Goal: Transaction & Acquisition: Purchase product/service

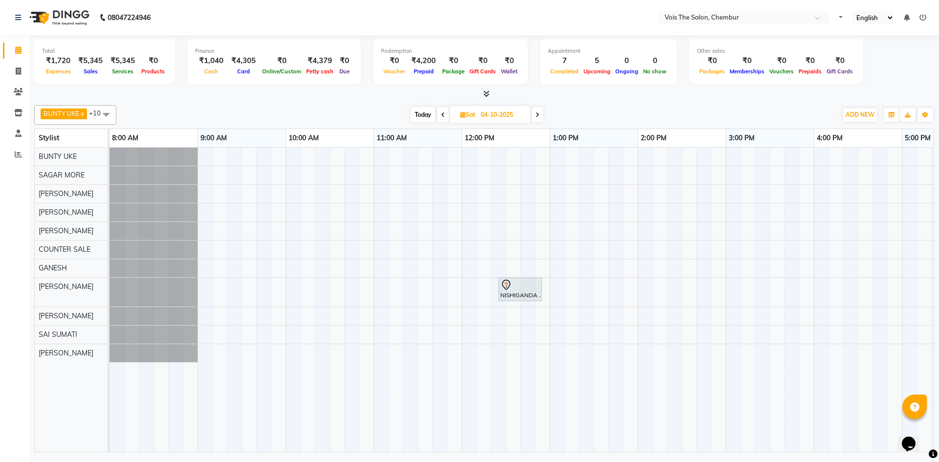
click at [413, 110] on span "Today" at bounding box center [423, 114] width 24 height 15
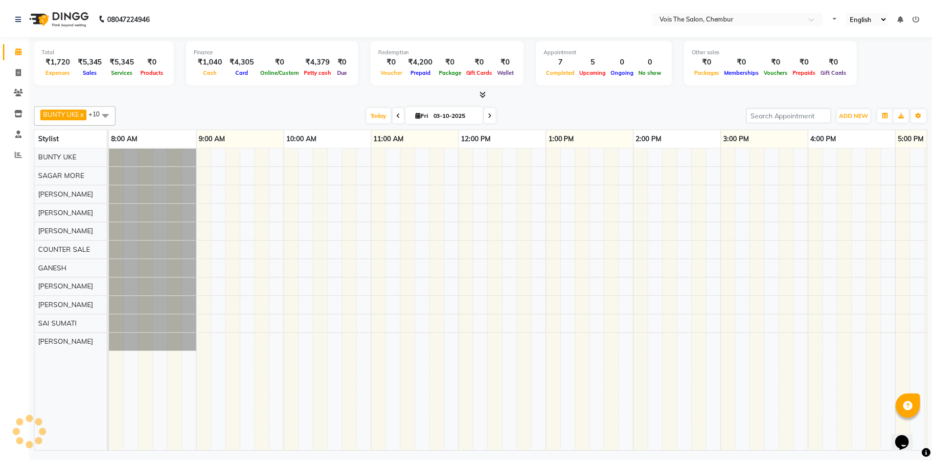
scroll to position [0, 497]
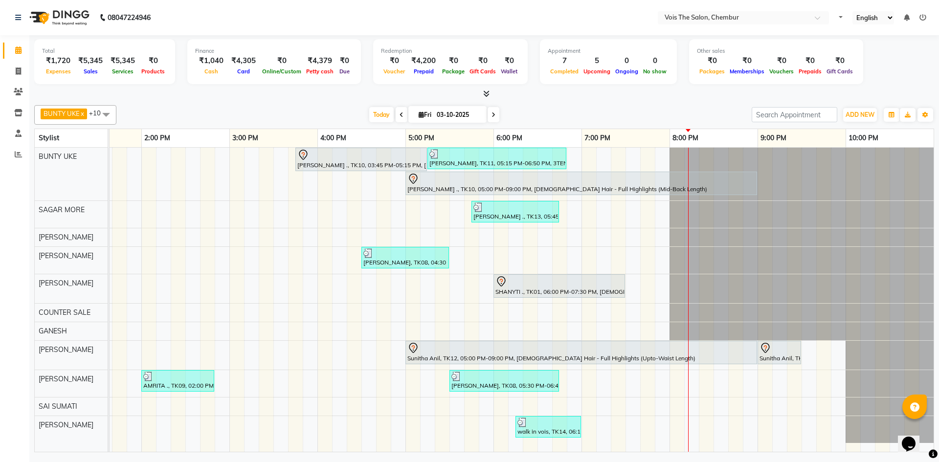
click at [664, 129] on div "7:00 PM" at bounding box center [626, 138] width 88 height 18
click at [894, 115] on icon "button" at bounding box center [892, 115] width 6 height 6
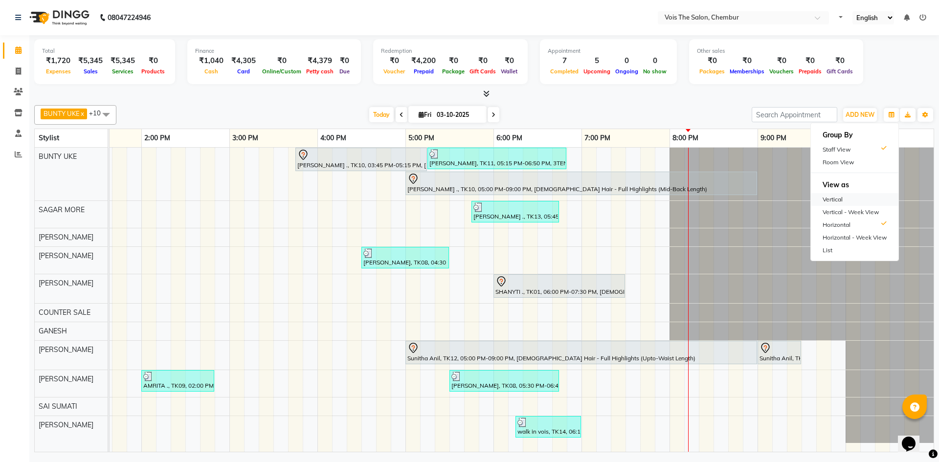
click at [839, 200] on div "Vertical" at bounding box center [855, 199] width 88 height 13
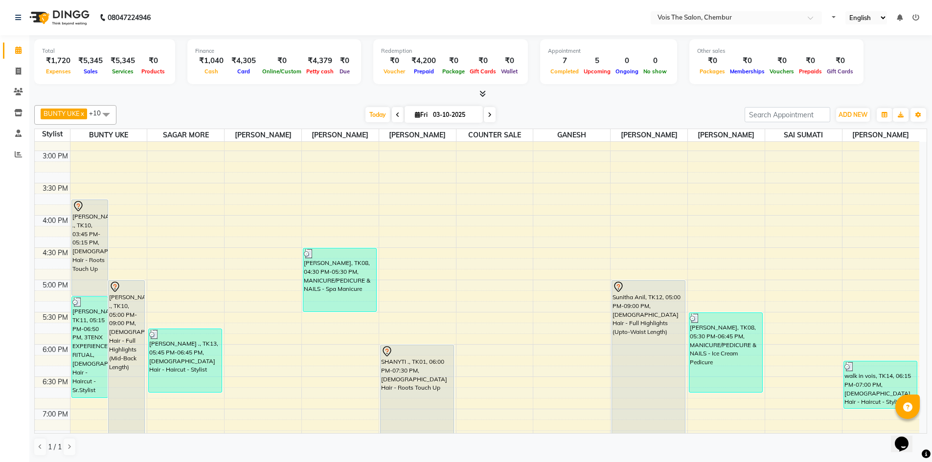
scroll to position [579, 0]
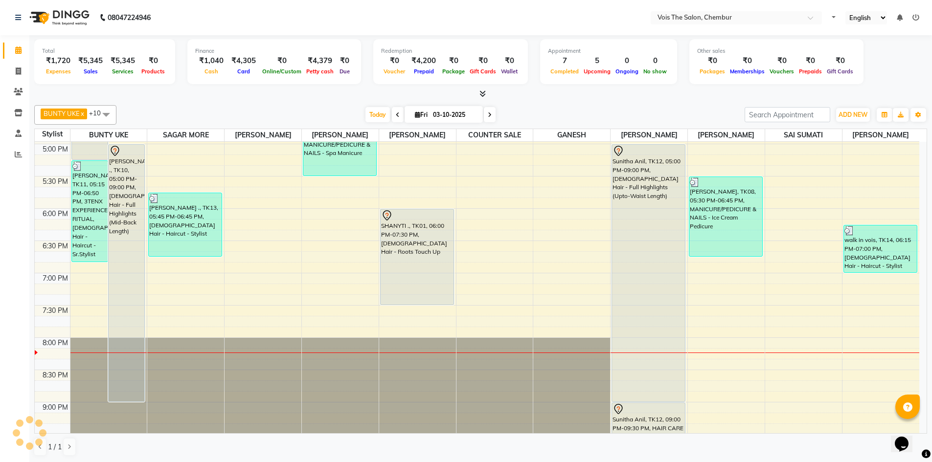
click at [489, 114] on icon at bounding box center [490, 115] width 4 height 6
type input "04-10-2025"
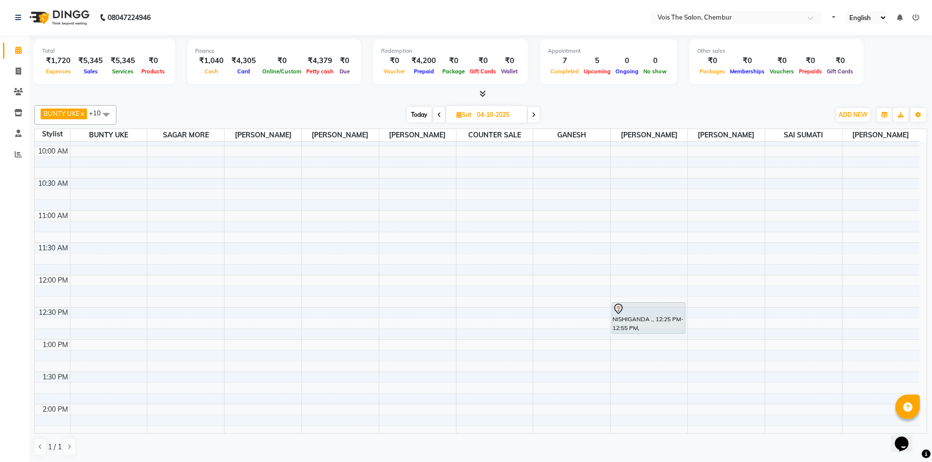
scroll to position [147, 0]
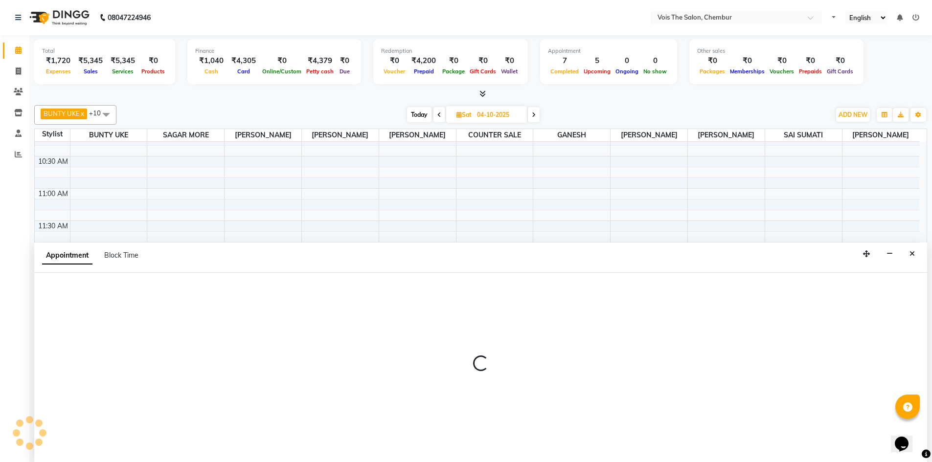
click at [722, 252] on div "Appointment Block Time" at bounding box center [480, 258] width 893 height 30
select select "87896"
select select "tentative"
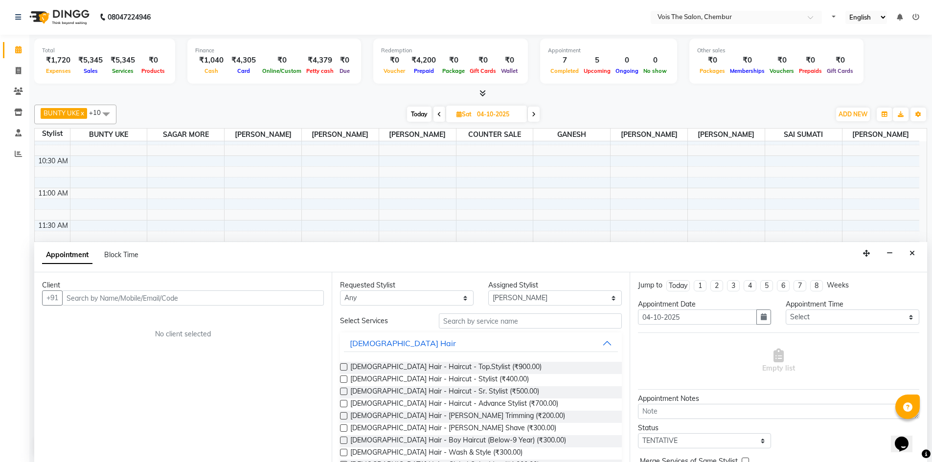
click at [145, 297] on input "text" at bounding box center [193, 298] width 262 height 15
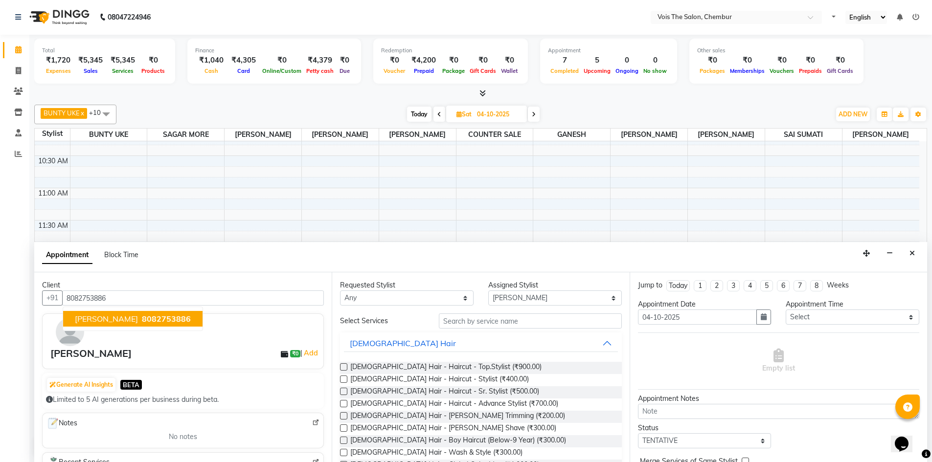
click at [142, 318] on span "8082753886" at bounding box center [166, 319] width 49 height 10
type input "8082753886"
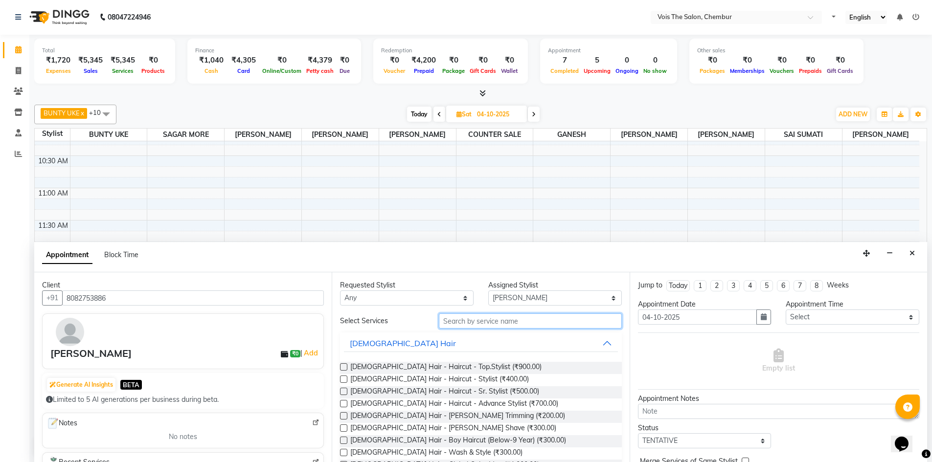
click at [487, 317] on input "text" at bounding box center [530, 321] width 183 height 15
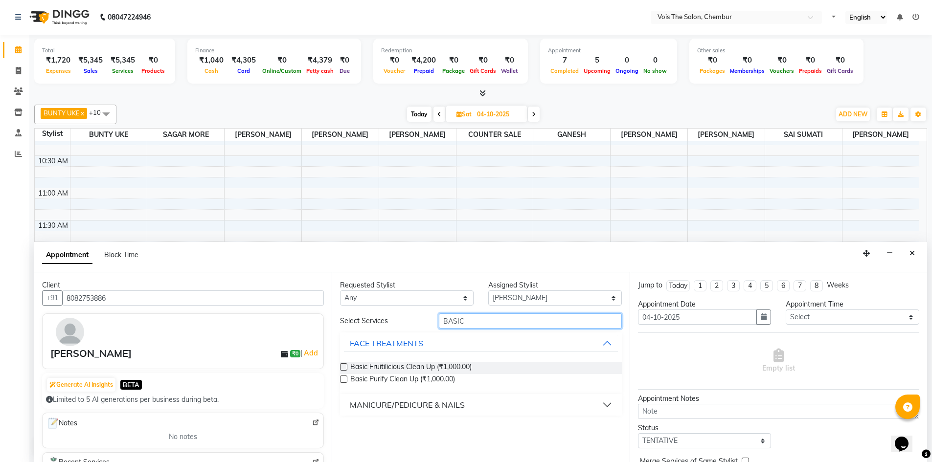
type input "BASIC"
click at [469, 408] on button "MANICURE/PEDICURE & NAILS" at bounding box center [480, 405] width 273 height 18
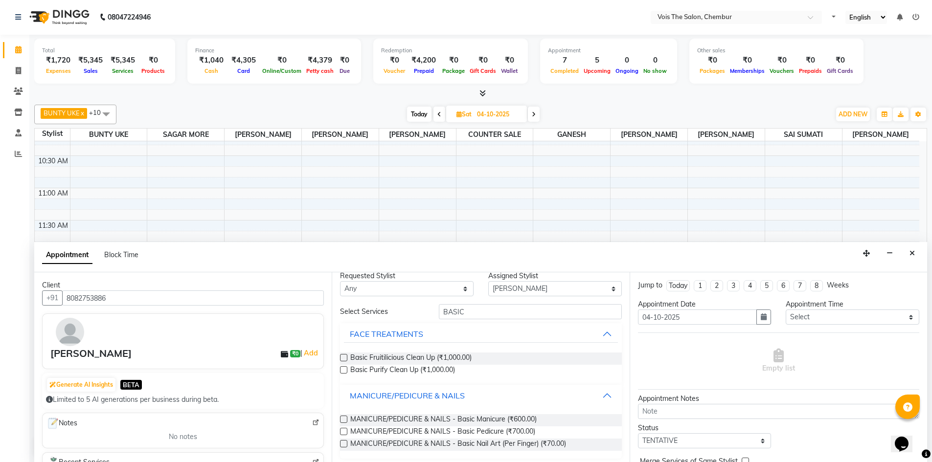
scroll to position [14, 0]
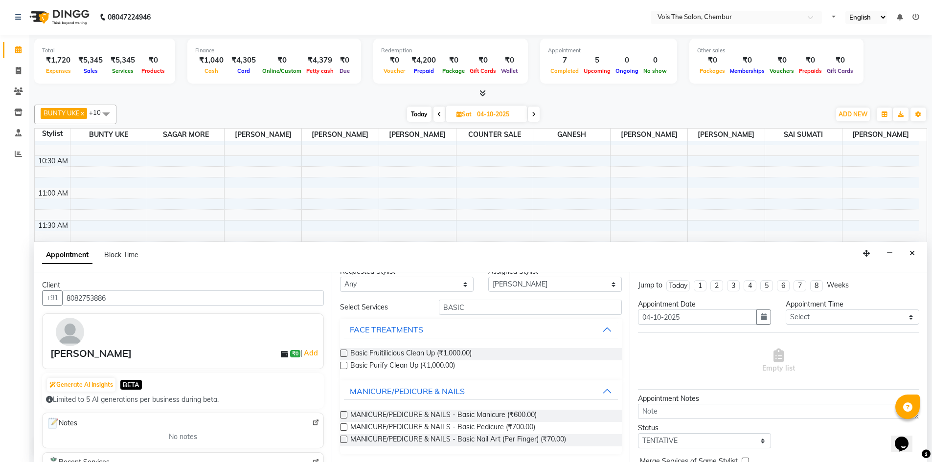
click at [498, 406] on div "MANICURE/PEDICURE & NAILS - Basic Manicure (₹600.00) MANICURE/PEDICURE & NAILS …" at bounding box center [480, 428] width 281 height 52
click at [500, 414] on span "MANICURE/PEDICURE & NAILS - Basic Manicure (₹600.00)" at bounding box center [443, 416] width 186 height 12
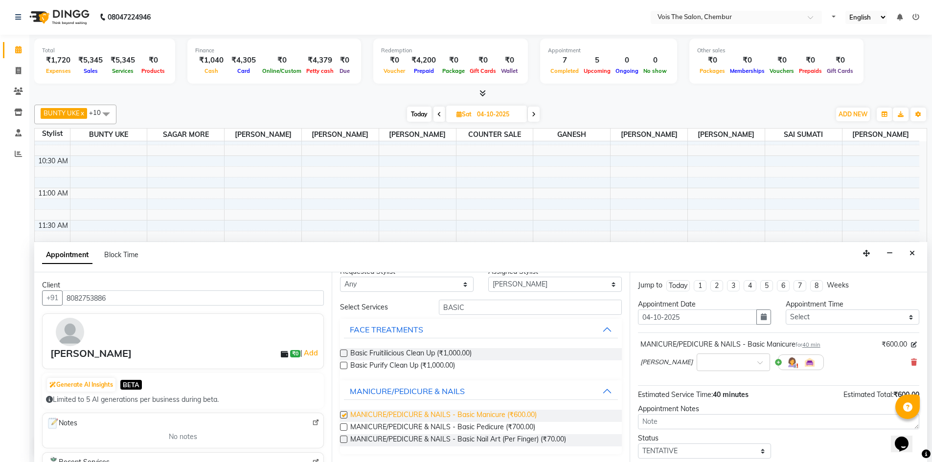
checkbox input "false"
click at [487, 423] on span "MANICURE/PEDICURE & NAILS - Basic Pedicure (₹700.00)" at bounding box center [442, 428] width 185 height 12
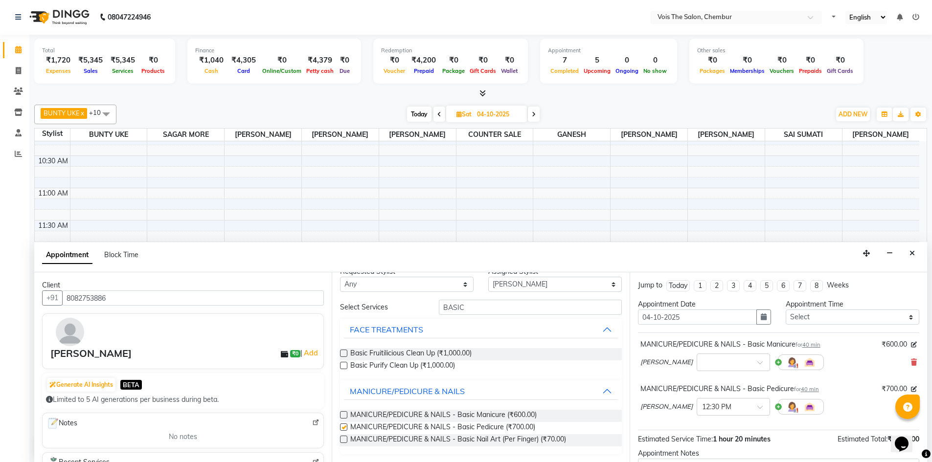
checkbox input "false"
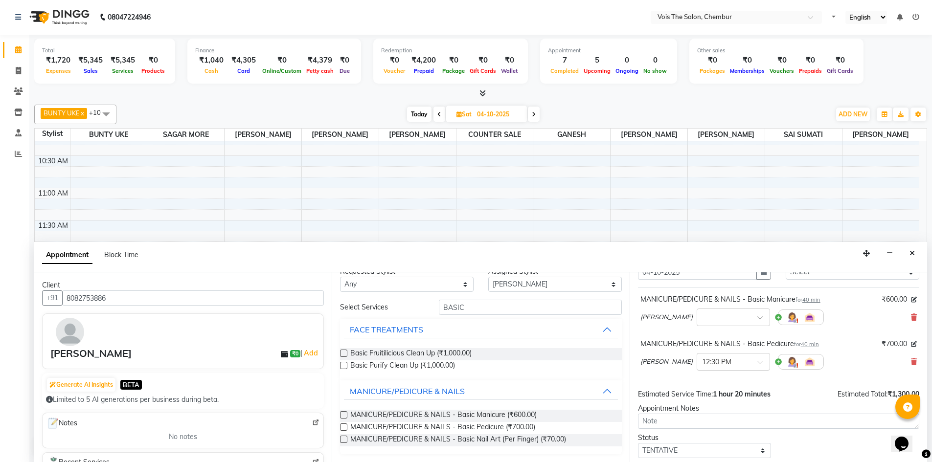
scroll to position [103, 0]
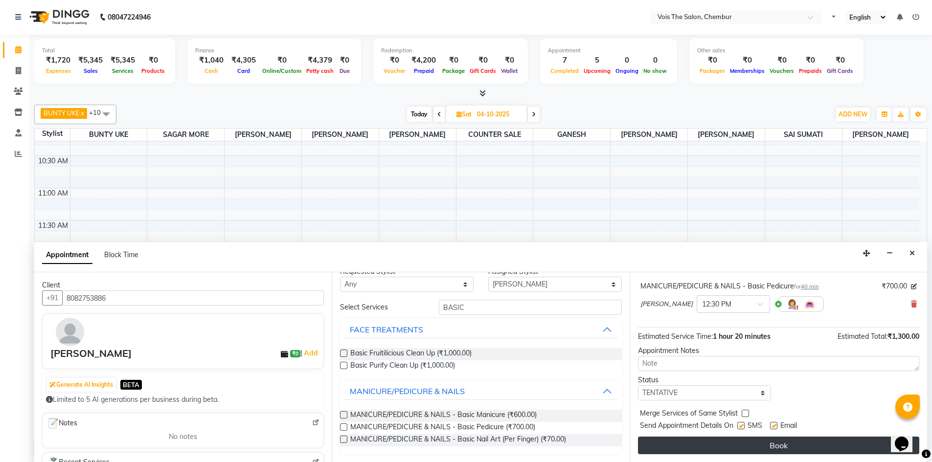
click at [770, 448] on button "Book" at bounding box center [778, 446] width 281 height 18
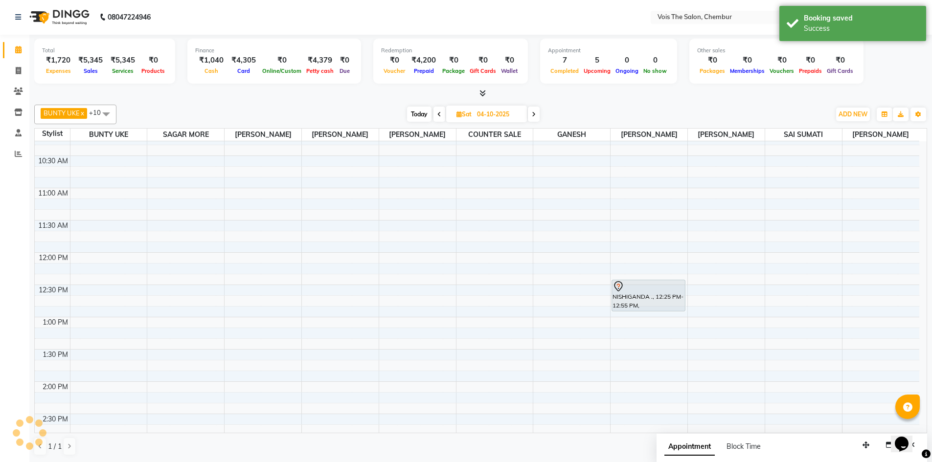
scroll to position [0, 0]
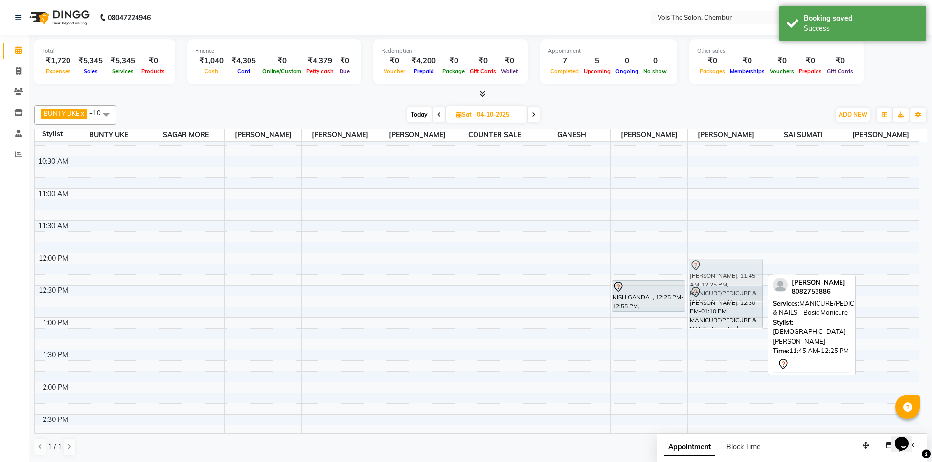
drag, startPoint x: 712, startPoint y: 264, endPoint x: 714, endPoint y: 283, distance: 19.2
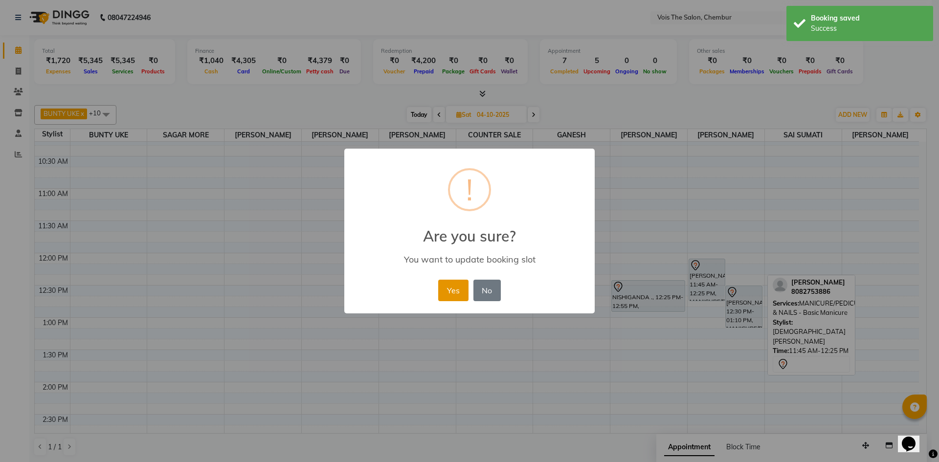
click at [447, 297] on button "Yes" at bounding box center [453, 291] width 30 height 22
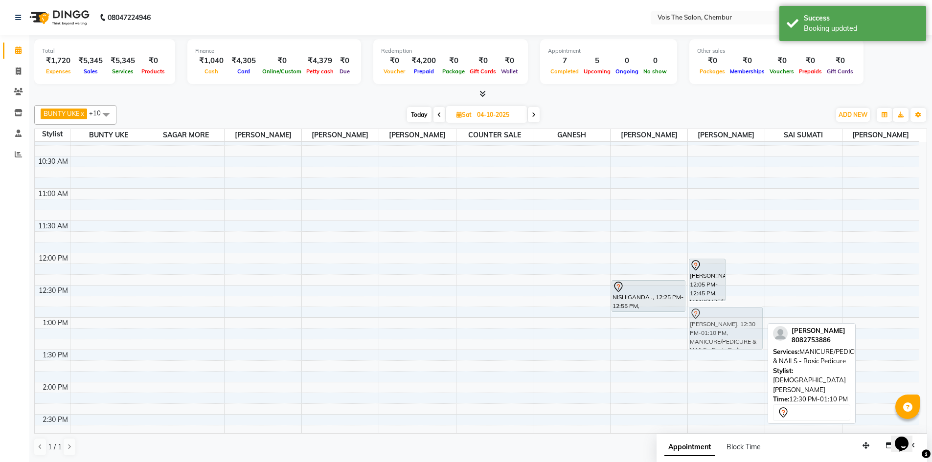
drag, startPoint x: 740, startPoint y: 301, endPoint x: 743, endPoint y: 322, distance: 21.3
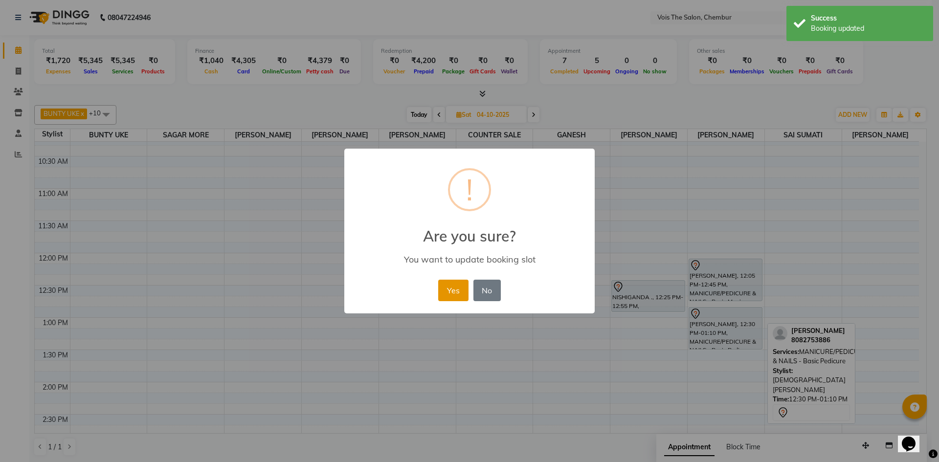
click at [445, 288] on button "Yes" at bounding box center [453, 291] width 30 height 22
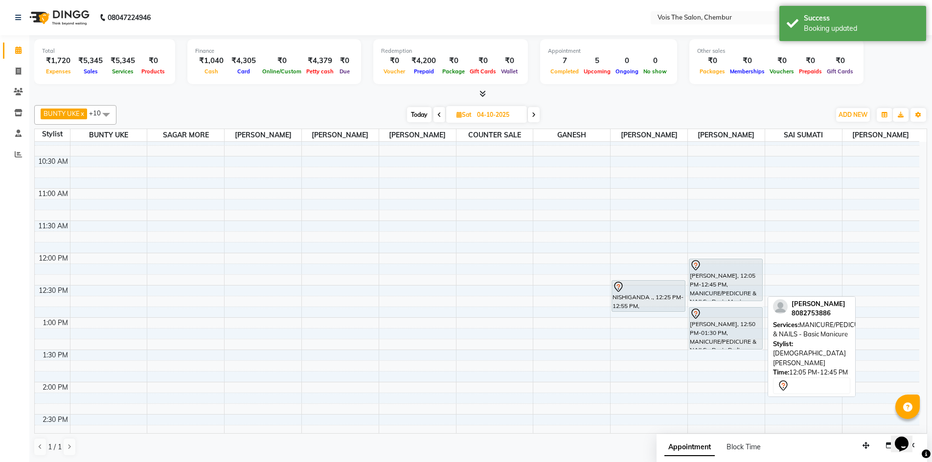
click at [733, 269] on div at bounding box center [726, 266] width 72 height 12
click at [703, 277] on div "Janhavinull, 12:05 PM-12:45 PM, MANICURE/PEDICURE & NAILS - Basic Manicure" at bounding box center [725, 280] width 73 height 42
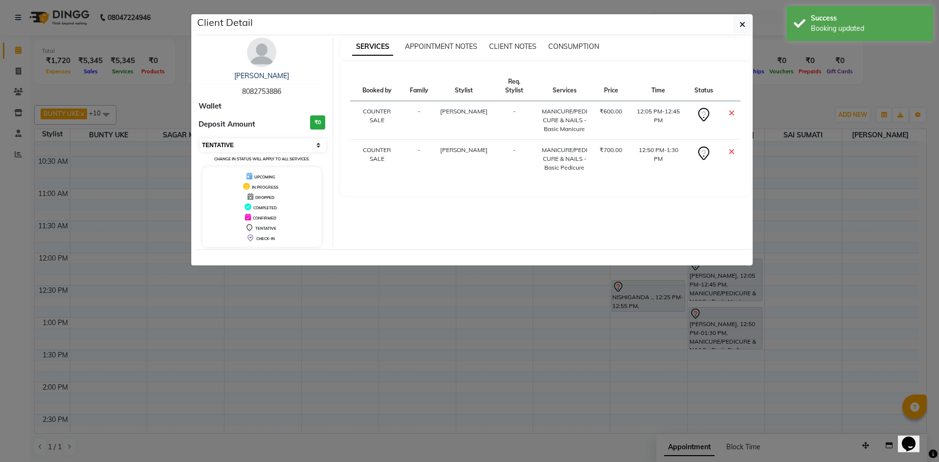
click at [281, 152] on select "Select CONFIRMED TENTATIVE" at bounding box center [263, 145] width 127 height 14
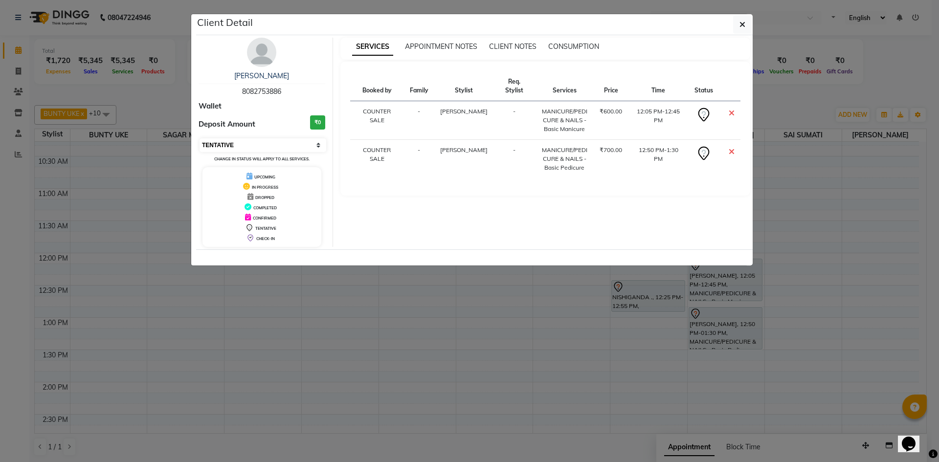
select select "6"
click at [200, 138] on select "Select CONFIRMED TENTATIVE" at bounding box center [263, 145] width 127 height 14
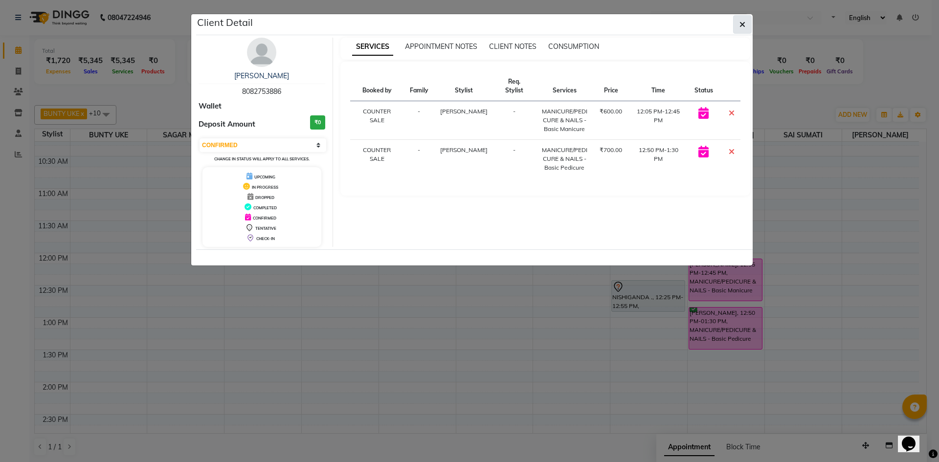
click at [745, 23] on icon "button" at bounding box center [743, 25] width 6 height 8
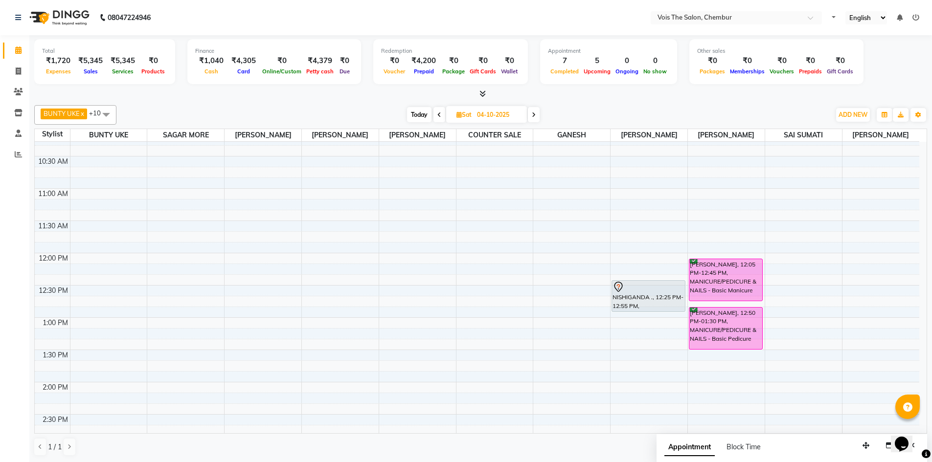
click at [413, 117] on span "Today" at bounding box center [419, 114] width 24 height 15
type input "03-10-2025"
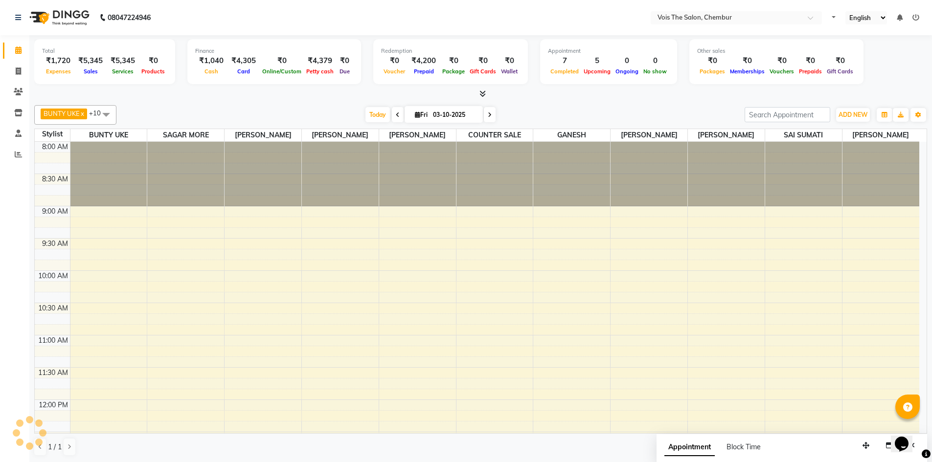
scroll to position [677, 0]
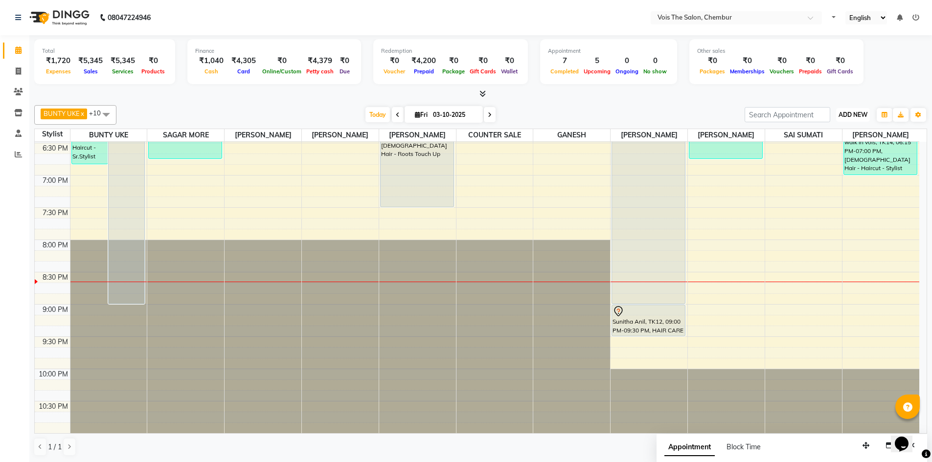
click at [844, 110] on button "ADD NEW Toggle Dropdown" at bounding box center [853, 115] width 34 height 14
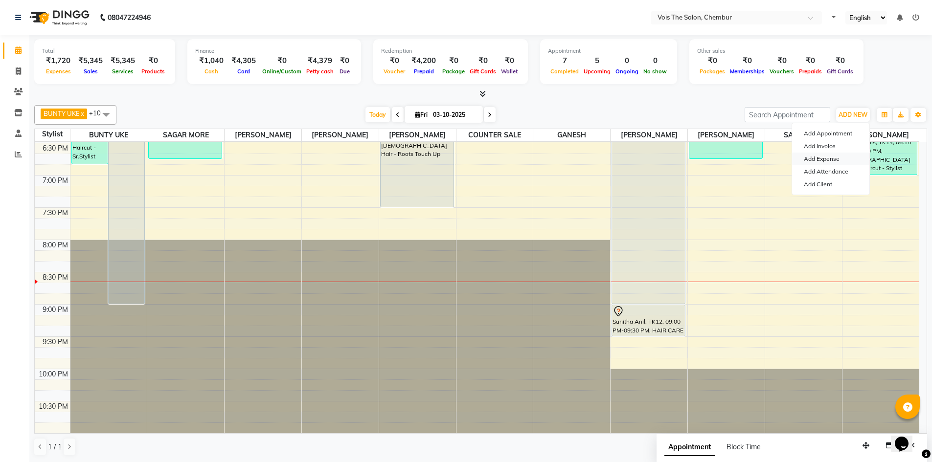
click at [829, 162] on link "Add Expense" at bounding box center [830, 159] width 77 height 13
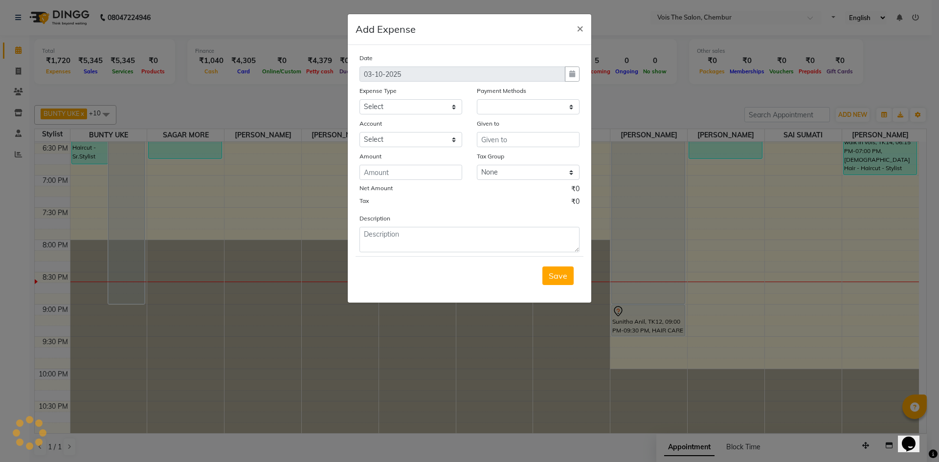
select select "7394"
click at [404, 104] on select "Select Advance Salary Bank charges Car maintenance Cash transfer to bank Cash t…" at bounding box center [411, 106] width 103 height 15
select select "1"
select select "7393"
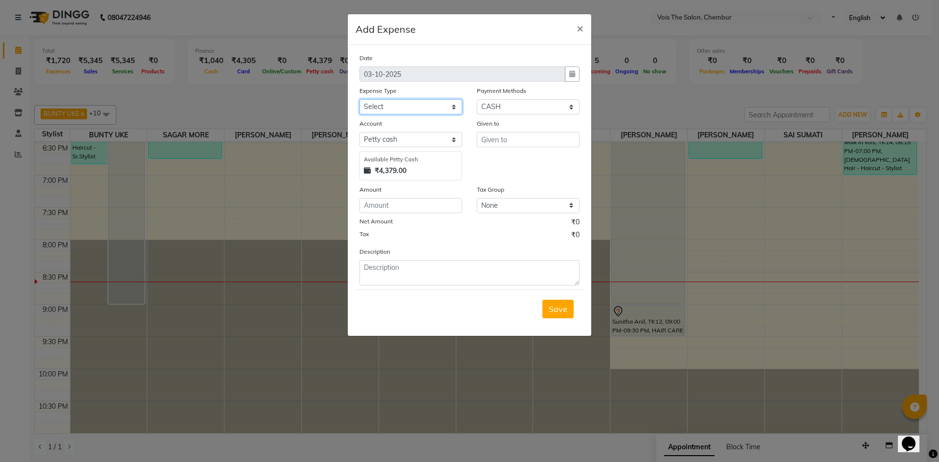
select select "22298"
click at [360, 99] on select "Select Advance Salary Bank charges Car maintenance Cash transfer to bank Cash t…" at bounding box center [411, 106] width 103 height 15
click at [511, 137] on input "text" at bounding box center [528, 139] width 103 height 15
type input "SANDWICH MAN"
click at [424, 206] on input "number" at bounding box center [411, 205] width 103 height 15
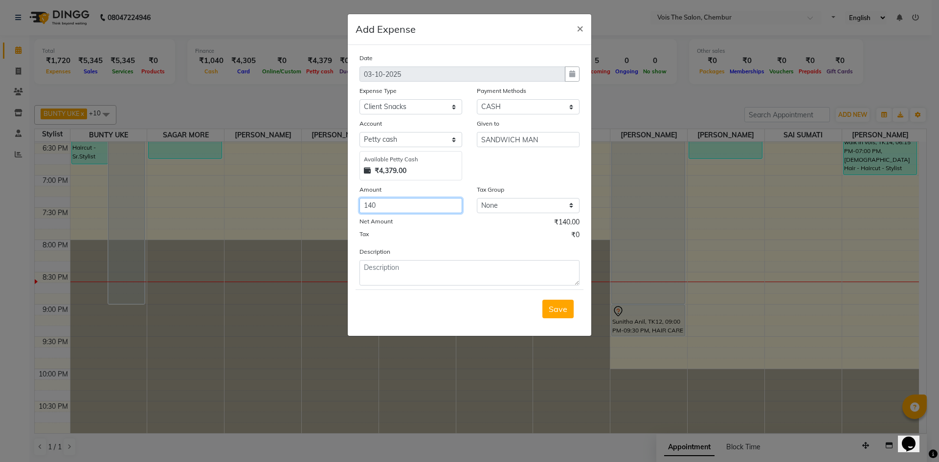
type input "140"
click at [395, 272] on textarea at bounding box center [470, 272] width 220 height 25
type textarea "2 SANDWICH"
click at [552, 307] on span "Save" at bounding box center [558, 309] width 19 height 10
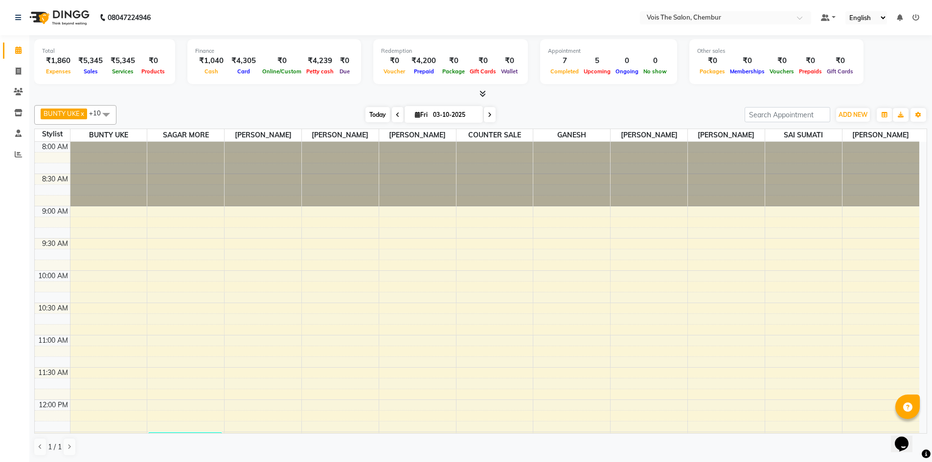
click at [377, 117] on span "Today" at bounding box center [377, 114] width 24 height 15
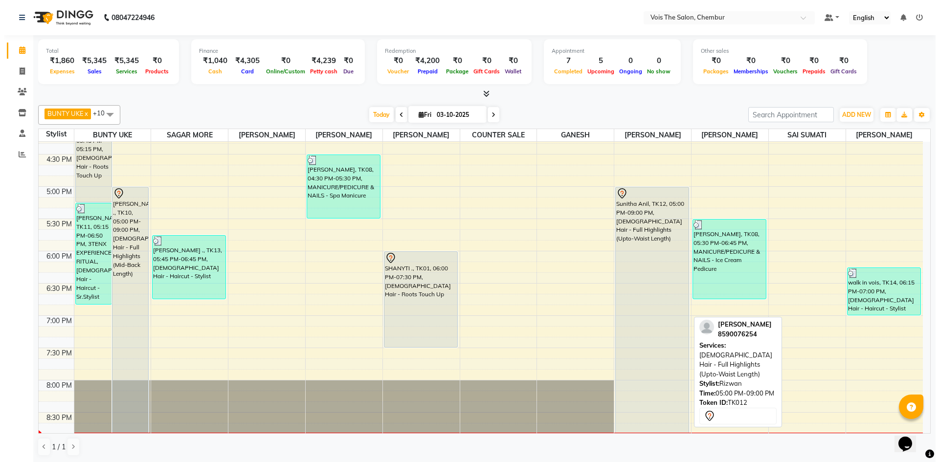
scroll to position [530, 0]
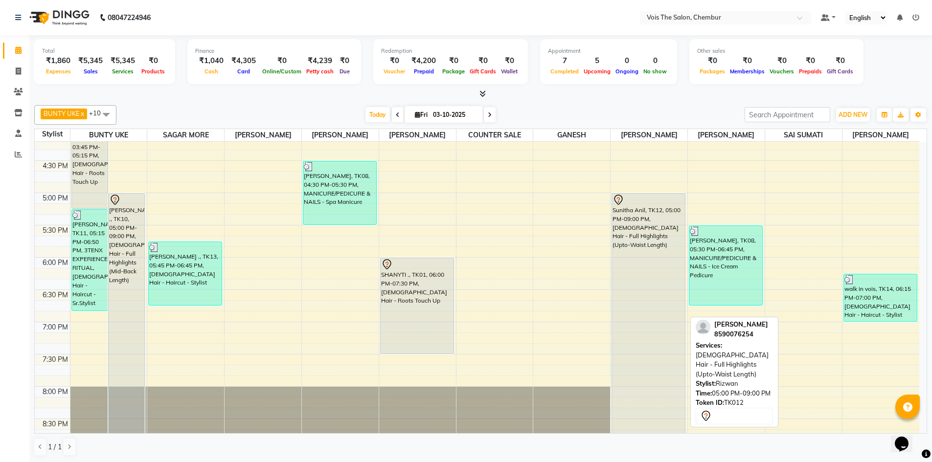
click at [649, 219] on div "Sunitha Anil, TK12, 05:00 PM-09:00 PM, [DEMOGRAPHIC_DATA] Hair - Full Highlight…" at bounding box center [648, 322] width 73 height 257
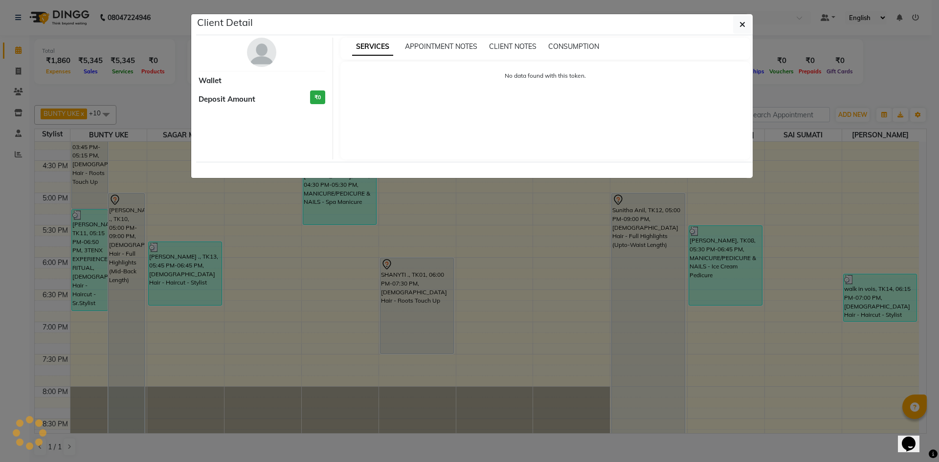
select select "7"
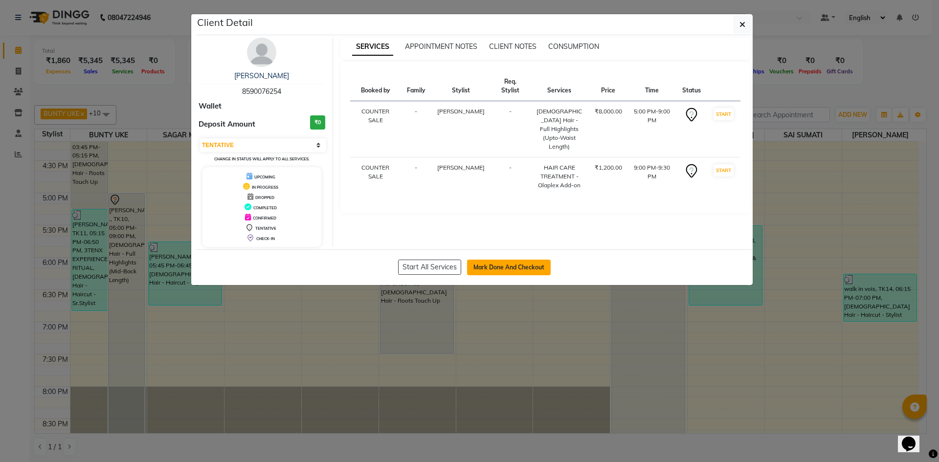
click at [501, 262] on button "Mark Done And Checkout" at bounding box center [509, 268] width 84 height 16
select select "service"
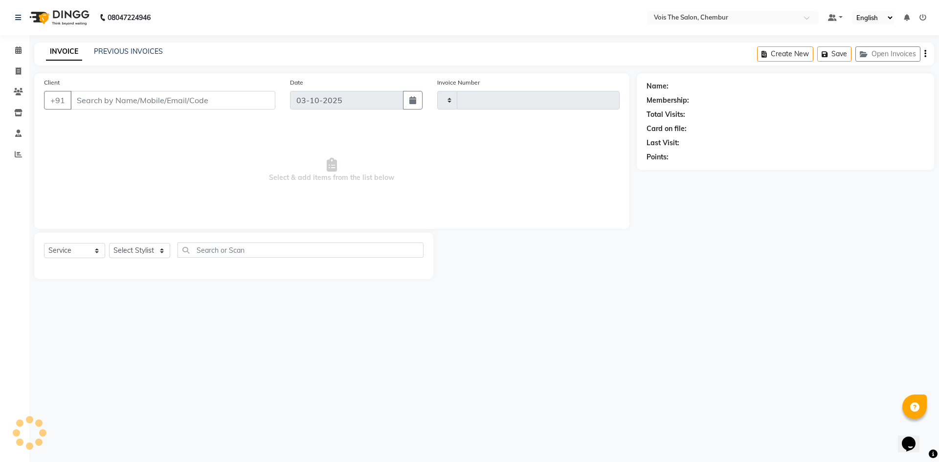
type input "1033"
select select "8261"
type input "8590076254"
select select "85150"
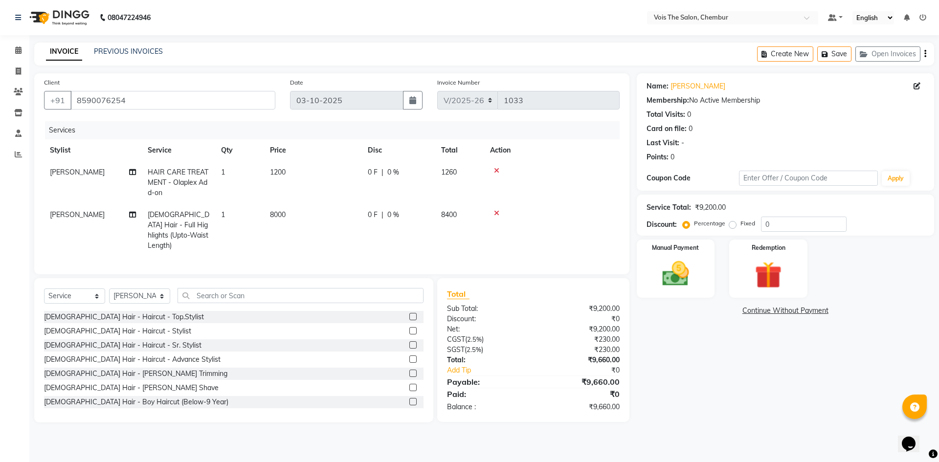
click at [288, 168] on td "1200" at bounding box center [313, 182] width 98 height 43
select select "85150"
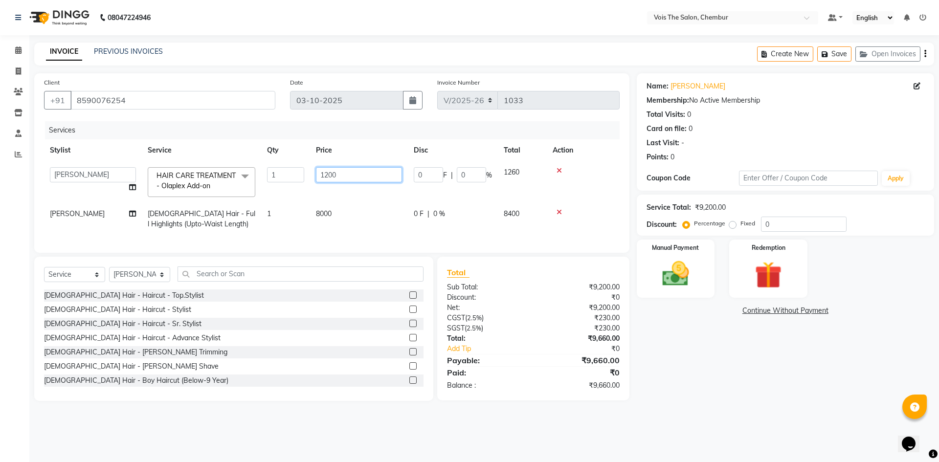
click at [357, 170] on input "1200" at bounding box center [359, 174] width 86 height 15
type input "1"
type input "2000"
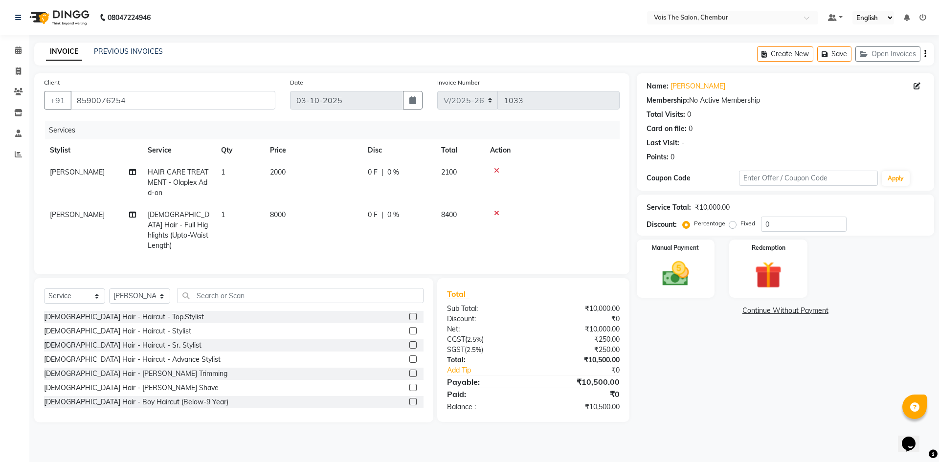
click at [280, 227] on tr "RIZWAN FEMALE Hair - Full Highlights (Upto-Waist Length) 1 8000 0 F | 0 % 8400" at bounding box center [332, 230] width 576 height 53
click at [684, 273] on img at bounding box center [675, 274] width 45 height 32
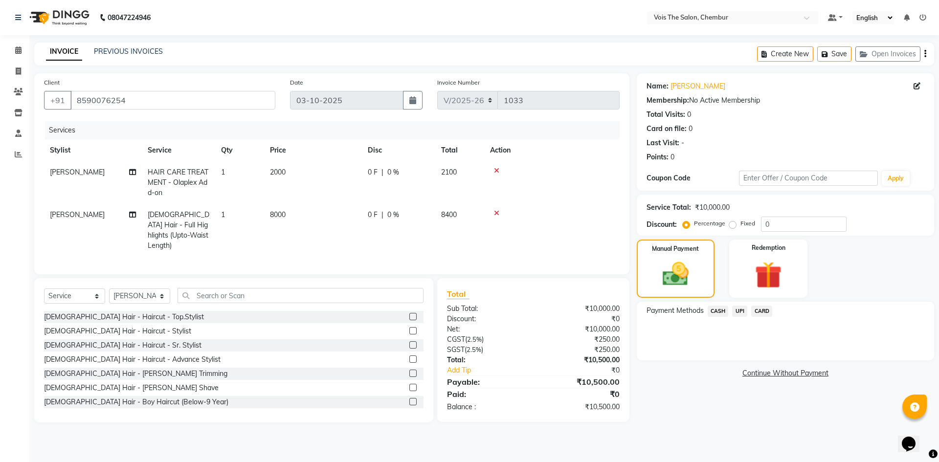
click at [743, 311] on span "UPI" at bounding box center [739, 311] width 15 height 11
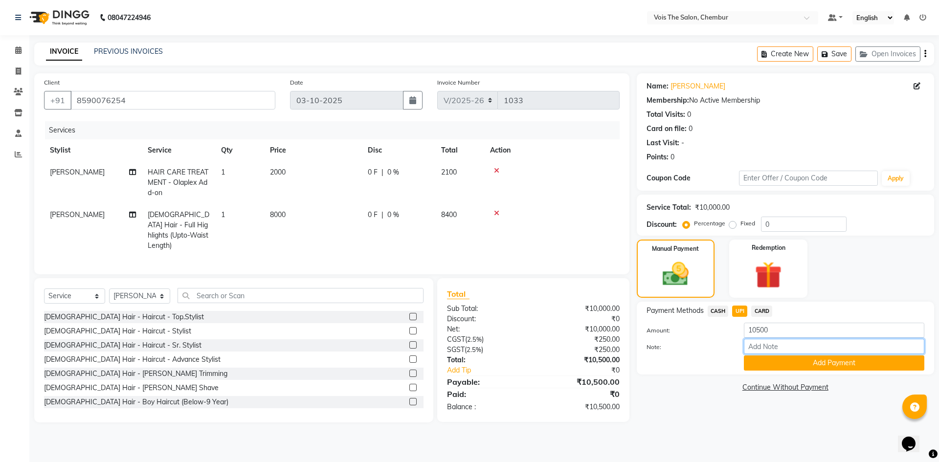
click at [770, 345] on input "Note:" at bounding box center [834, 346] width 181 height 15
type input "UPI"
click at [794, 366] on button "Add Payment" at bounding box center [834, 363] width 181 height 15
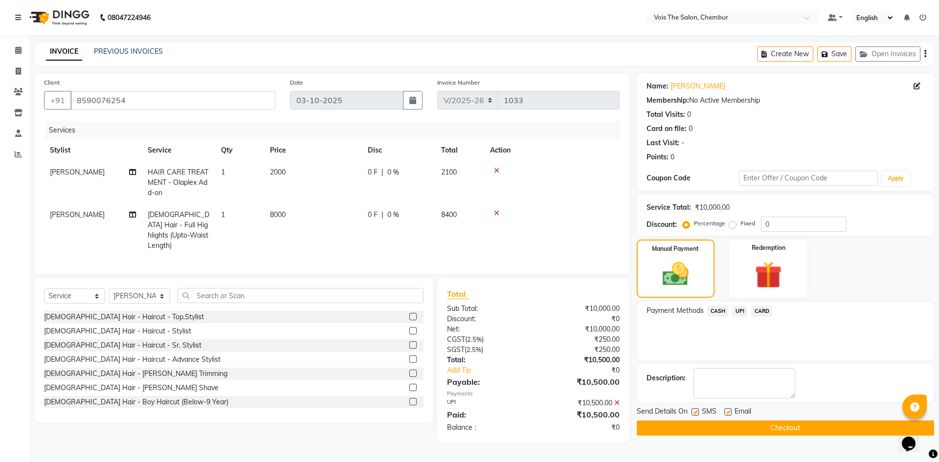
click at [728, 428] on button "Checkout" at bounding box center [785, 428] width 297 height 15
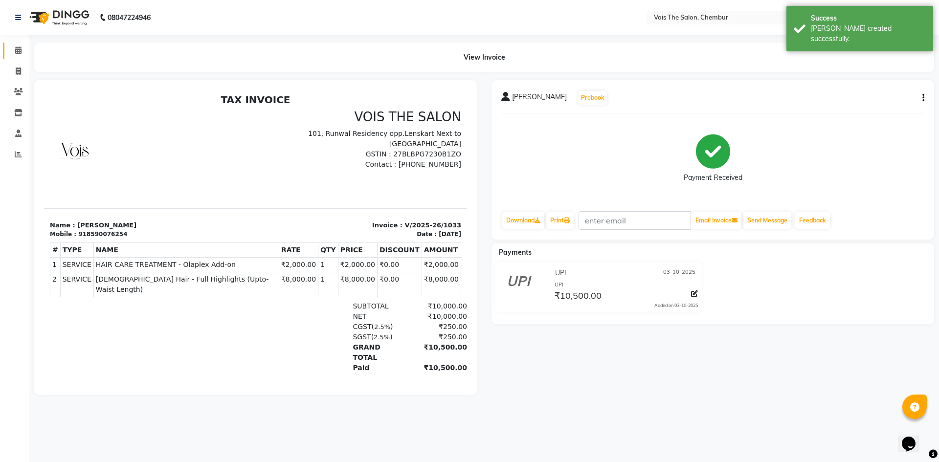
click at [20, 58] on link "Calendar" at bounding box center [14, 51] width 23 height 16
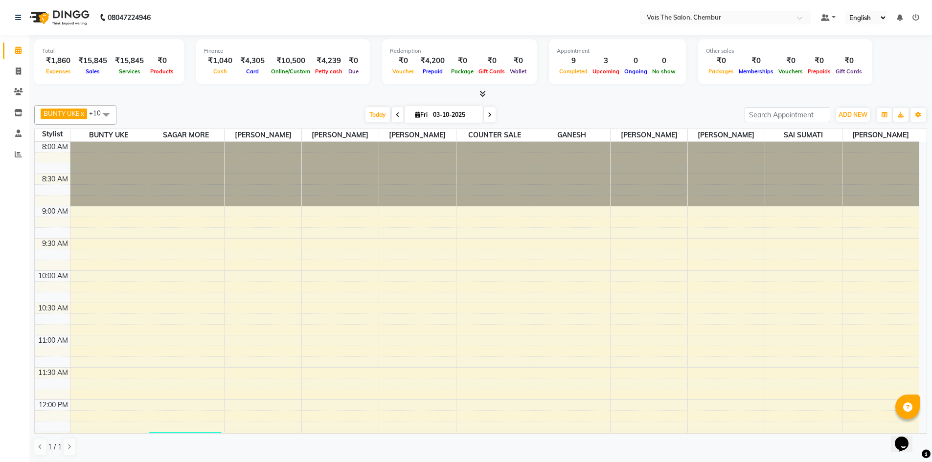
click at [396, 116] on icon at bounding box center [398, 115] width 4 height 6
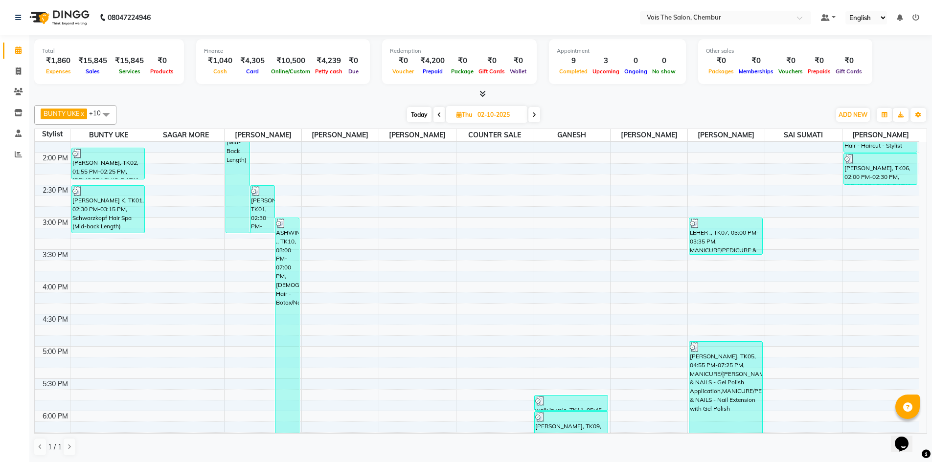
scroll to position [377, 0]
click at [435, 114] on span at bounding box center [439, 114] width 12 height 15
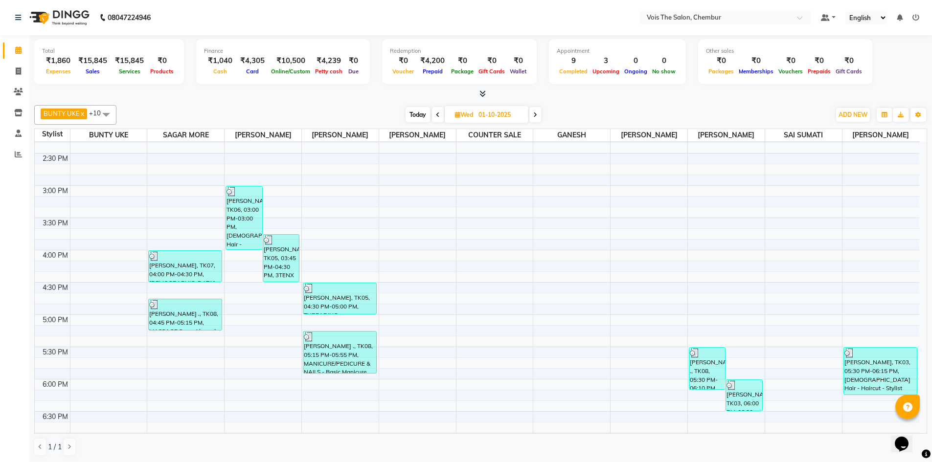
scroll to position [409, 0]
click at [438, 115] on icon at bounding box center [438, 115] width 4 height 6
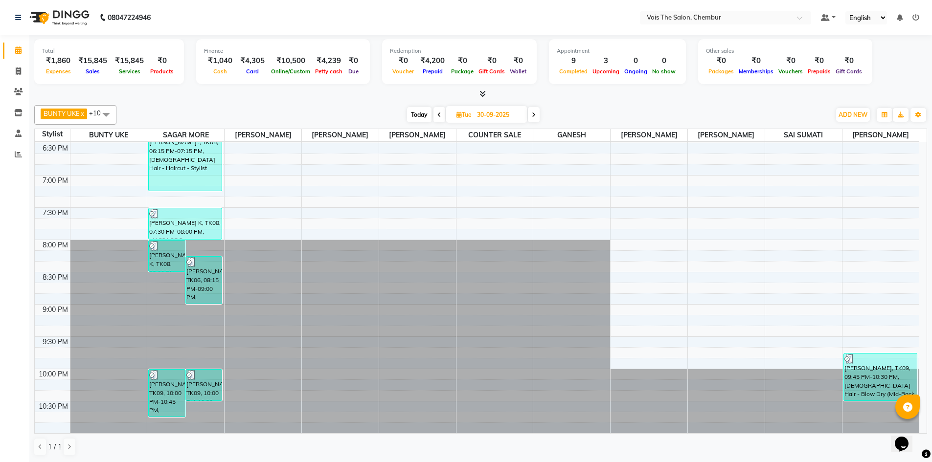
scroll to position [0, 0]
click at [437, 112] on icon at bounding box center [439, 115] width 4 height 6
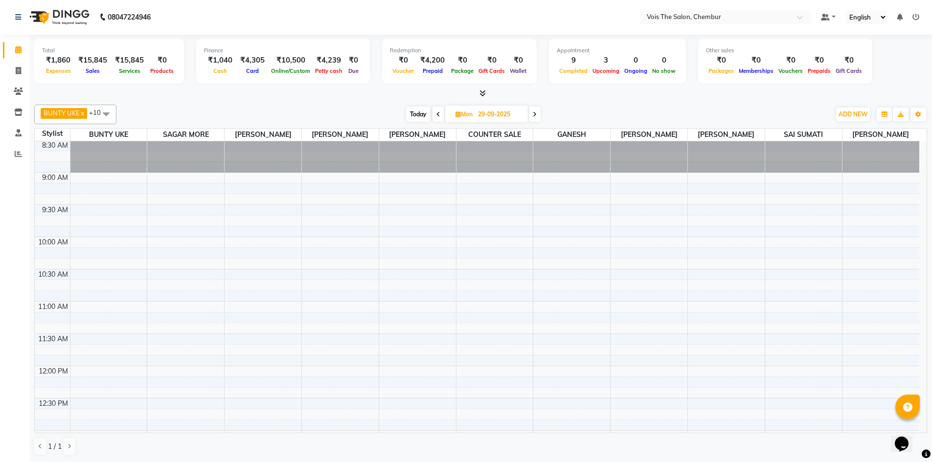
scroll to position [19, 0]
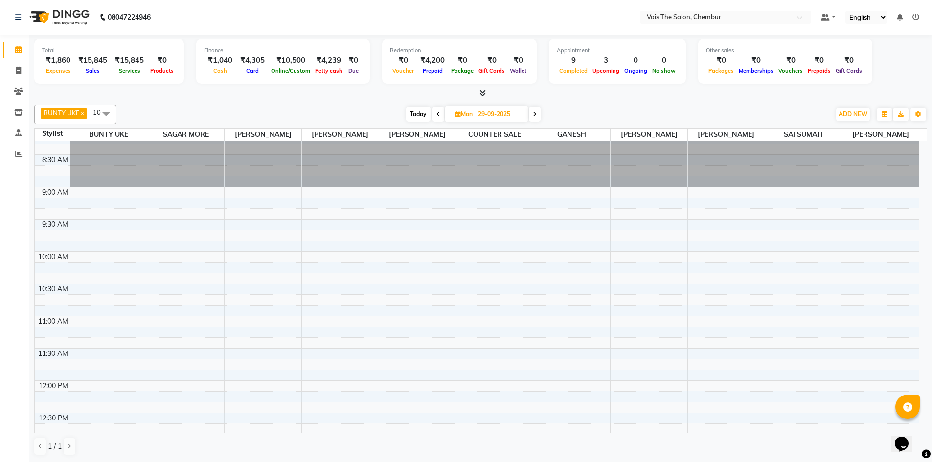
click at [439, 114] on icon at bounding box center [438, 115] width 4 height 6
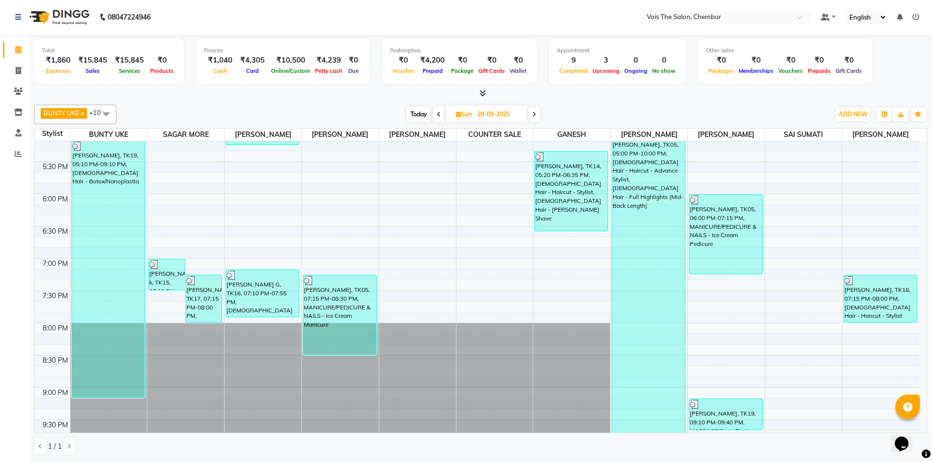
scroll to position [677, 0]
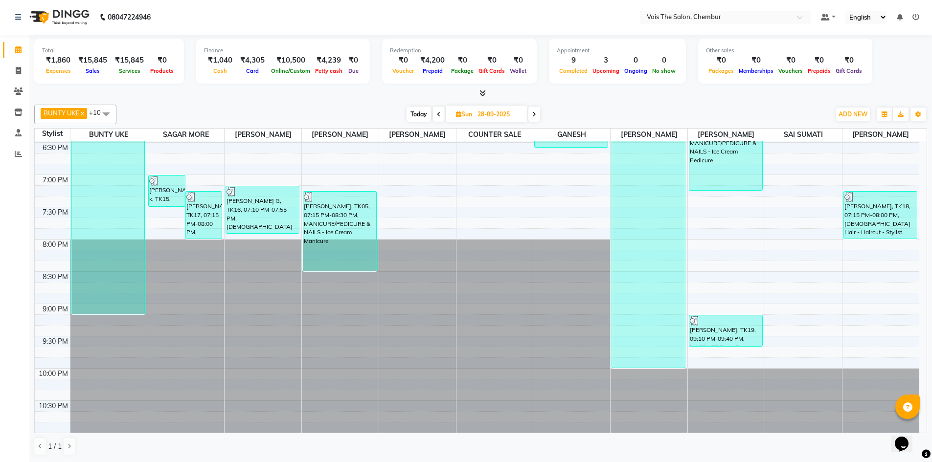
click at [437, 115] on icon at bounding box center [439, 115] width 4 height 6
type input "27-09-2025"
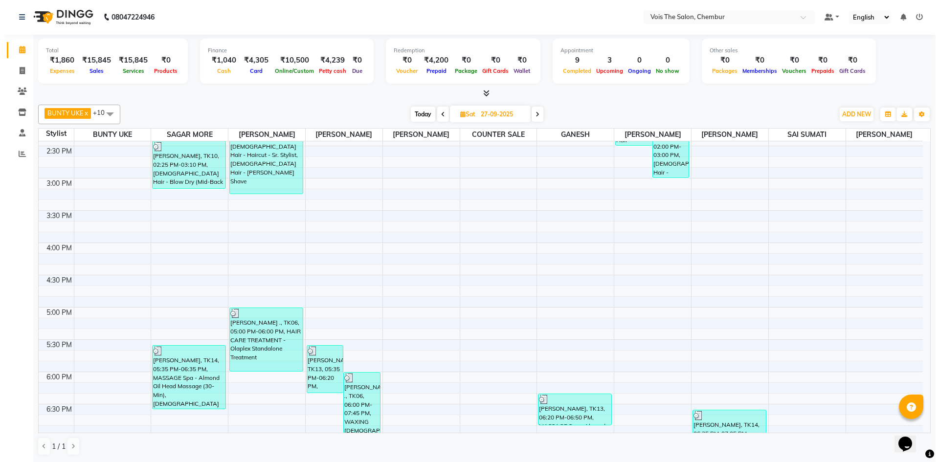
scroll to position [414, 0]
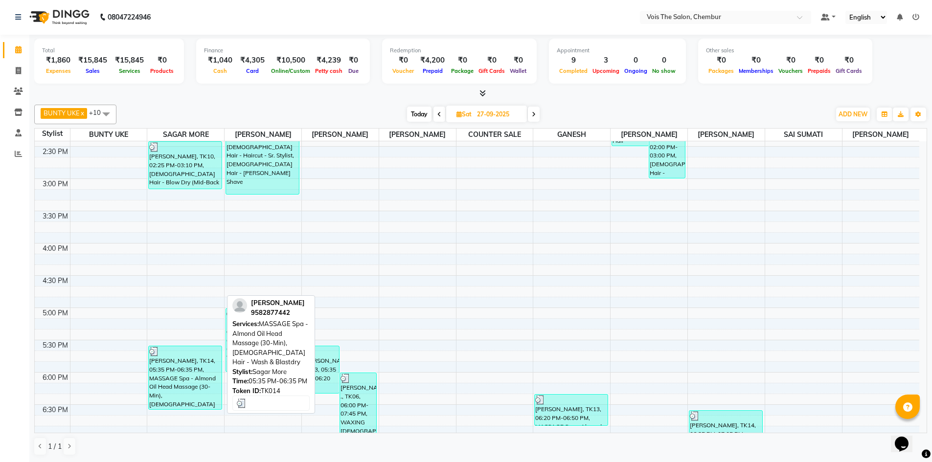
click at [193, 361] on div "APARNA PRABHAKAR, TK14, 05:35 PM-06:35 PM, MASSAGE Spa - Almond Oil Head Massag…" at bounding box center [185, 377] width 73 height 63
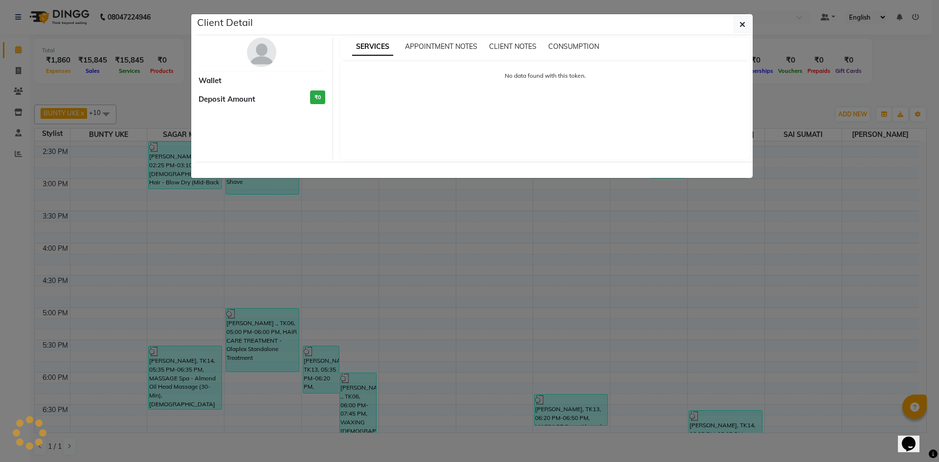
select select "3"
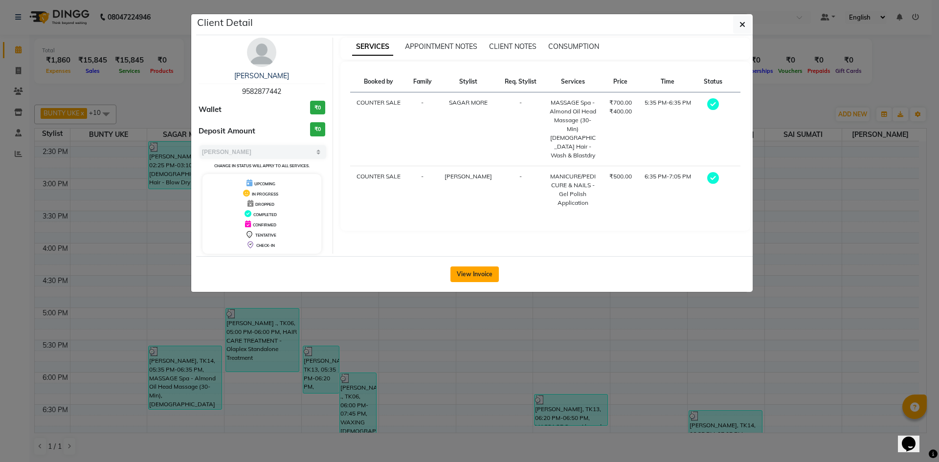
click at [464, 279] on button "View Invoice" at bounding box center [475, 275] width 48 height 16
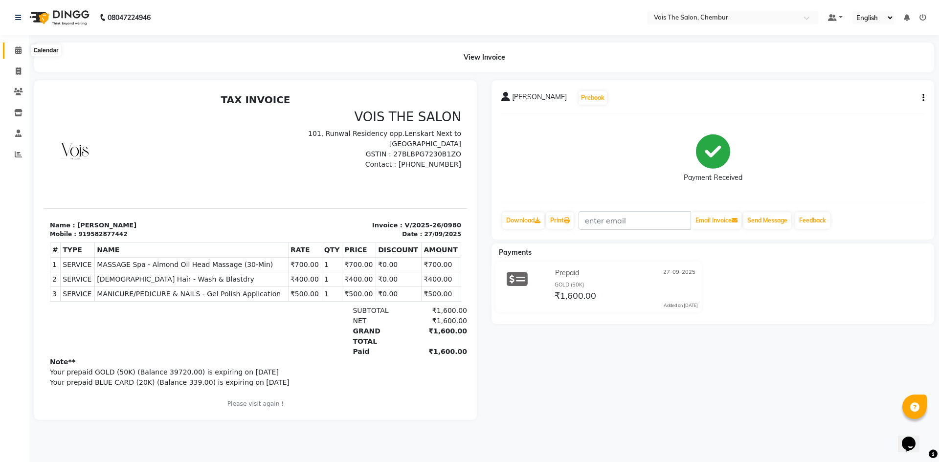
click at [15, 52] on icon at bounding box center [18, 49] width 6 height 7
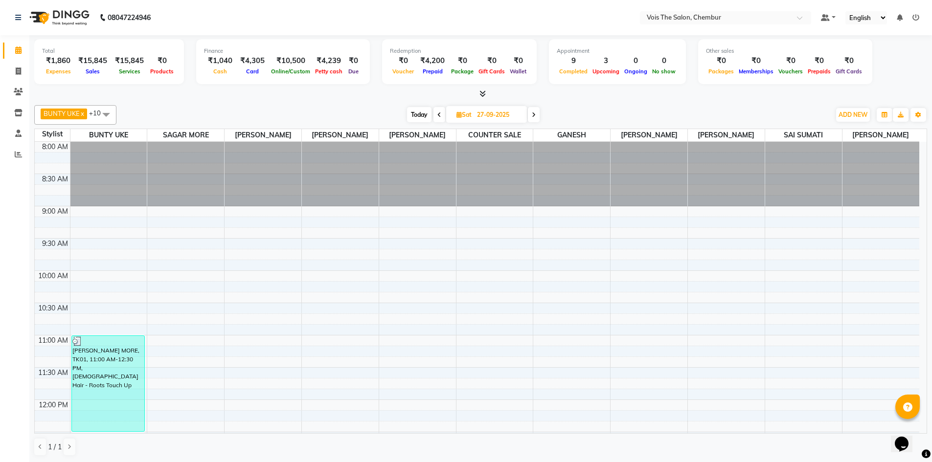
click at [423, 113] on span "Today" at bounding box center [419, 114] width 24 height 15
type input "03-10-2025"
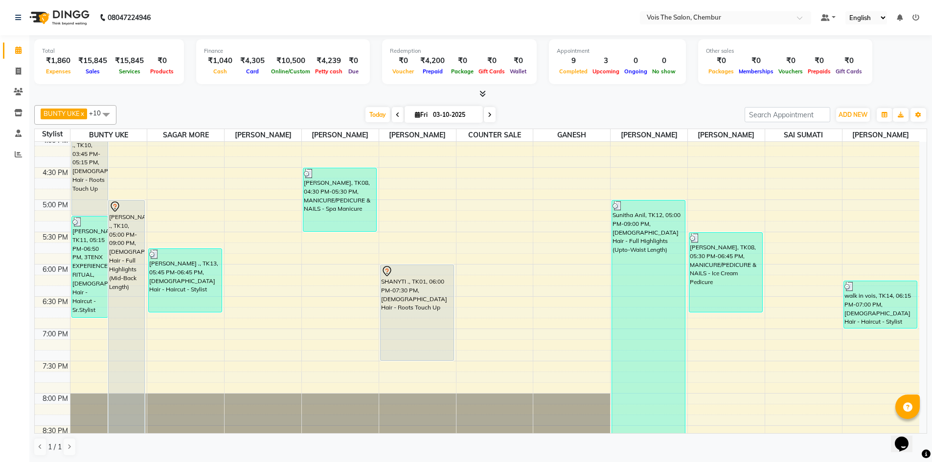
scroll to position [523, 0]
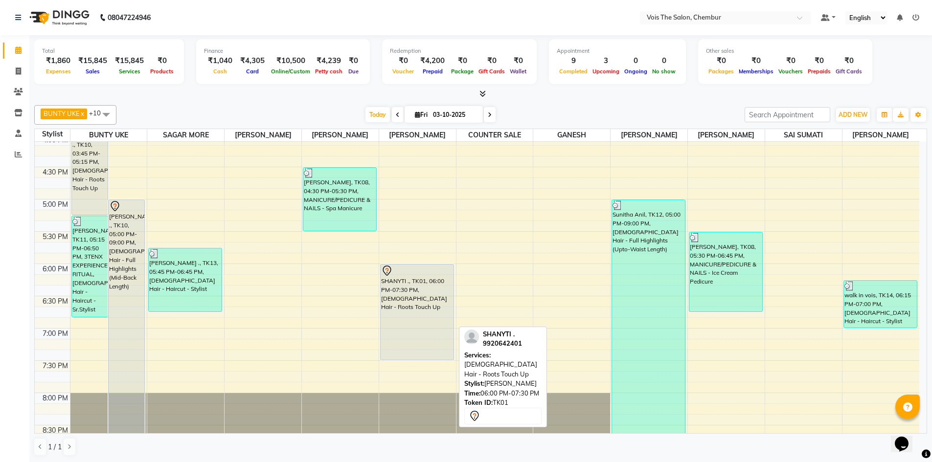
click at [403, 308] on div "SHANYTI ., TK01, 06:00 PM-07:30 PM, FEMALE Hair - Roots Touch Up" at bounding box center [417, 312] width 73 height 95
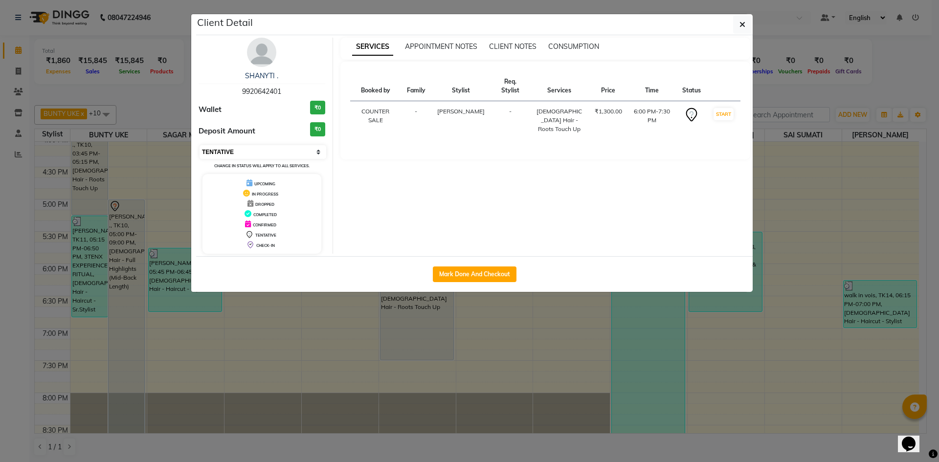
click at [309, 148] on select "Select IN SERVICE CONFIRMED TENTATIVE CHECK IN MARK DONE DROPPED UPCOMING" at bounding box center [263, 152] width 127 height 14
select select "2"
click at [200, 145] on select "Select IN SERVICE CONFIRMED TENTATIVE CHECK IN MARK DONE DROPPED UPCOMING" at bounding box center [263, 152] width 127 height 14
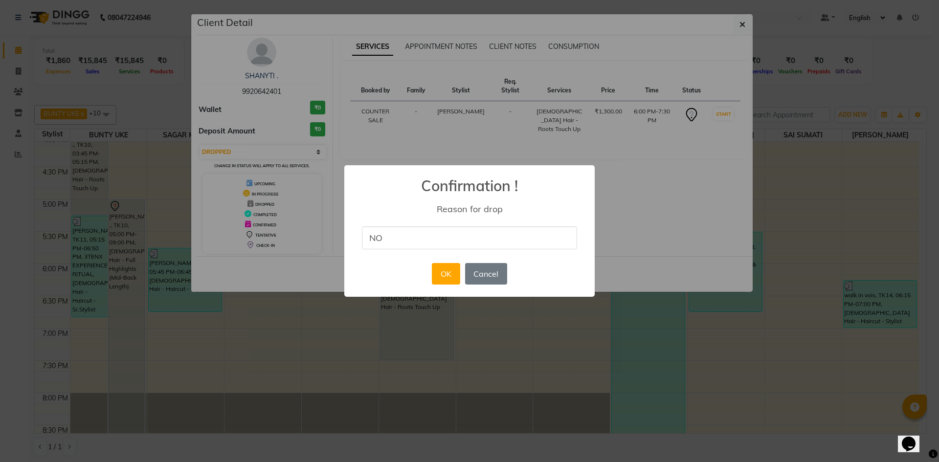
type input "NO ANSWER"
click at [441, 278] on button "OK" at bounding box center [446, 274] width 28 height 22
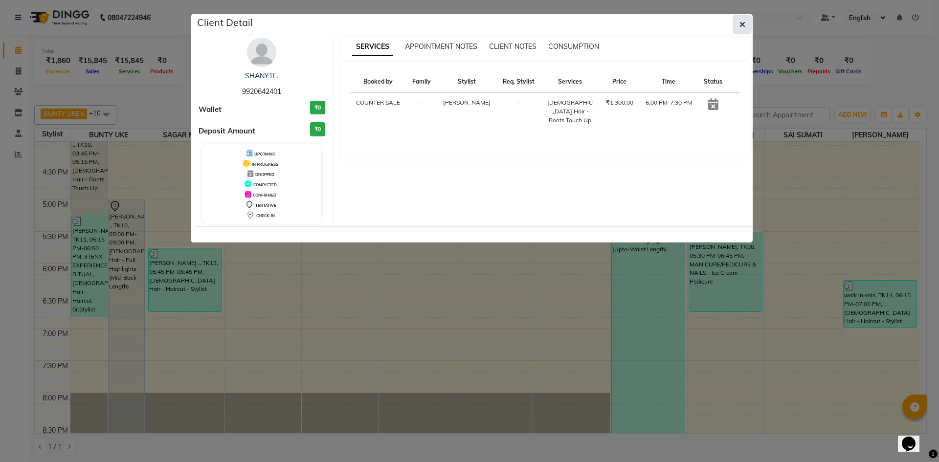
click at [740, 27] on icon "button" at bounding box center [743, 25] width 6 height 8
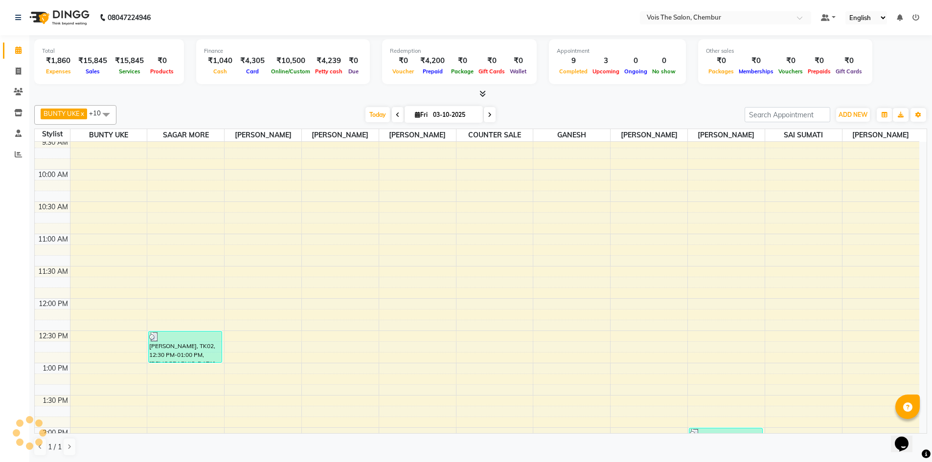
scroll to position [0, 0]
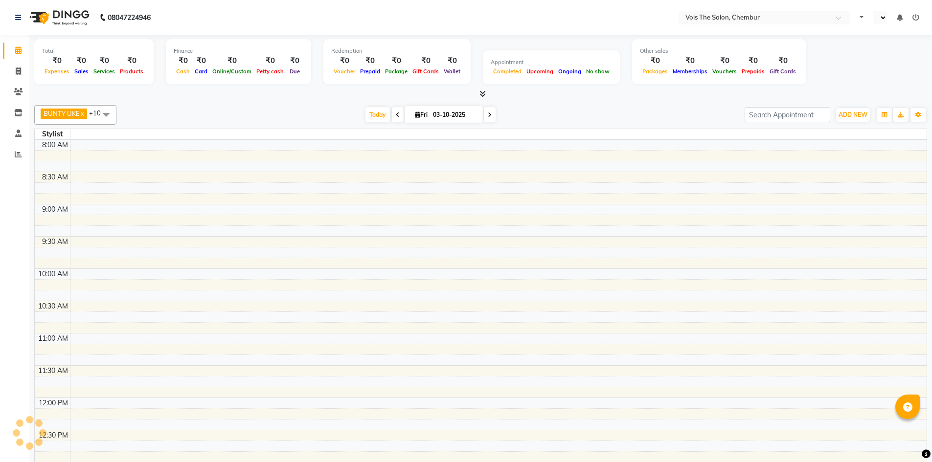
select select "en"
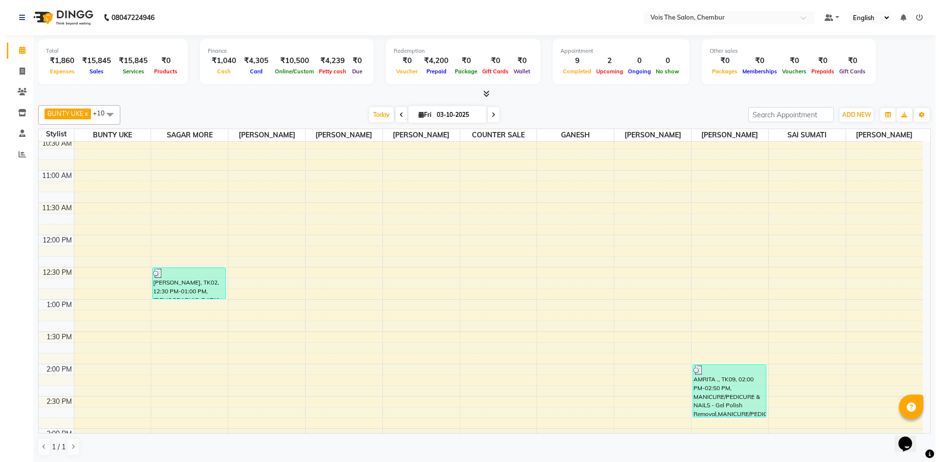
scroll to position [167, 0]
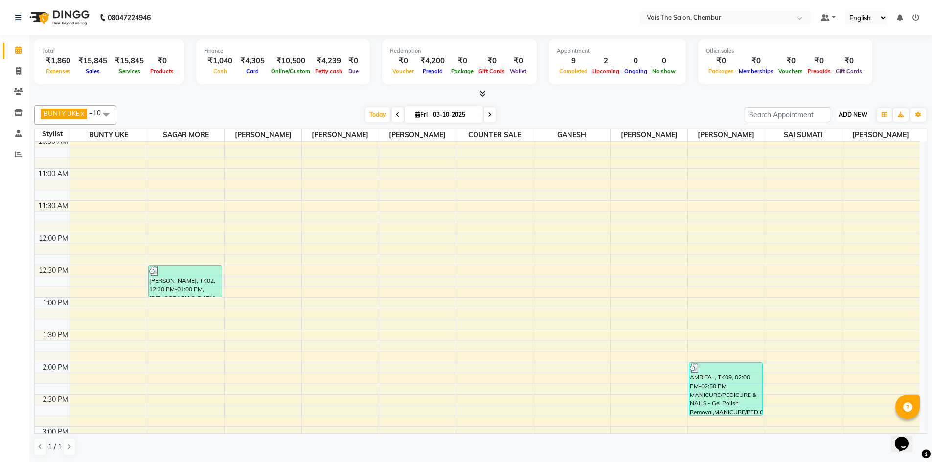
click at [850, 113] on span "ADD NEW" at bounding box center [852, 114] width 29 height 7
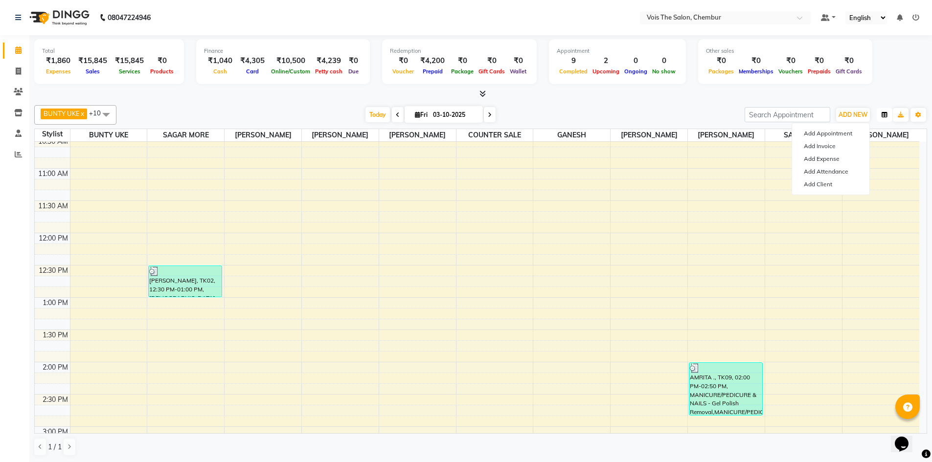
click at [889, 112] on button "button" at bounding box center [885, 115] width 16 height 14
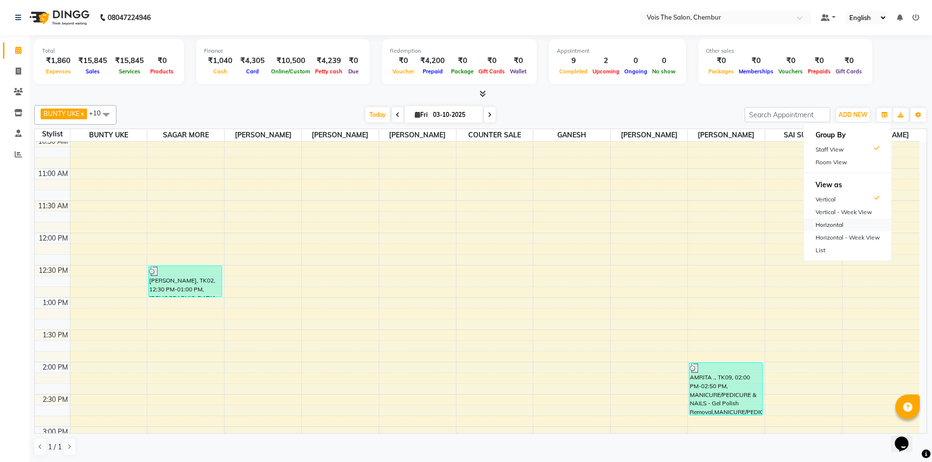
click at [841, 224] on div "Horizontal" at bounding box center [848, 225] width 88 height 13
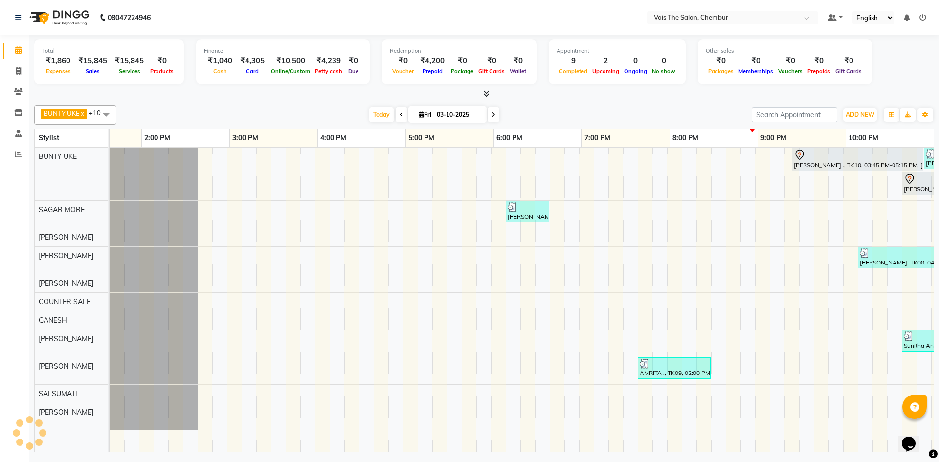
scroll to position [0, 497]
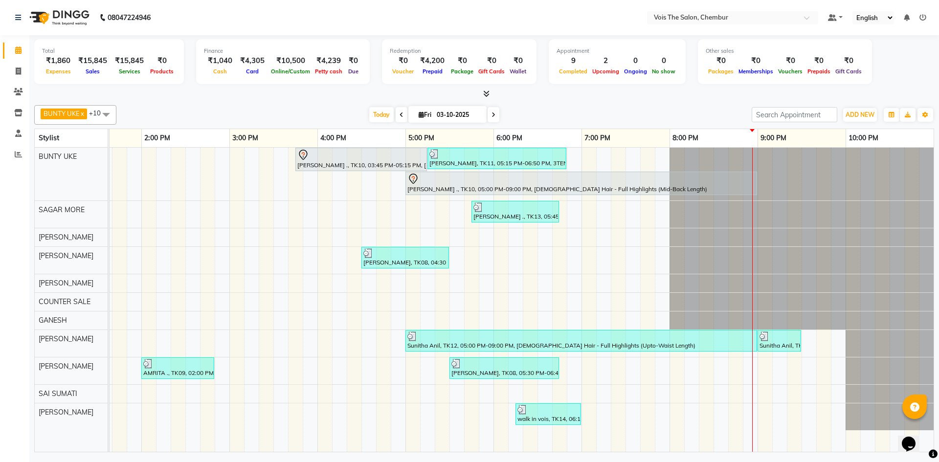
click at [492, 116] on icon at bounding box center [494, 115] width 4 height 6
type input "04-10-2025"
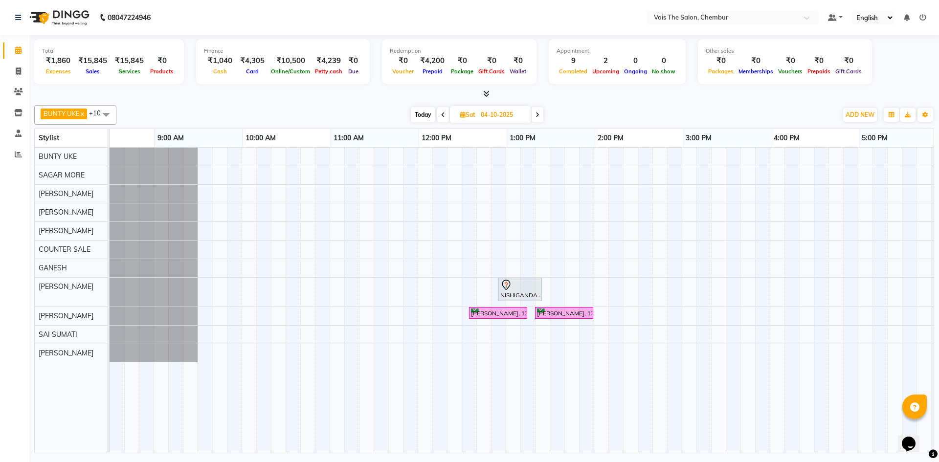
scroll to position [0, 0]
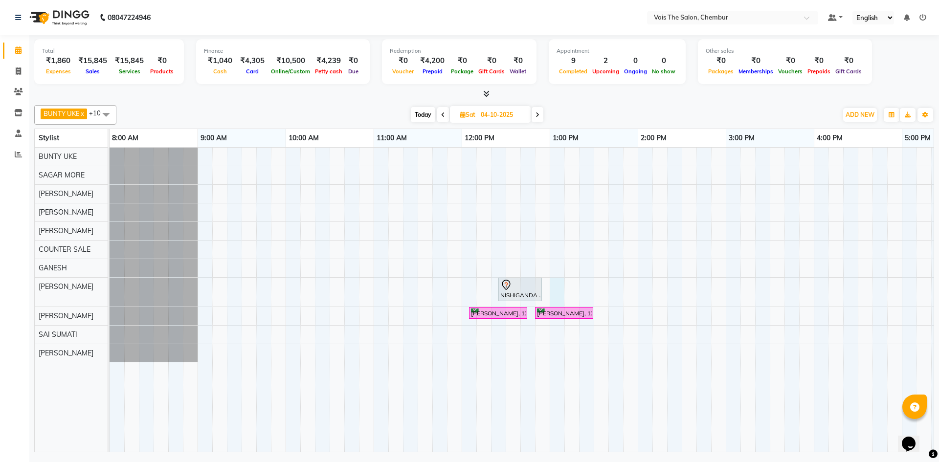
click at [557, 281] on div "NISHIGANDA ., 12:25 PM-12:55 PM, FEMALE Hair - Wash & Blastdry Janhavinull, 12:…" at bounding box center [770, 300] width 1321 height 304
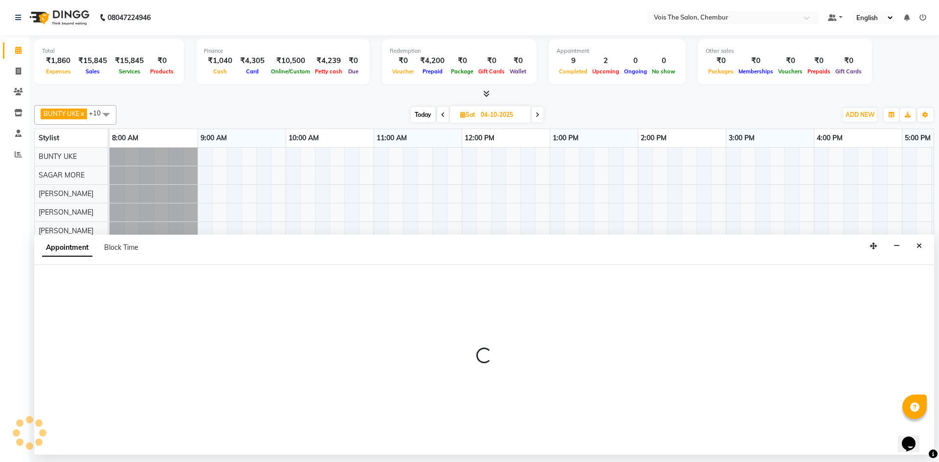
select select "85150"
select select "tentative"
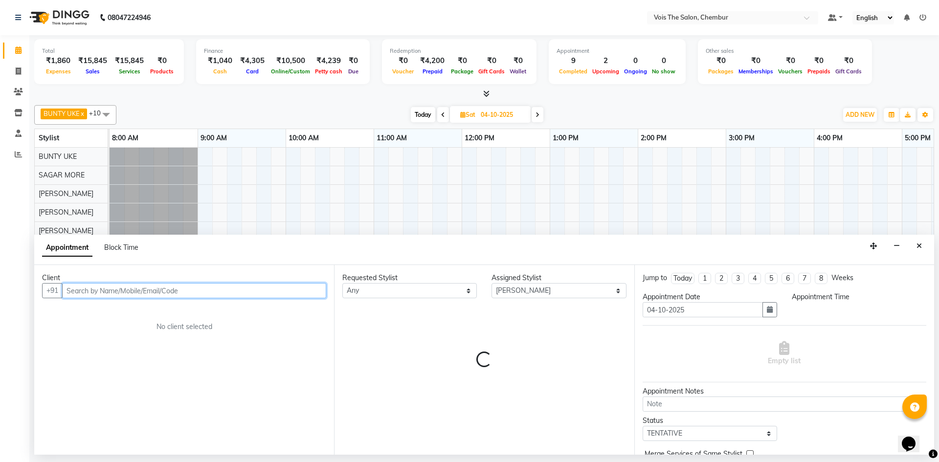
select select "780"
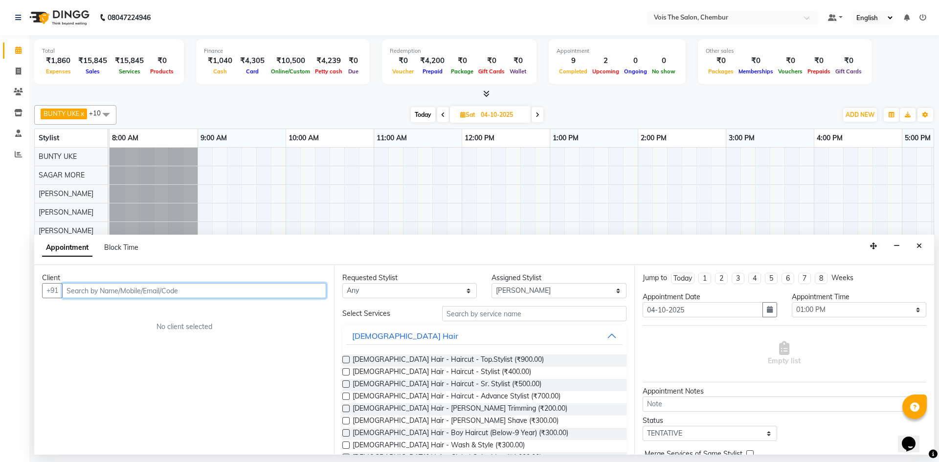
click at [223, 289] on input "text" at bounding box center [194, 290] width 264 height 15
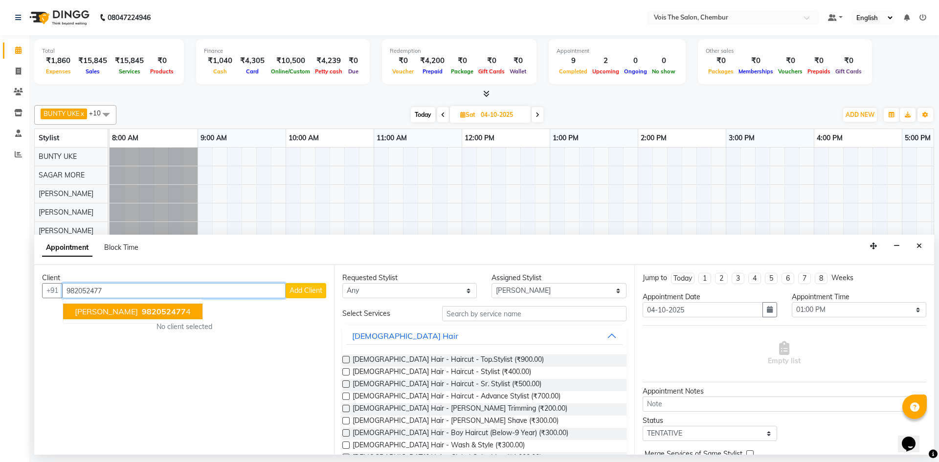
click at [142, 315] on span "982052477" at bounding box center [164, 312] width 44 height 10
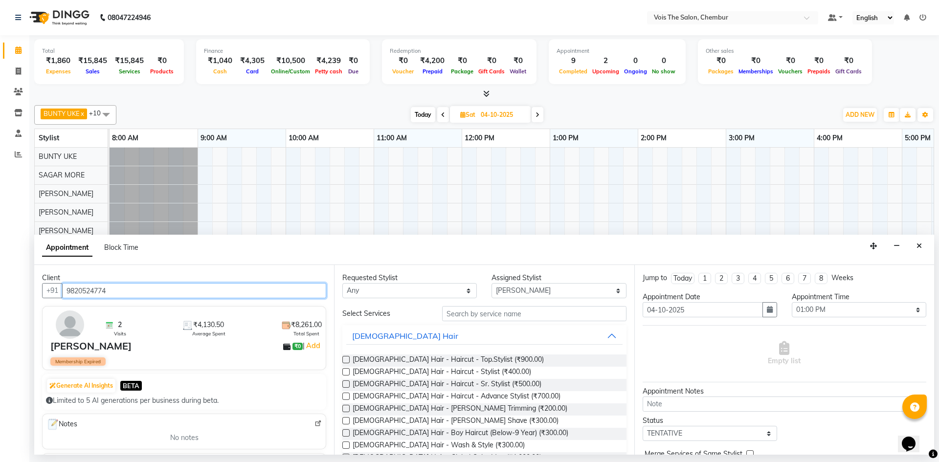
type input "9820524774"
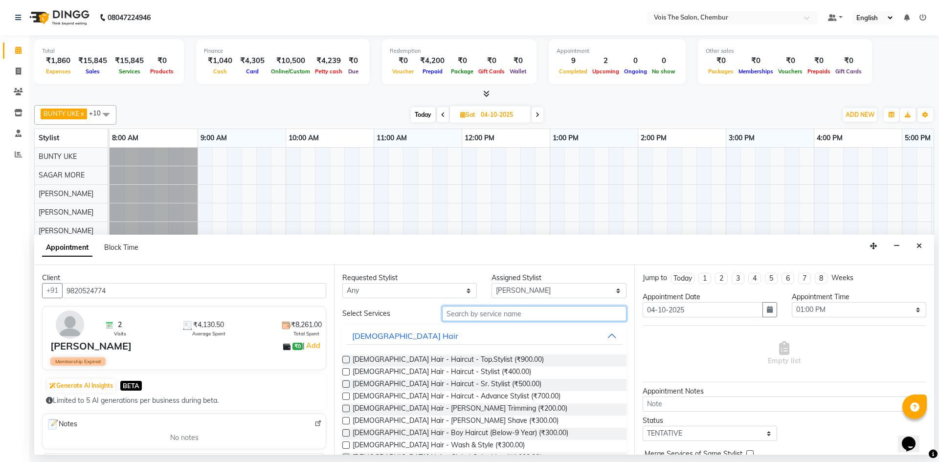
click at [462, 319] on input "text" at bounding box center [534, 313] width 184 height 15
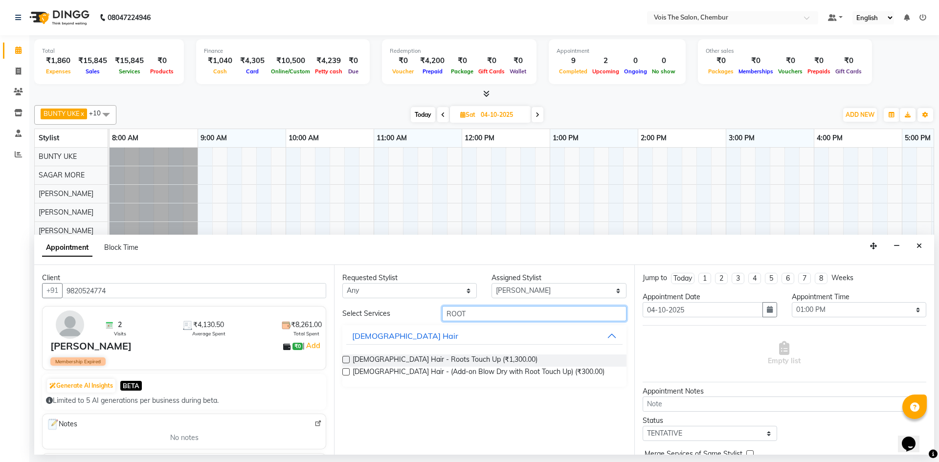
type input "ROOT"
click at [345, 361] on label at bounding box center [345, 359] width 7 height 7
click at [345, 361] on input "checkbox" at bounding box center [345, 361] width 6 height 6
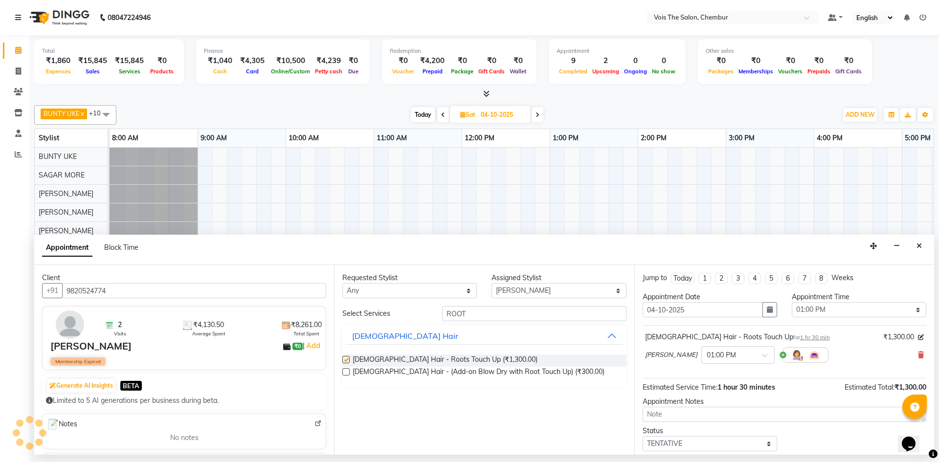
checkbox input "false"
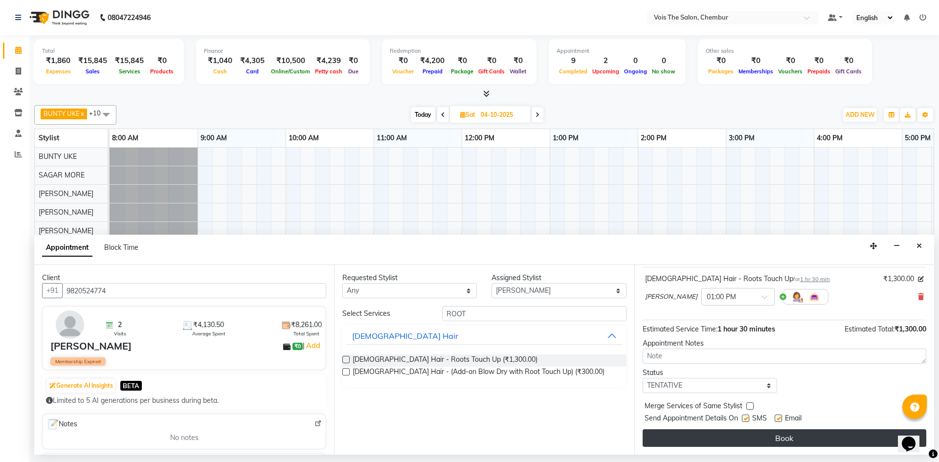
click at [748, 440] on button "Book" at bounding box center [785, 439] width 284 height 18
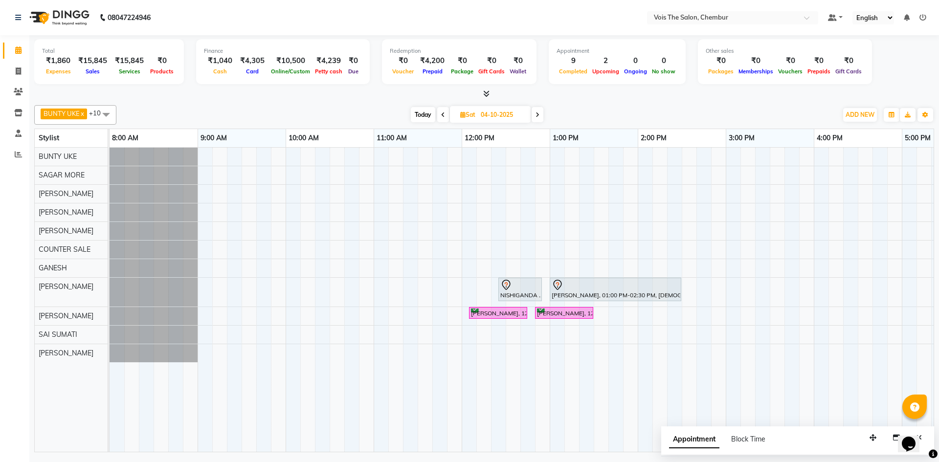
click at [423, 110] on span "Today" at bounding box center [423, 114] width 24 height 15
type input "03-10-2025"
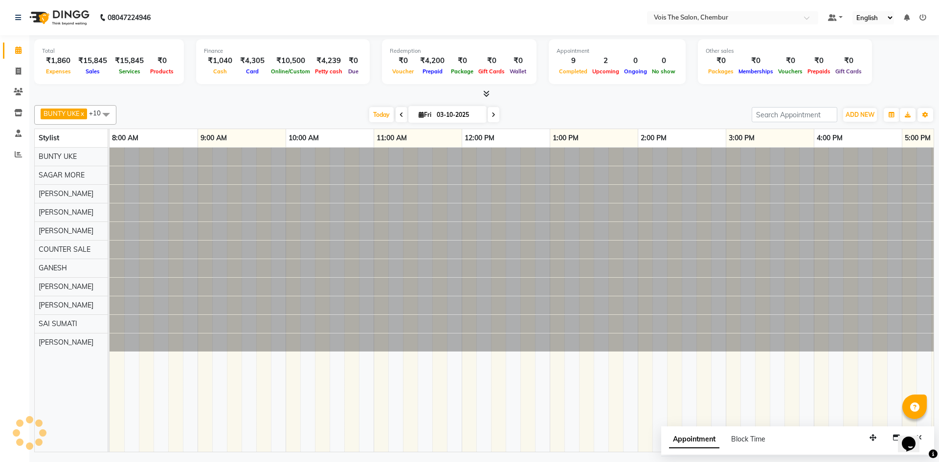
scroll to position [0, 497]
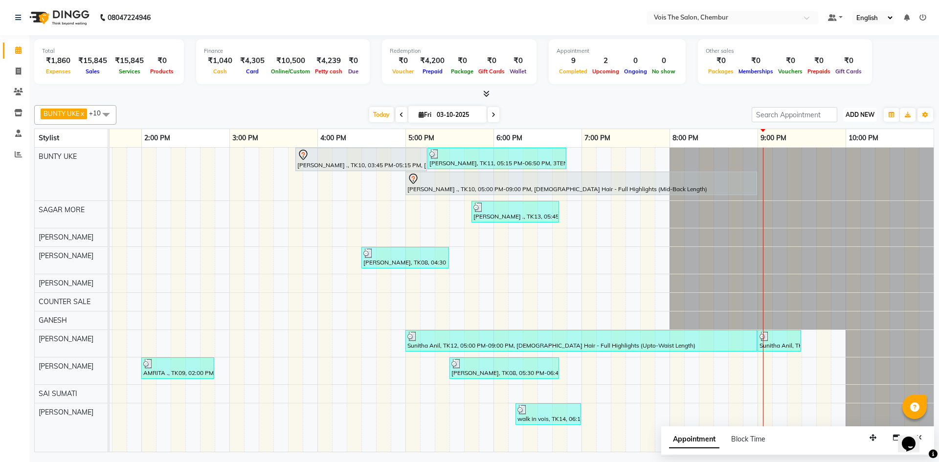
click at [856, 111] on span "ADD NEW" at bounding box center [860, 114] width 29 height 7
click at [842, 156] on link "Add Expense" at bounding box center [837, 159] width 77 height 13
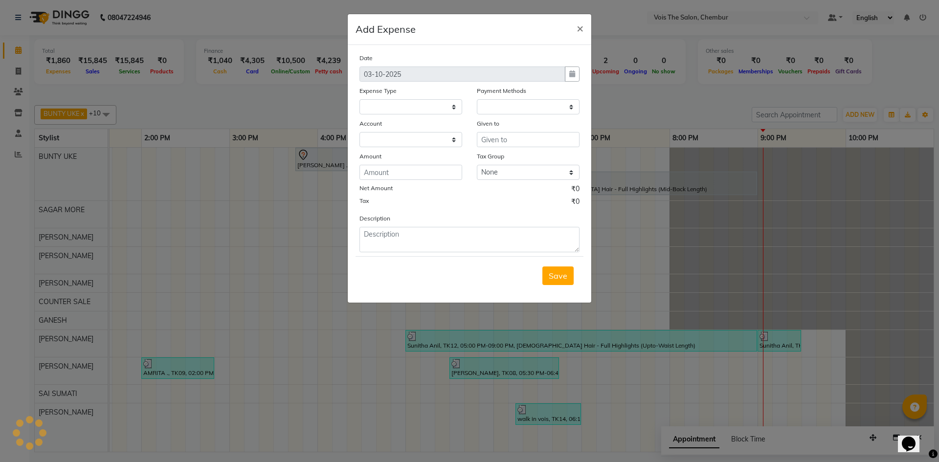
select select
select select "1"
select select "7393"
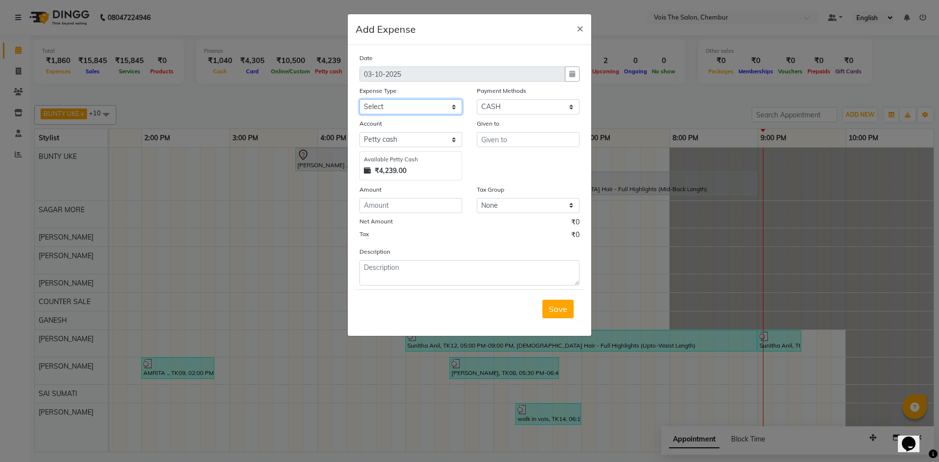
click at [454, 106] on select "Select Advance Salary Bank charges Car maintenance Cash transfer to bank Cash t…" at bounding box center [411, 106] width 103 height 15
select select "22314"
click at [360, 99] on select "Select Advance Salary Bank charges Car maintenance Cash transfer to bank Cash t…" at bounding box center [411, 106] width 103 height 15
click at [498, 134] on input "text" at bounding box center [528, 139] width 103 height 15
type input "MAULANA"
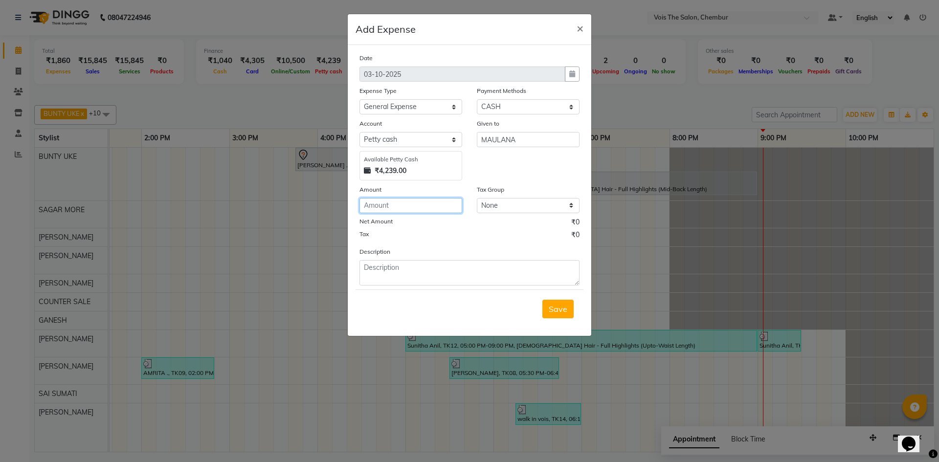
click at [410, 202] on input "number" at bounding box center [411, 205] width 103 height 15
type input "4000"
click at [404, 269] on textarea at bounding box center [470, 272] width 220 height 25
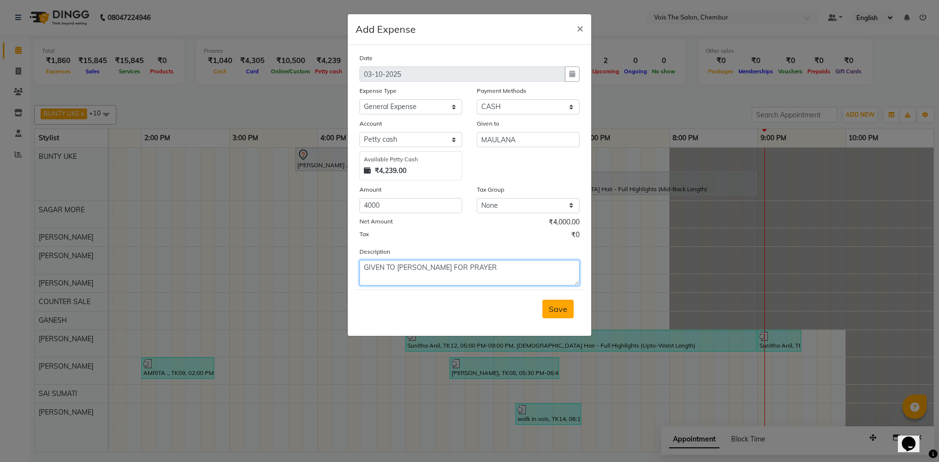
type textarea "GIVEN TO MAULANA FOR PRAYER"
click at [563, 308] on span "Save" at bounding box center [558, 309] width 19 height 10
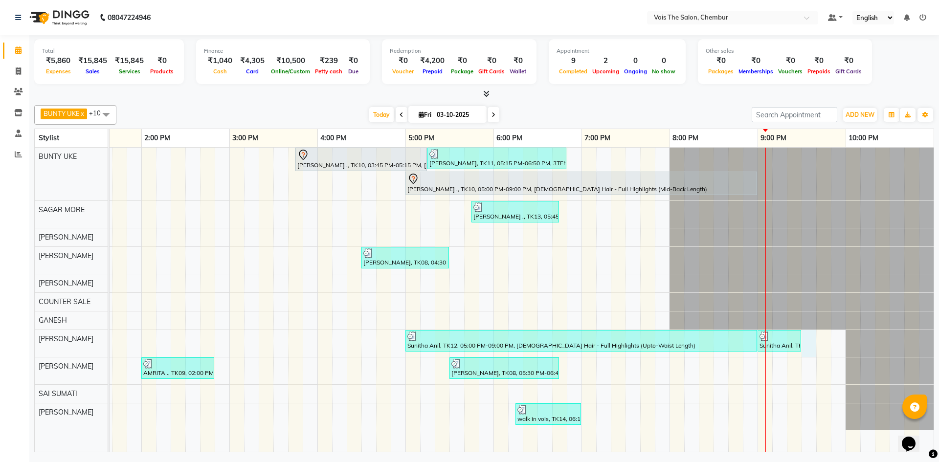
click at [812, 339] on div "[PERSON_NAME] ., TK10, 03:45 PM-05:15 PM, [DEMOGRAPHIC_DATA] Hair - Roots Touch…" at bounding box center [273, 300] width 1321 height 304
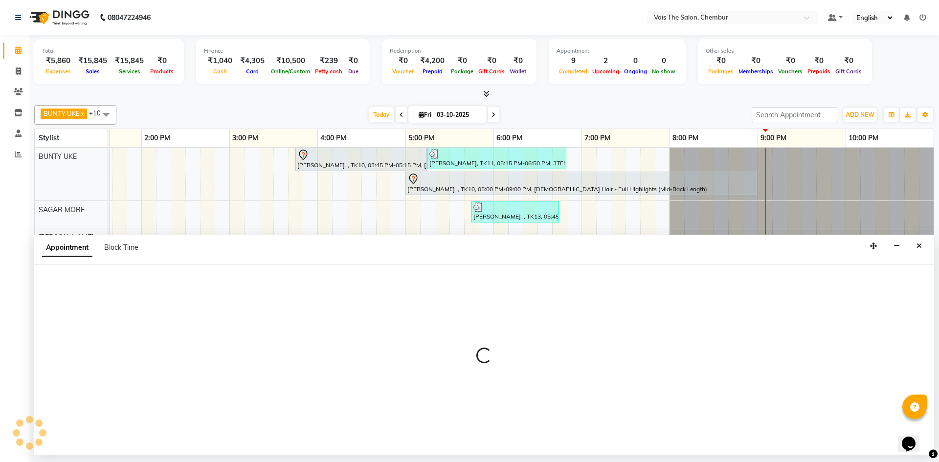
select select "85150"
select select "tentative"
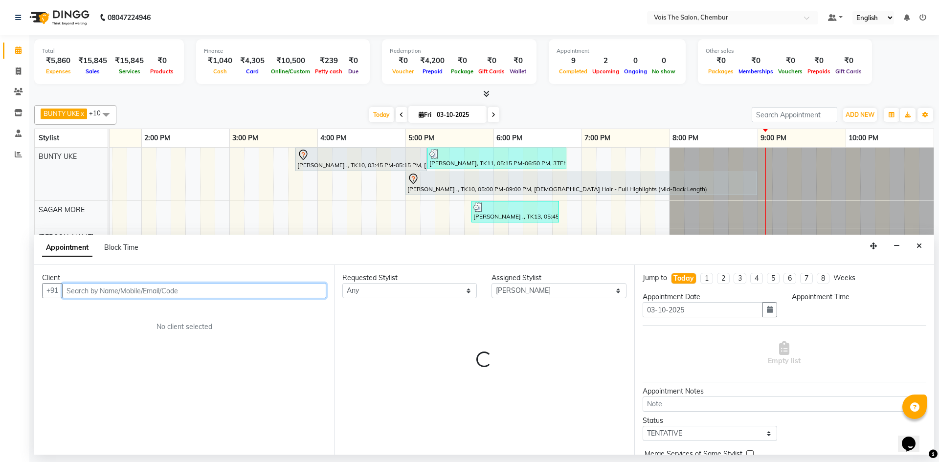
select select "1290"
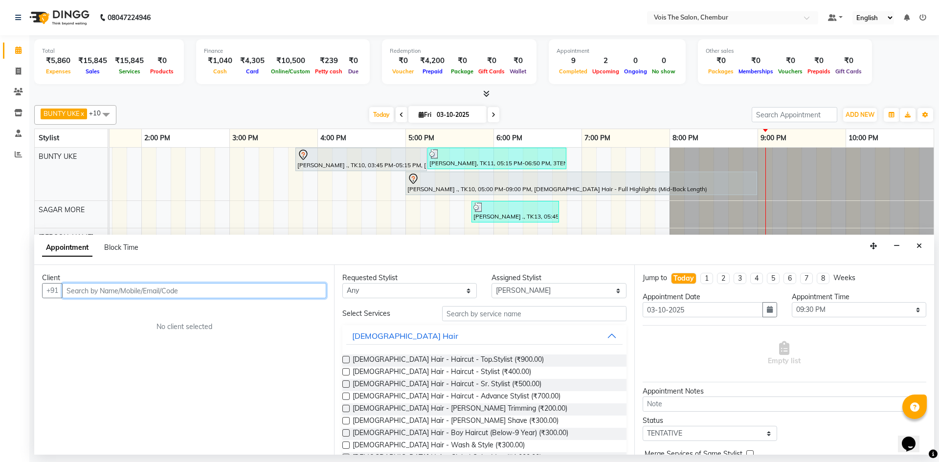
click at [190, 292] on input "text" at bounding box center [194, 290] width 264 height 15
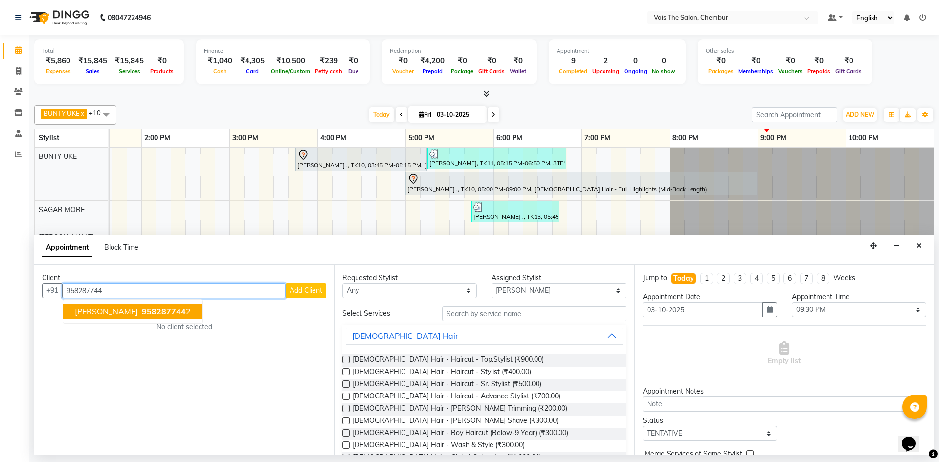
click at [138, 313] on span "[PERSON_NAME]" at bounding box center [106, 312] width 63 height 10
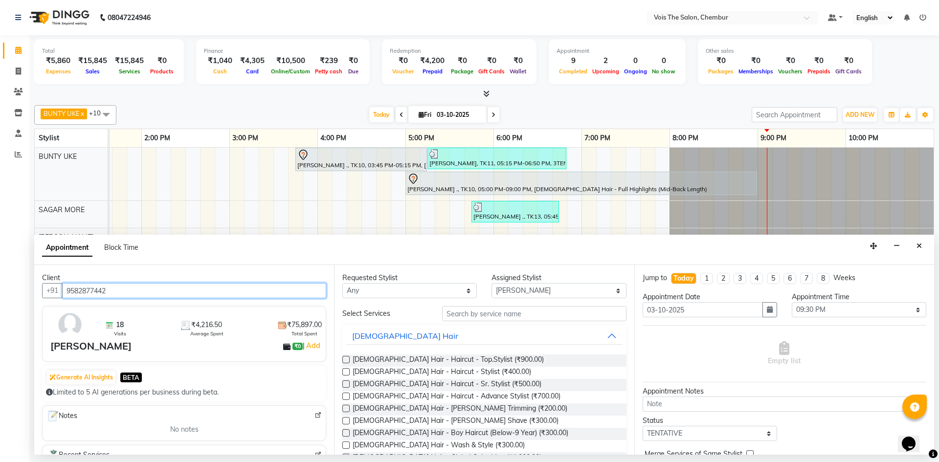
type input "9582877442"
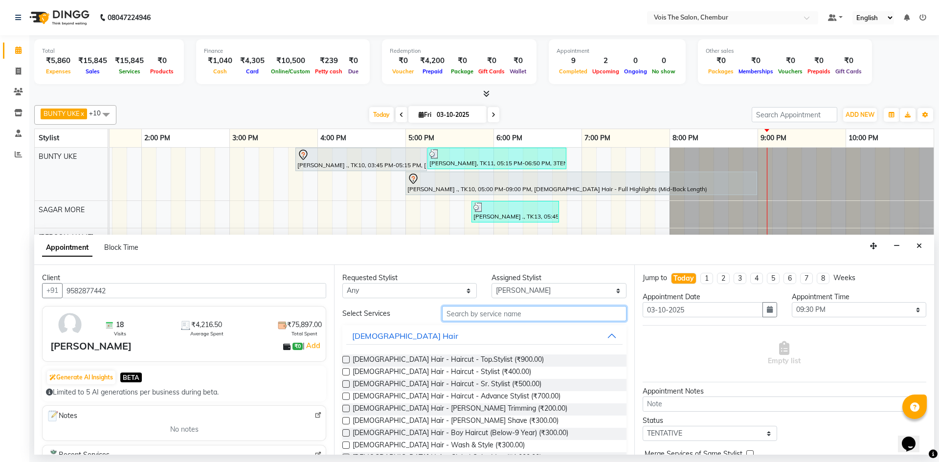
click at [470, 317] on input "text" at bounding box center [534, 313] width 184 height 15
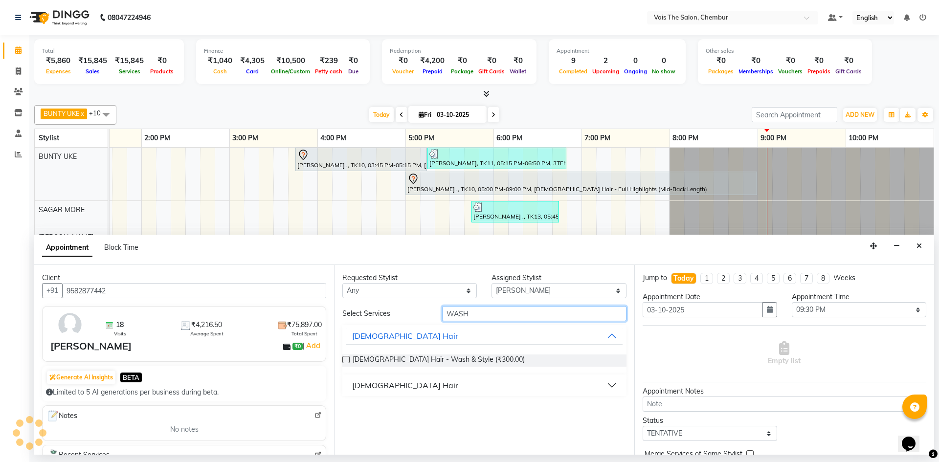
type input "WASH"
click at [407, 385] on button "[DEMOGRAPHIC_DATA] Hair" at bounding box center [484, 386] width 276 height 18
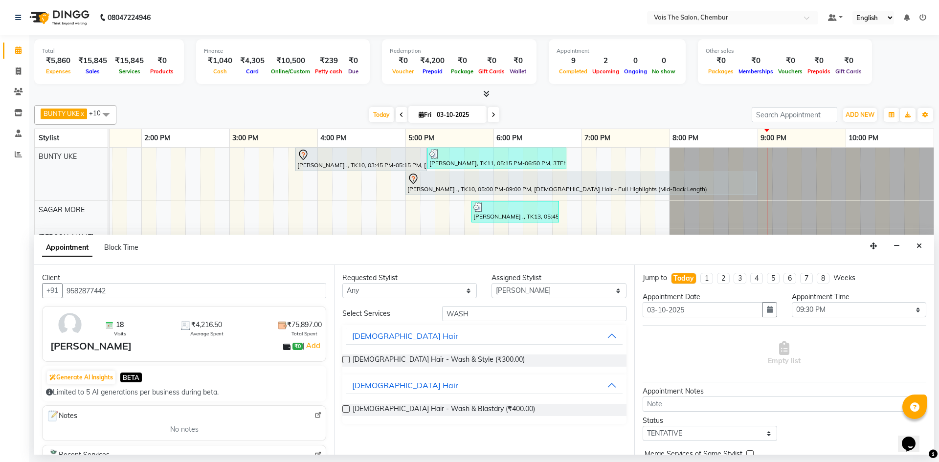
click at [343, 411] on label at bounding box center [345, 409] width 7 height 7
click at [343, 411] on input "checkbox" at bounding box center [345, 410] width 6 height 6
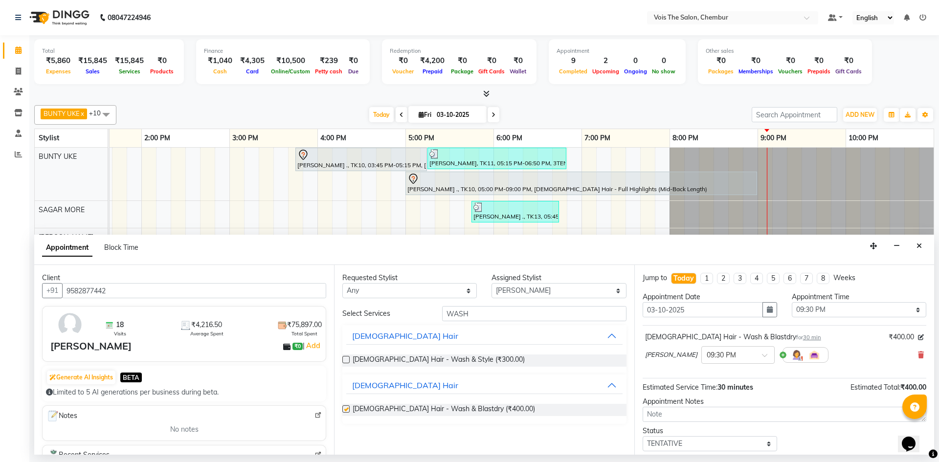
checkbox input "false"
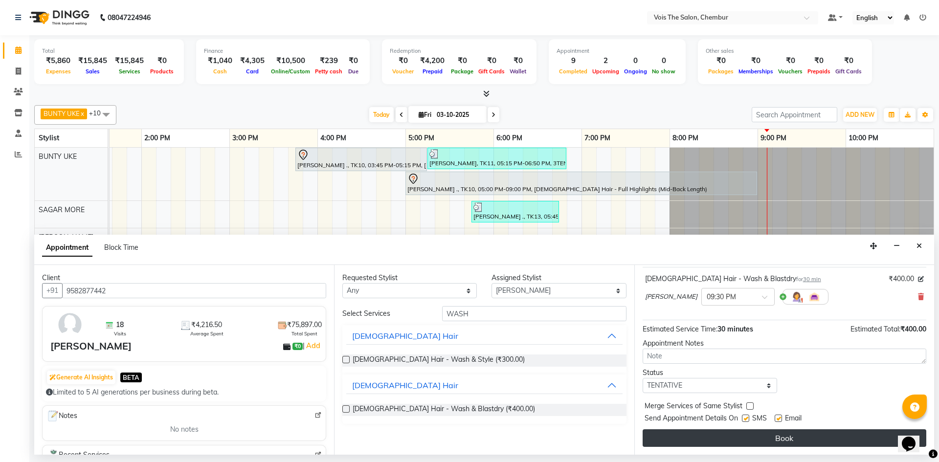
click at [723, 441] on button "Book" at bounding box center [785, 439] width 284 height 18
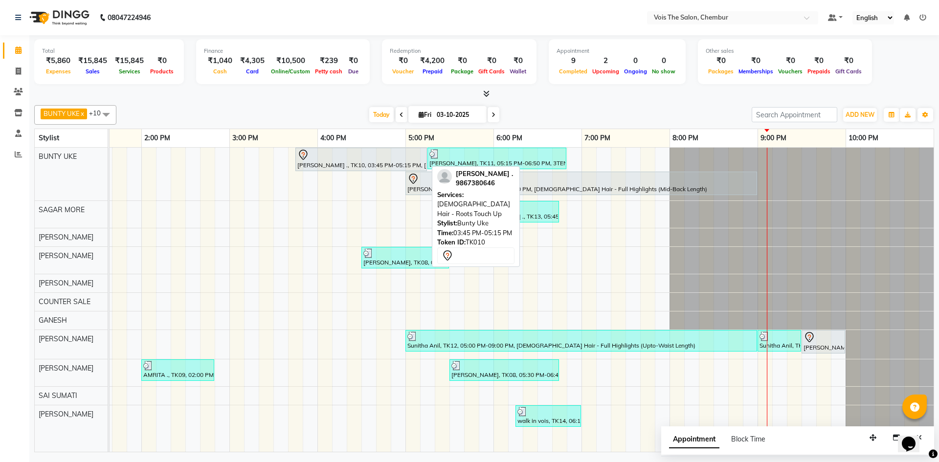
click at [348, 163] on div "[PERSON_NAME] ., TK10, 03:45 PM-05:15 PM, [DEMOGRAPHIC_DATA] Hair - Roots Touch…" at bounding box center [361, 159] width 130 height 21
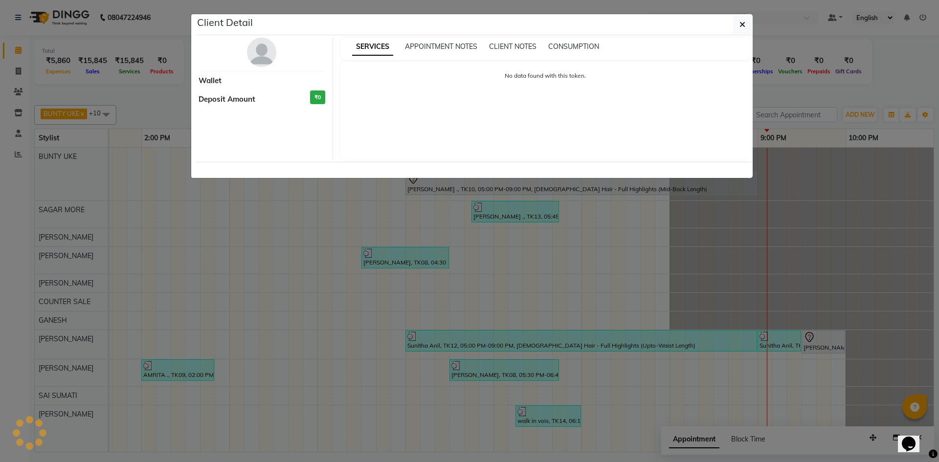
select select "7"
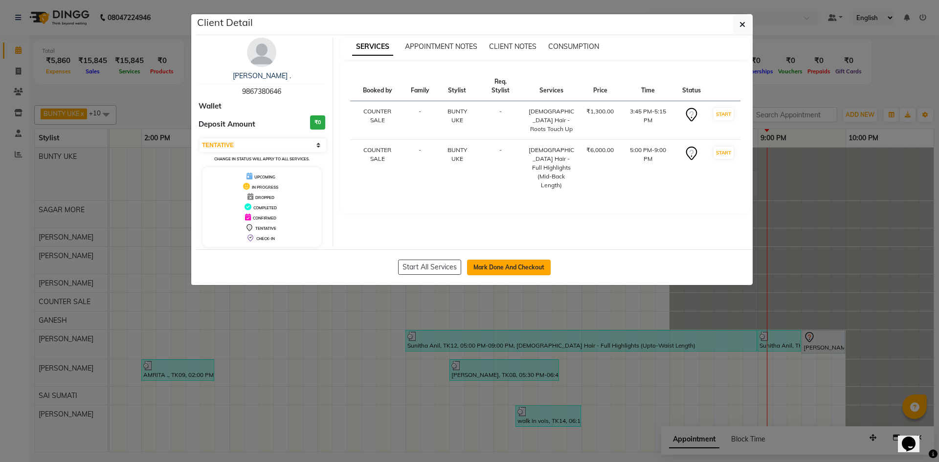
click at [480, 272] on button "Mark Done And Checkout" at bounding box center [509, 268] width 84 height 16
select select "service"
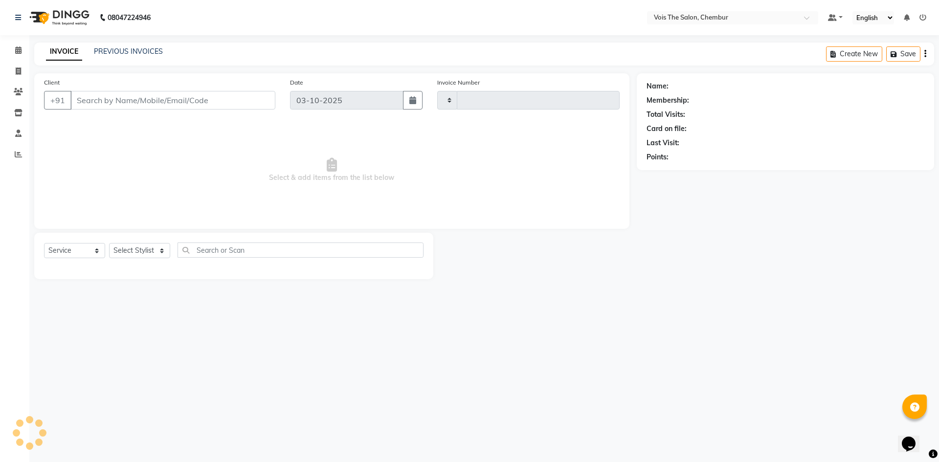
type input "1034"
select select "8261"
type input "9867380646"
select select "79151"
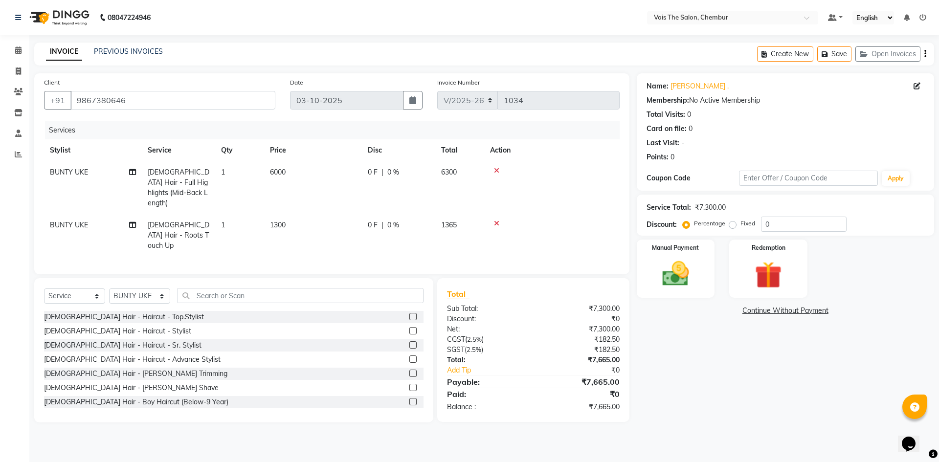
click at [169, 221] on span "[DEMOGRAPHIC_DATA] Hair - Roots Touch Up" at bounding box center [179, 235] width 62 height 29
select select "79151"
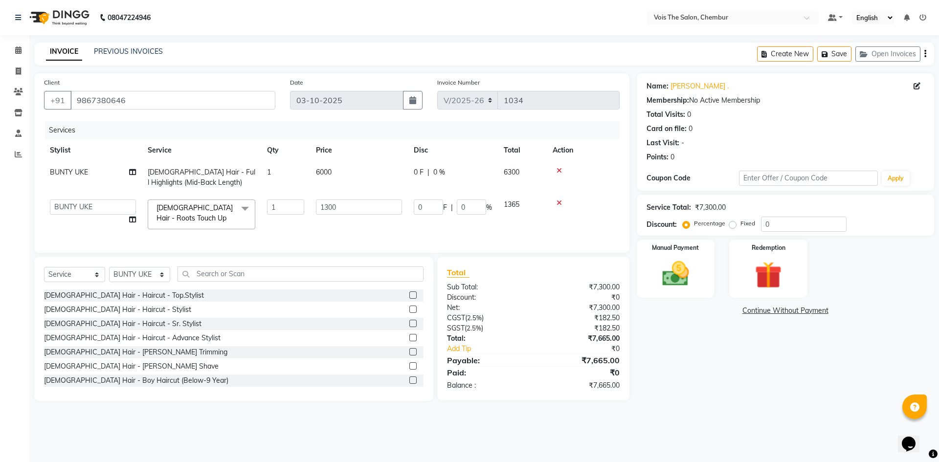
click at [169, 221] on span "[DEMOGRAPHIC_DATA] Hair - Roots Touch Up" at bounding box center [195, 213] width 76 height 19
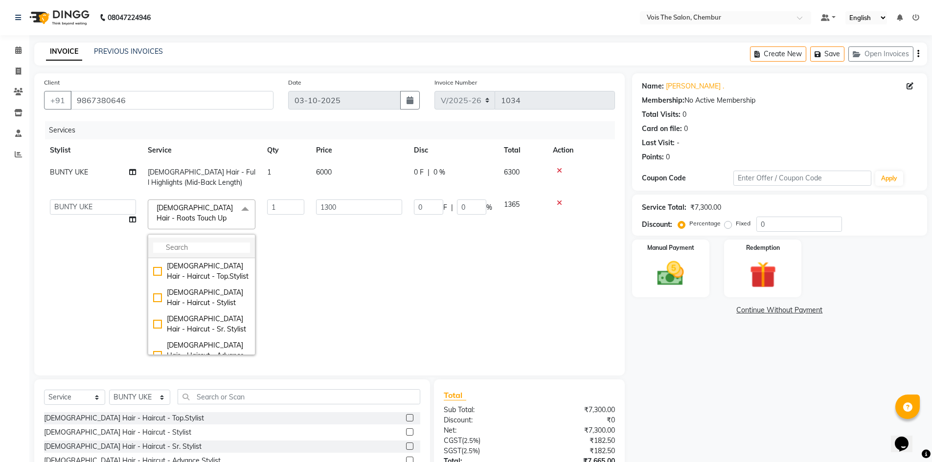
click at [182, 241] on li at bounding box center [201, 248] width 107 height 21
click at [183, 247] on input "multiselect-search" at bounding box center [201, 248] width 97 height 10
type input "HIGH"
click at [156, 331] on div "[DEMOGRAPHIC_DATA] Hair - Full Highlights (Mid-Back Length)" at bounding box center [201, 339] width 97 height 31
checkbox input "true"
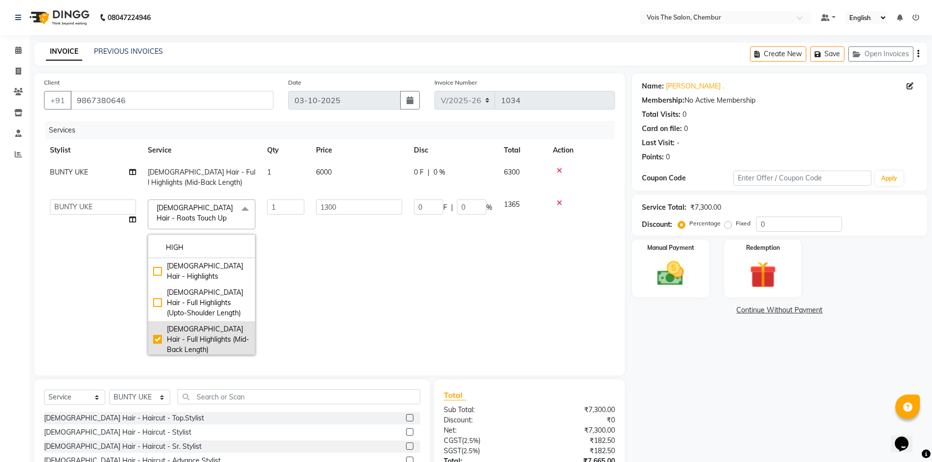
type input "6000"
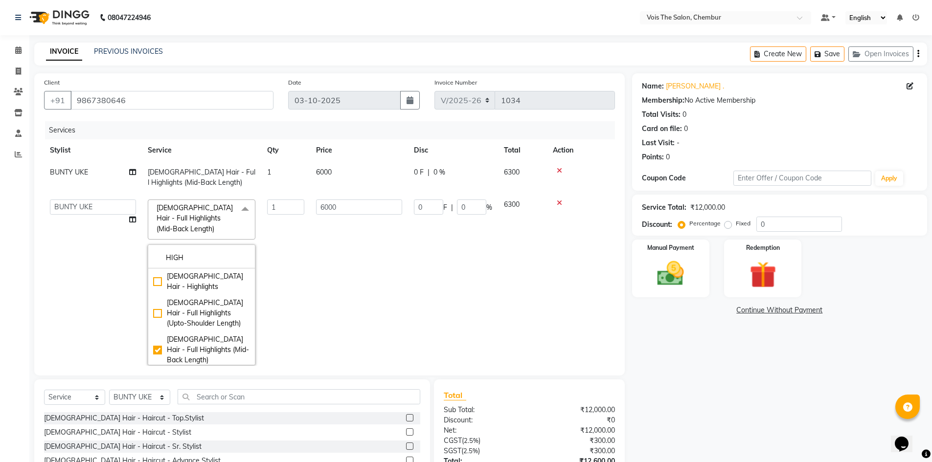
click at [339, 300] on td "6000" at bounding box center [359, 283] width 98 height 178
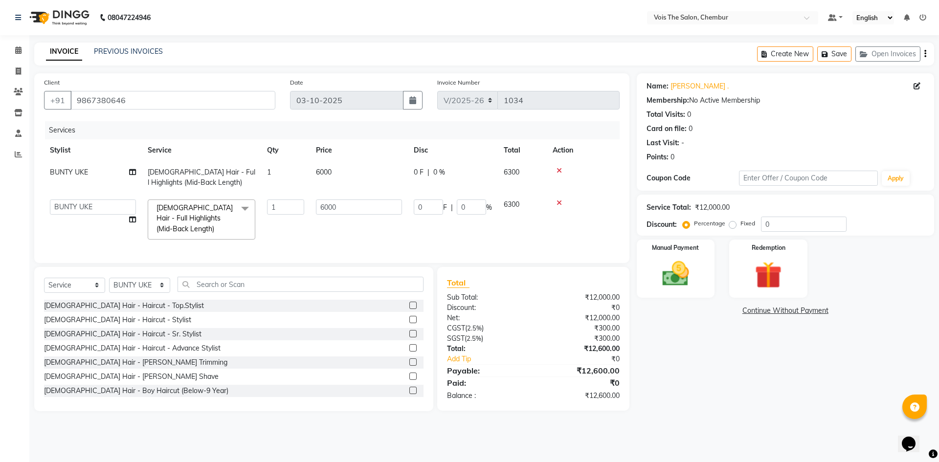
click at [333, 173] on td "6000" at bounding box center [359, 177] width 98 height 32
select select "79151"
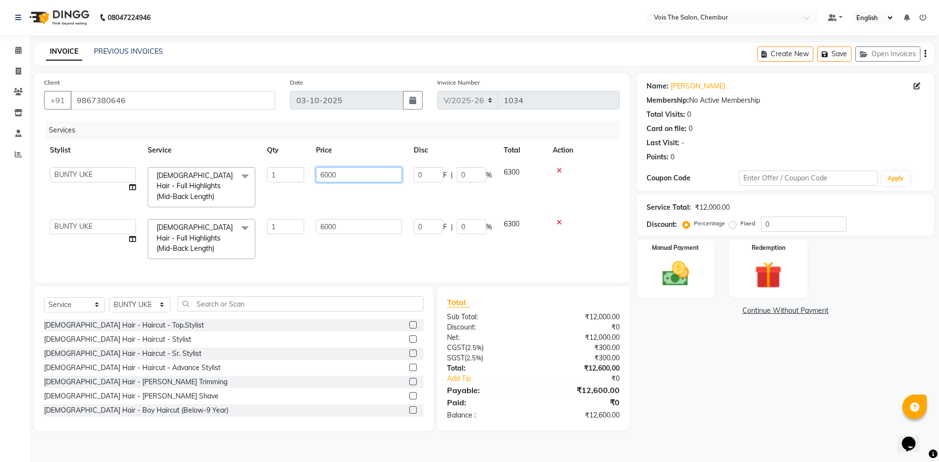
click at [347, 175] on input "6000" at bounding box center [359, 174] width 86 height 15
type input "6"
type input "3000"
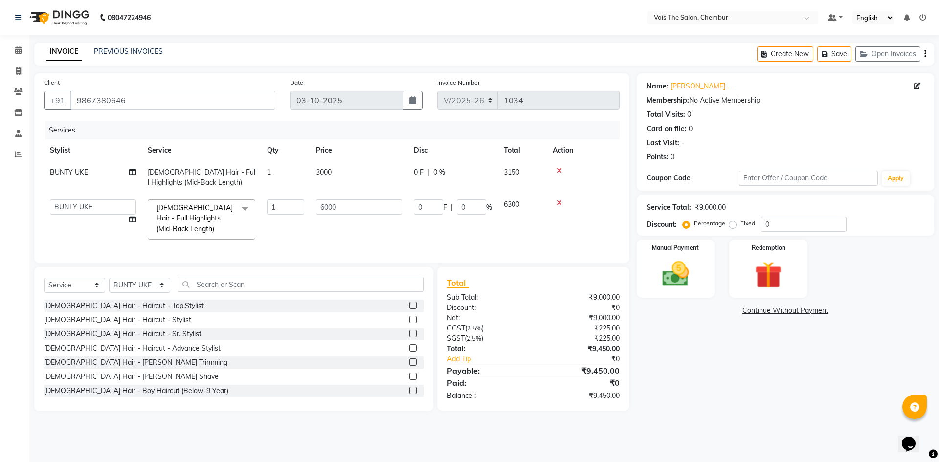
click at [298, 204] on tbody "BUNTY UKE [DEMOGRAPHIC_DATA] Hair - Full Highlights (Mid-Back Length) 1 3000 0 …" at bounding box center [332, 203] width 576 height 84
click at [353, 206] on input "6000" at bounding box center [359, 207] width 86 height 15
type input "6"
type input "4000"
click at [316, 235] on td "4000" at bounding box center [359, 220] width 98 height 52
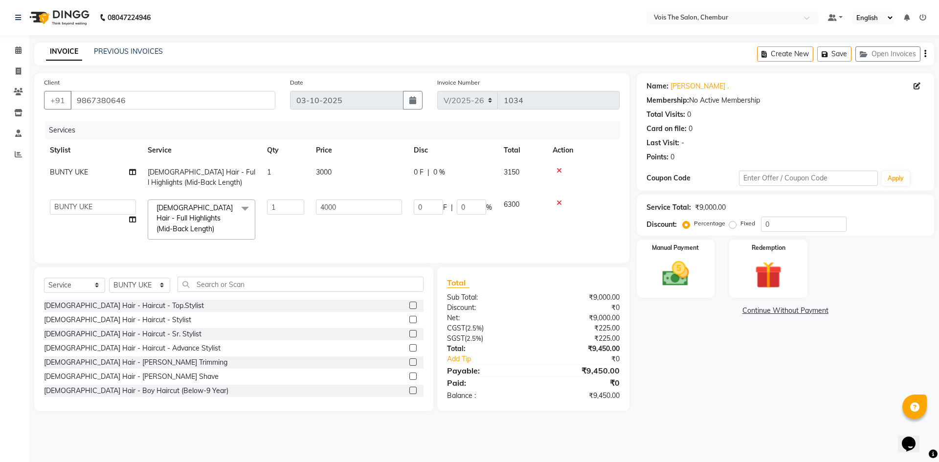
select select "79151"
click at [19, 52] on icon at bounding box center [18, 49] width 6 height 7
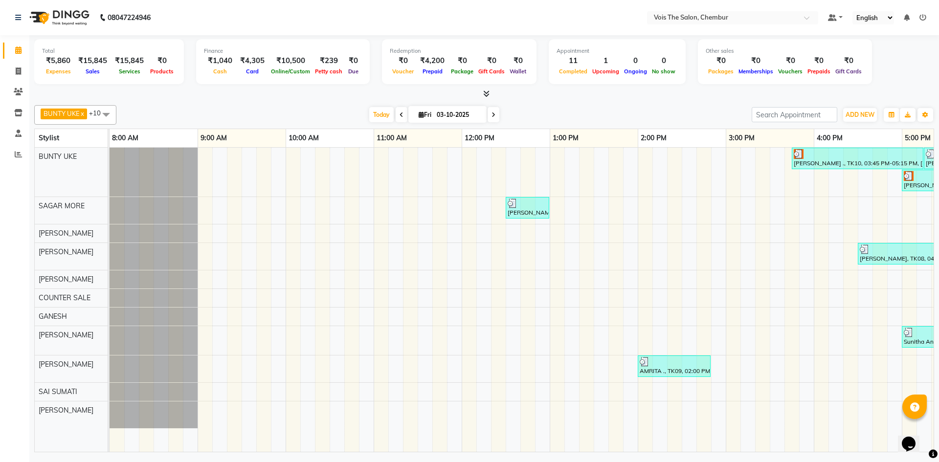
click at [559, 397] on div "[PERSON_NAME] ., TK10, 03:45 PM-05:15 PM, [DEMOGRAPHIC_DATA] Hair - Roots Touch…" at bounding box center [770, 300] width 1321 height 304
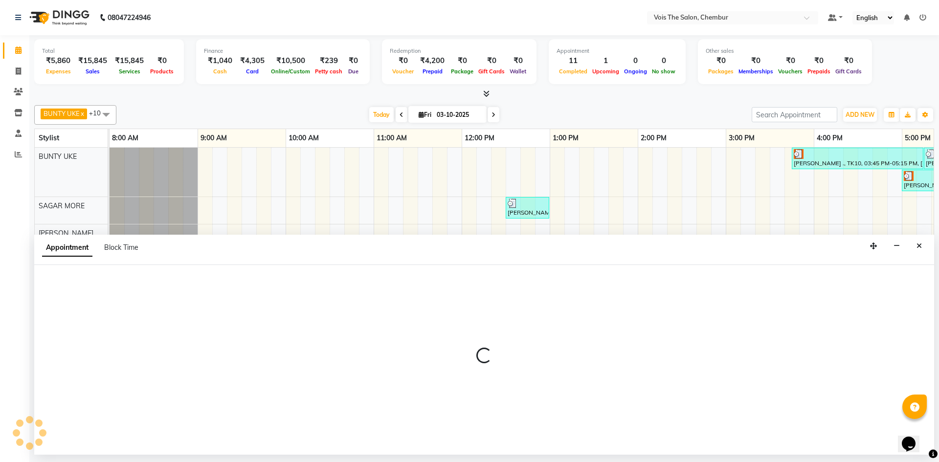
select select "88616"
select select "tentative"
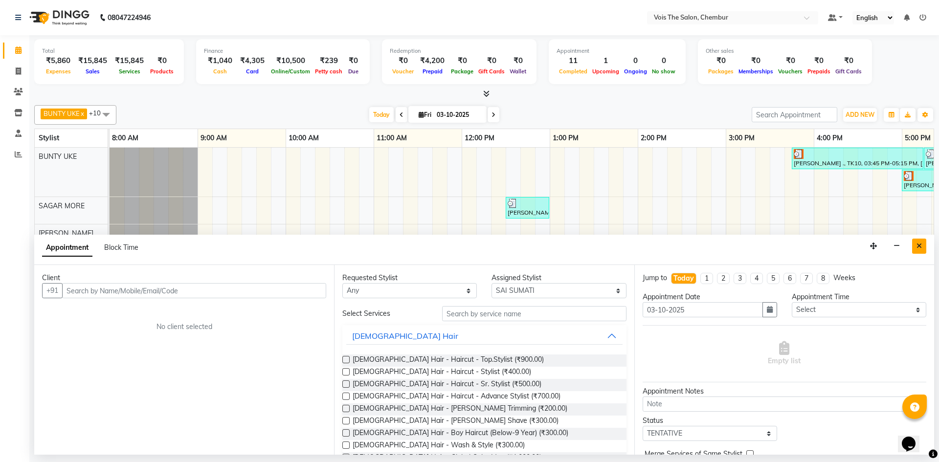
click at [924, 248] on button "Close" at bounding box center [919, 246] width 14 height 15
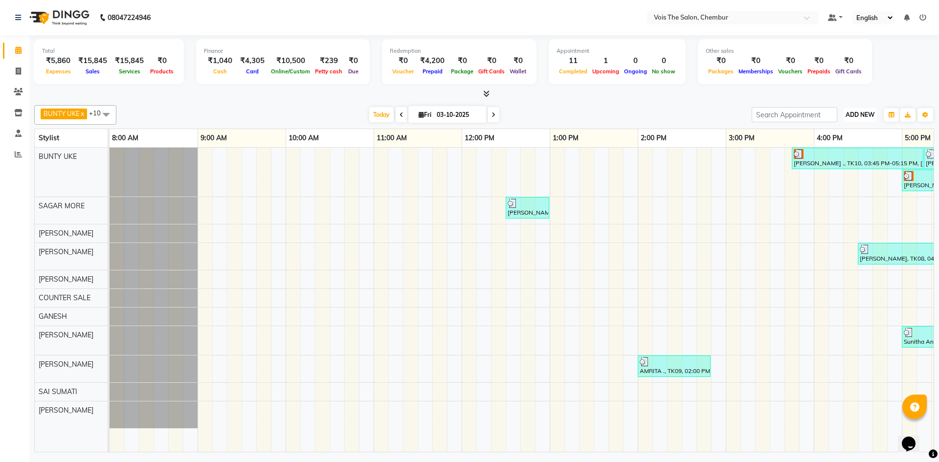
click at [853, 121] on button "ADD NEW Toggle Dropdown" at bounding box center [860, 115] width 34 height 14
click at [837, 147] on link "Add Invoice" at bounding box center [837, 146] width 77 height 13
select select "service"
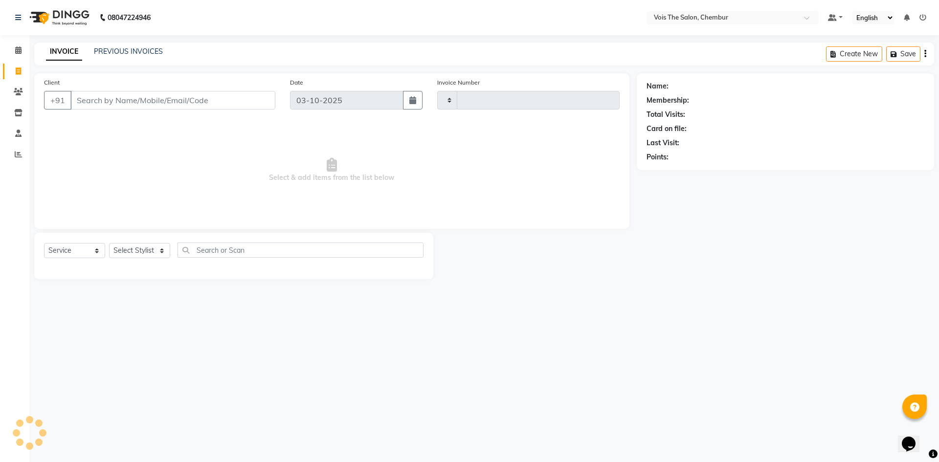
type input "1034"
select select "8261"
click at [188, 101] on input "Client" at bounding box center [172, 100] width 205 height 19
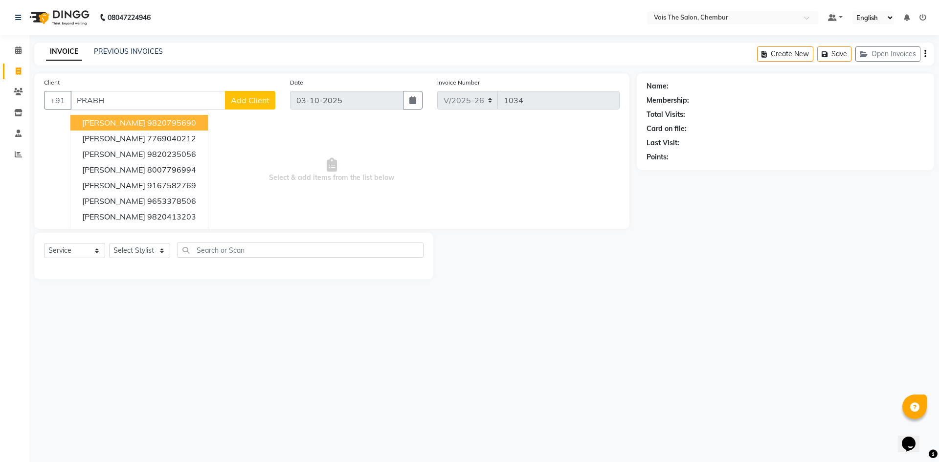
drag, startPoint x: 127, startPoint y: 98, endPoint x: 0, endPoint y: 102, distance: 127.3
click at [0, 102] on app-home "08047224946 Select Location × Vois The Salon, Chembur Default Panel My Panel En…" at bounding box center [469, 147] width 939 height 294
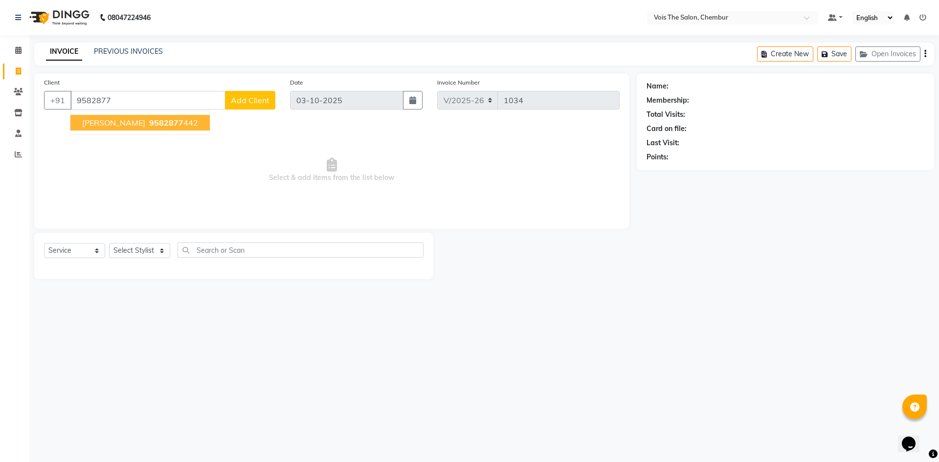
click at [135, 120] on span "[PERSON_NAME]" at bounding box center [113, 123] width 63 height 10
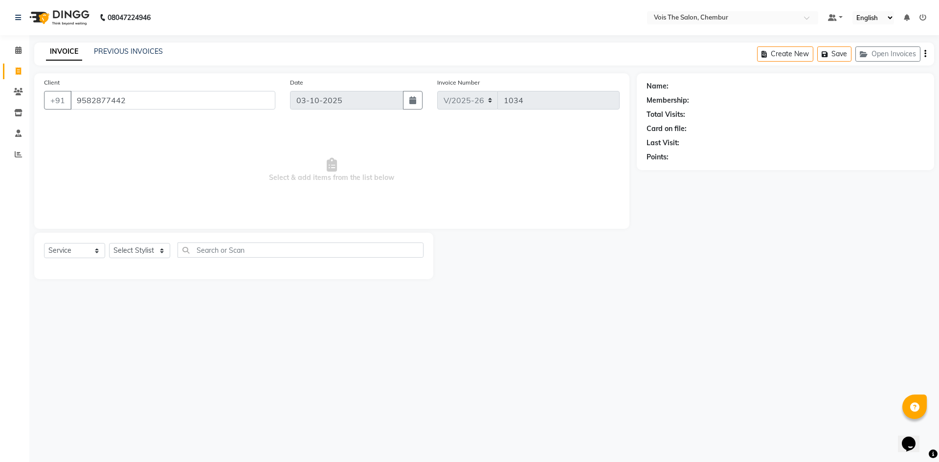
type input "9582877442"
click at [132, 247] on select "Select Stylist admin BUNTY UKE COUNTER SALE GANESH [PERSON_NAME] [PERSON_NAME] …" at bounding box center [139, 250] width 61 height 15
select select "79151"
click at [109, 243] on select "Select Stylist admin BUNTY UKE COUNTER SALE GANESH [PERSON_NAME] [PERSON_NAME] …" at bounding box center [139, 250] width 61 height 15
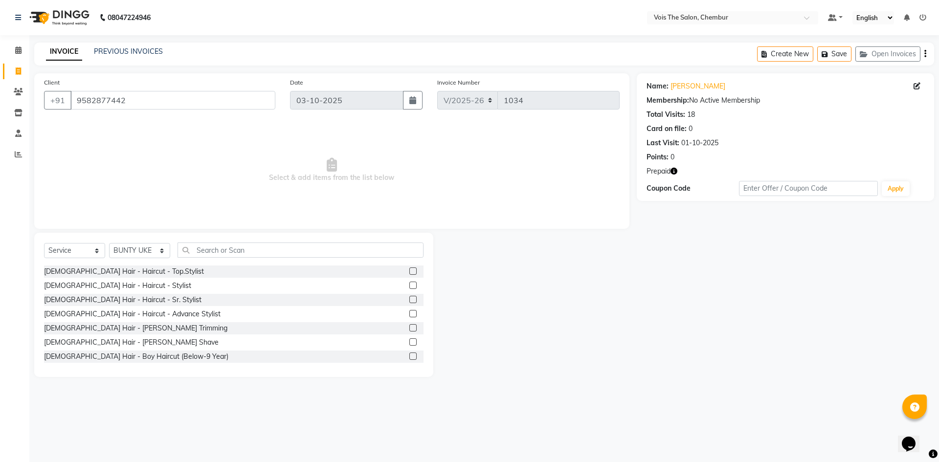
drag, startPoint x: 221, startPoint y: 240, endPoint x: 213, endPoint y: 248, distance: 11.1
click at [221, 240] on div "Select Service Product Membership Package Voucher Prepaid Gift Card Select Styl…" at bounding box center [233, 305] width 399 height 144
click at [213, 248] on input "text" at bounding box center [301, 250] width 246 height 15
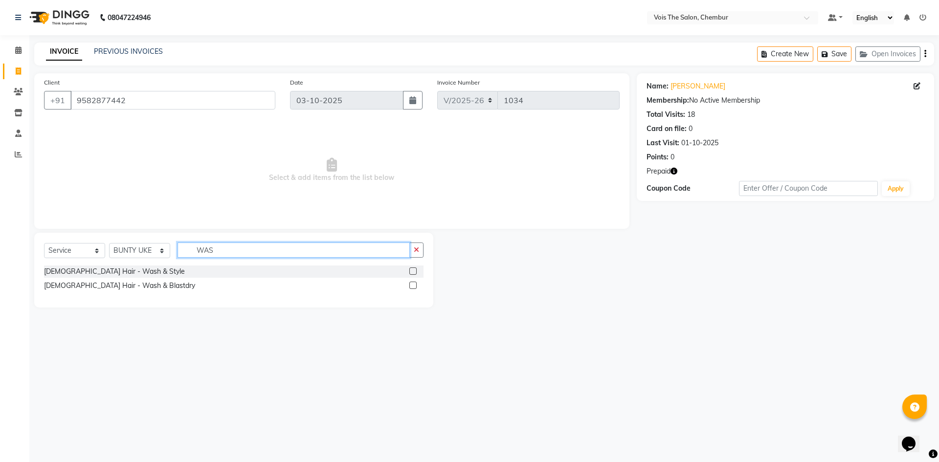
type input "WAS"
click at [415, 290] on div at bounding box center [412, 287] width 6 height 10
click at [412, 284] on label at bounding box center [412, 285] width 7 height 7
click at [412, 284] on input "checkbox" at bounding box center [412, 286] width 6 height 6
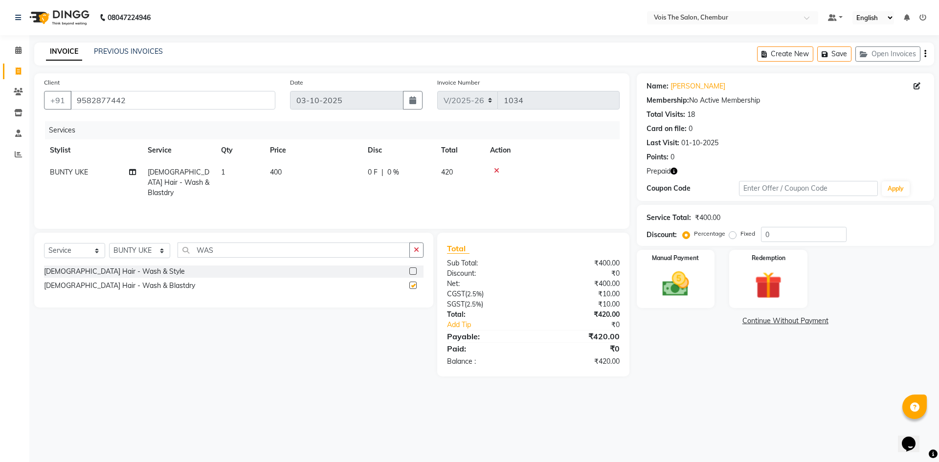
checkbox input "false"
drag, startPoint x: 238, startPoint y: 255, endPoint x: 163, endPoint y: 248, distance: 75.6
click at [163, 248] on div "Select Service Product Membership Package Voucher Prepaid Gift Card Select Styl…" at bounding box center [234, 254] width 380 height 23
click at [139, 246] on select "Select Stylist admin BUNTY UKE COUNTER SALE GANESH [PERSON_NAME] [PERSON_NAME] …" at bounding box center [139, 250] width 61 height 15
select select "85150"
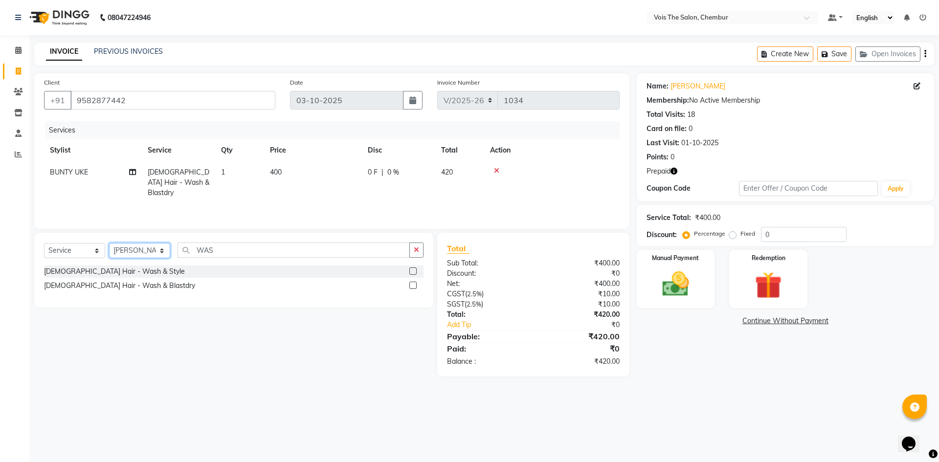
click at [109, 243] on select "Select Stylist admin BUNTY UKE COUNTER SALE GANESH [PERSON_NAME] [PERSON_NAME] …" at bounding box center [139, 250] width 61 height 15
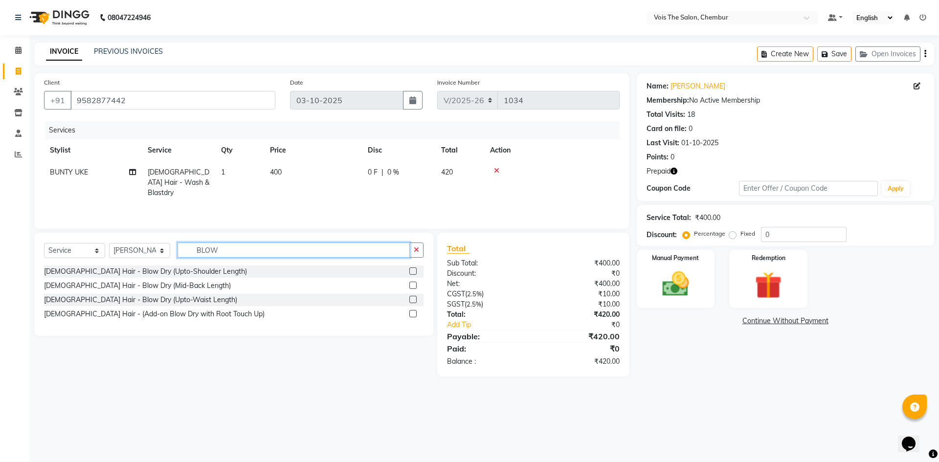
type input "BLOW"
click at [415, 282] on label at bounding box center [412, 285] width 7 height 7
click at [415, 283] on input "checkbox" at bounding box center [412, 286] width 6 height 6
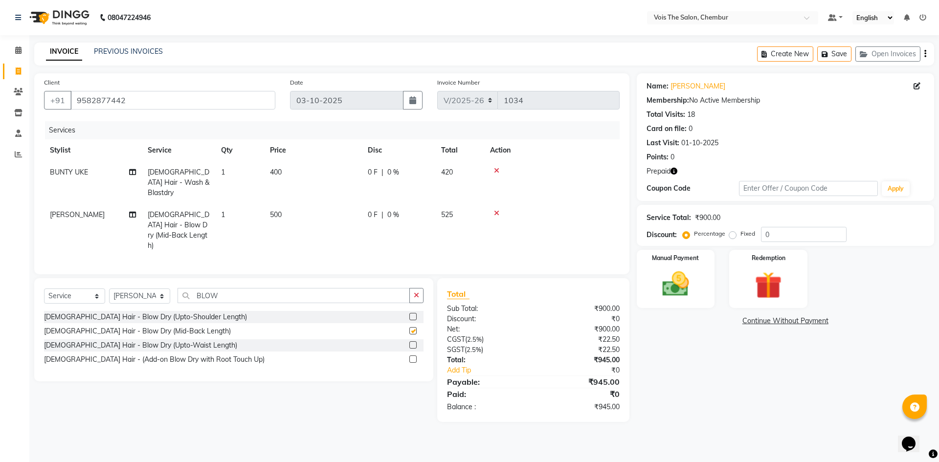
checkbox input "false"
click at [146, 289] on select "Select Stylist admin BUNTY UKE COUNTER SALE GANESH [PERSON_NAME] [PERSON_NAME] …" at bounding box center [139, 296] width 61 height 15
select select "79152"
click at [109, 289] on select "Select Stylist admin BUNTY UKE COUNTER SALE GANESH [PERSON_NAME] [PERSON_NAME] …" at bounding box center [139, 296] width 61 height 15
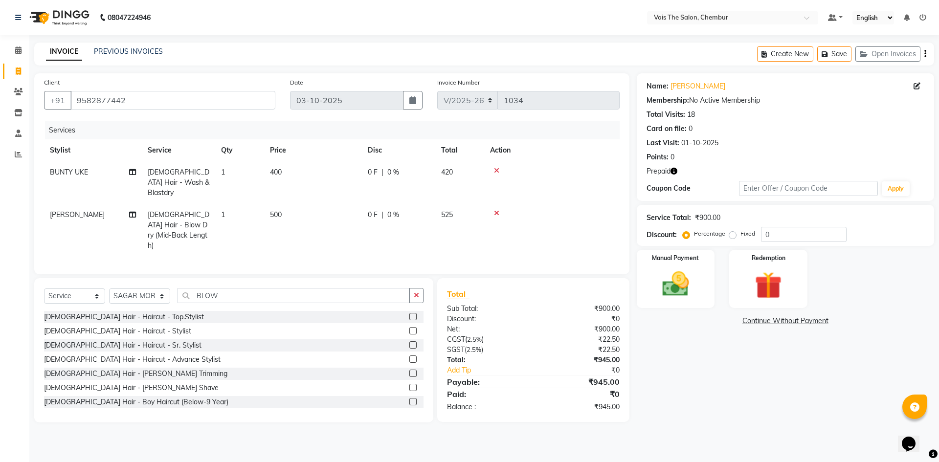
click at [231, 278] on div "Select Service Product Membership Package Voucher Prepaid Gift Card Select Styl…" at bounding box center [233, 350] width 399 height 144
click at [244, 293] on div "Select Service Product Membership Package Voucher Prepaid Gift Card Select Styl…" at bounding box center [234, 299] width 380 height 23
click at [240, 288] on input "BLOW" at bounding box center [294, 295] width 232 height 15
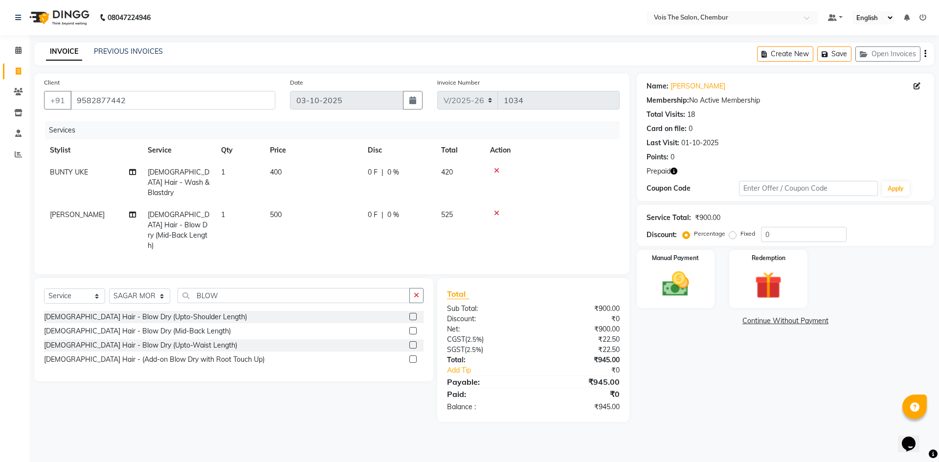
click at [410, 327] on label at bounding box center [412, 330] width 7 height 7
click at [410, 328] on input "checkbox" at bounding box center [412, 331] width 6 height 6
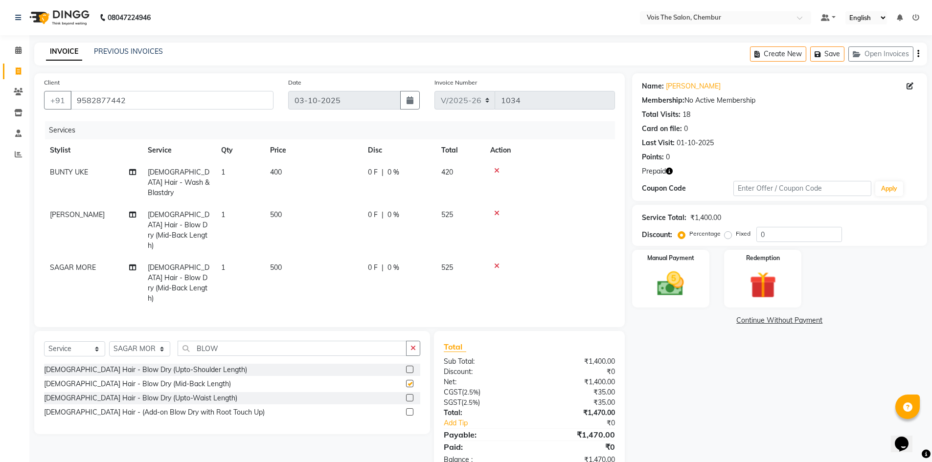
checkbox input "false"
click at [272, 210] on span "500" at bounding box center [276, 214] width 12 height 9
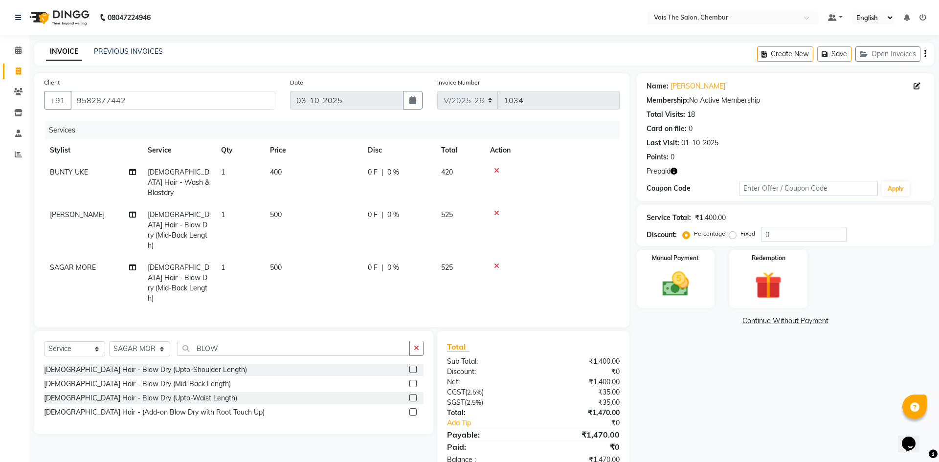
select select "85150"
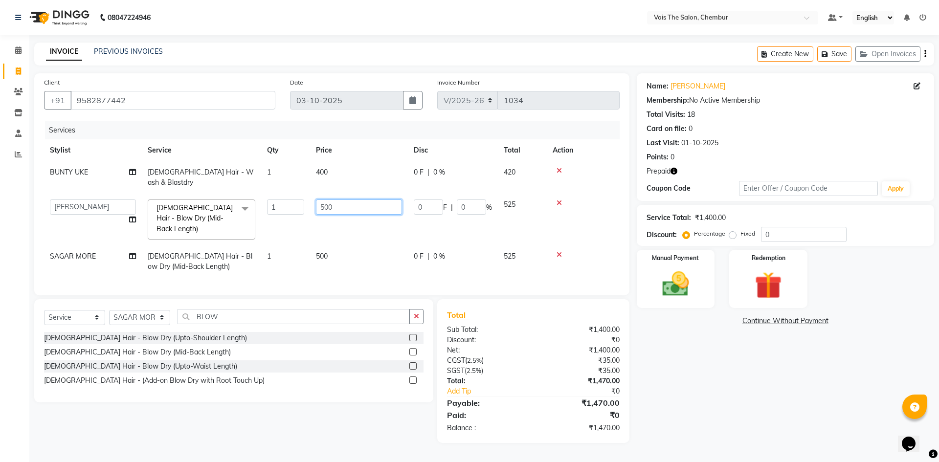
drag, startPoint x: 355, startPoint y: 199, endPoint x: 233, endPoint y: 182, distance: 123.4
click at [233, 182] on tbody "BUNTY UKE [DEMOGRAPHIC_DATA] Hair - Wash & Blastdry 1 400 0 F | 0 % 420 admin B…" at bounding box center [332, 219] width 576 height 116
type input "700"
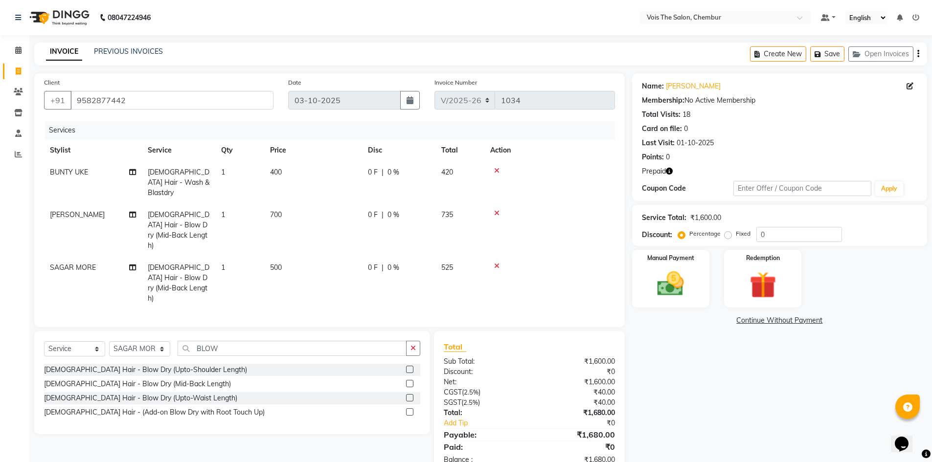
click at [275, 263] on span "500" at bounding box center [276, 267] width 12 height 9
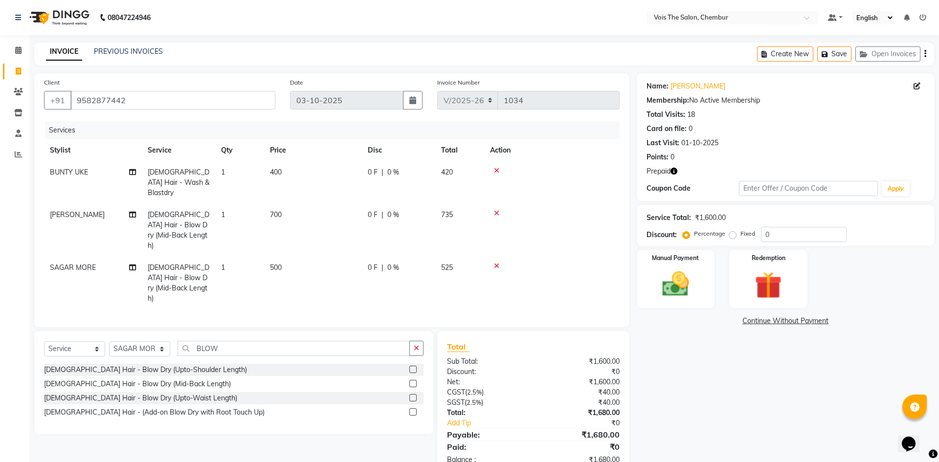
select select "79152"
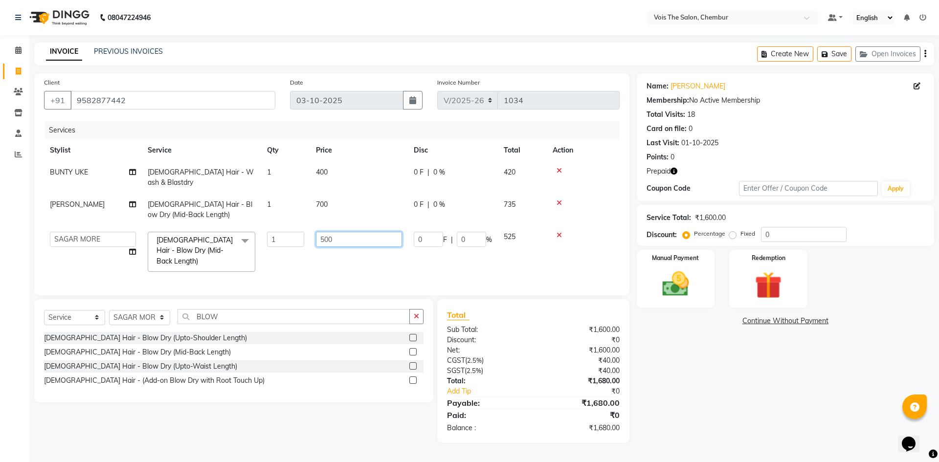
drag, startPoint x: 331, startPoint y: 226, endPoint x: 266, endPoint y: 226, distance: 65.1
click at [266, 226] on tr "admin BUNTY UKE COUNTER SALE GANESH [PERSON_NAME] [PERSON_NAME] [PERSON_NAME] M…" at bounding box center [332, 252] width 576 height 52
type input "700"
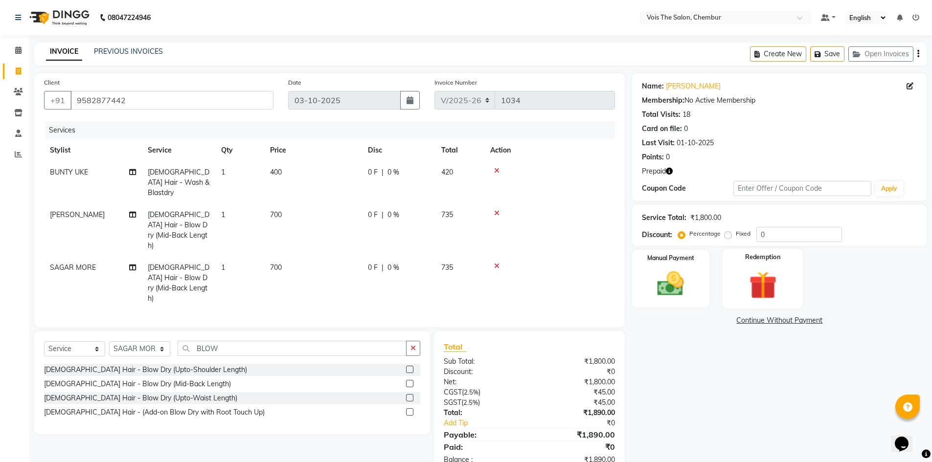
click at [783, 266] on div "Redemption" at bounding box center [763, 279] width 81 height 60
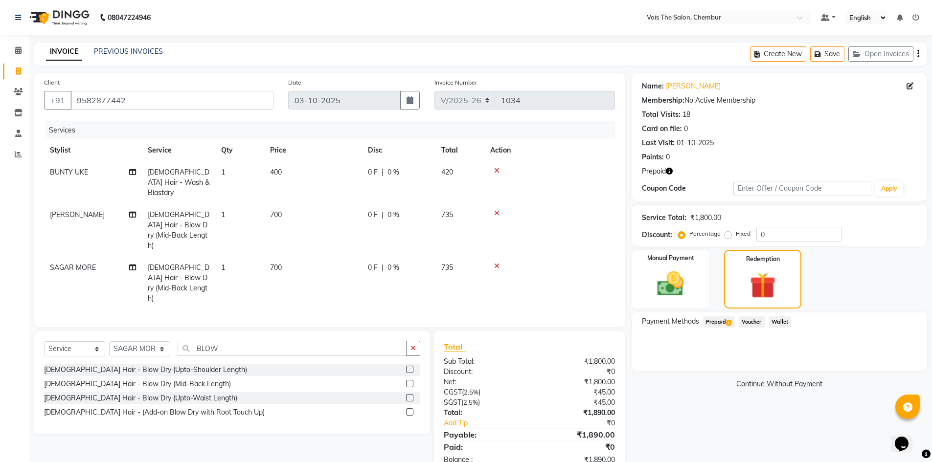
click at [722, 323] on span "Prepaid 2" at bounding box center [719, 322] width 32 height 11
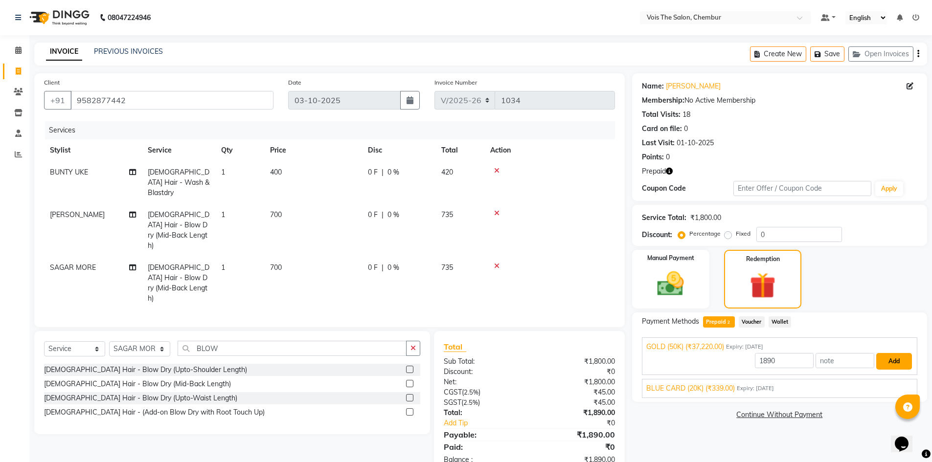
click at [887, 358] on button "Add" at bounding box center [894, 361] width 36 height 17
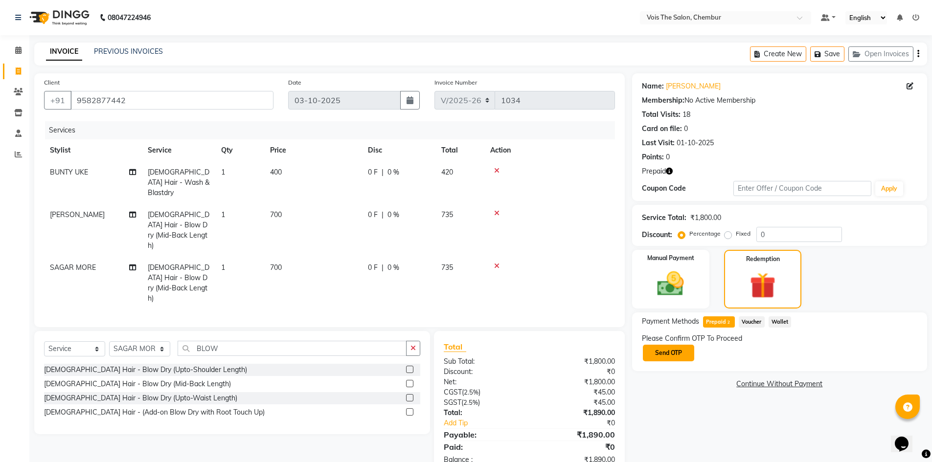
click at [661, 355] on button "Send OTP" at bounding box center [668, 353] width 51 height 17
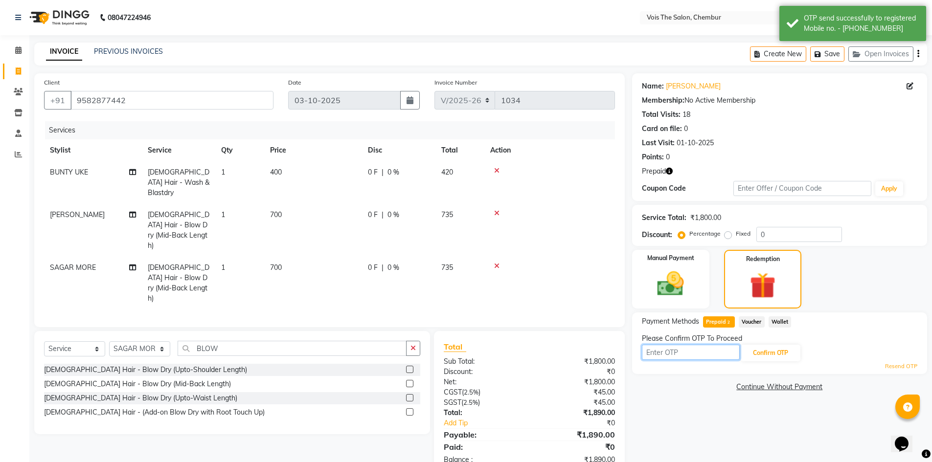
click at [711, 351] on input "text" at bounding box center [691, 352] width 98 height 15
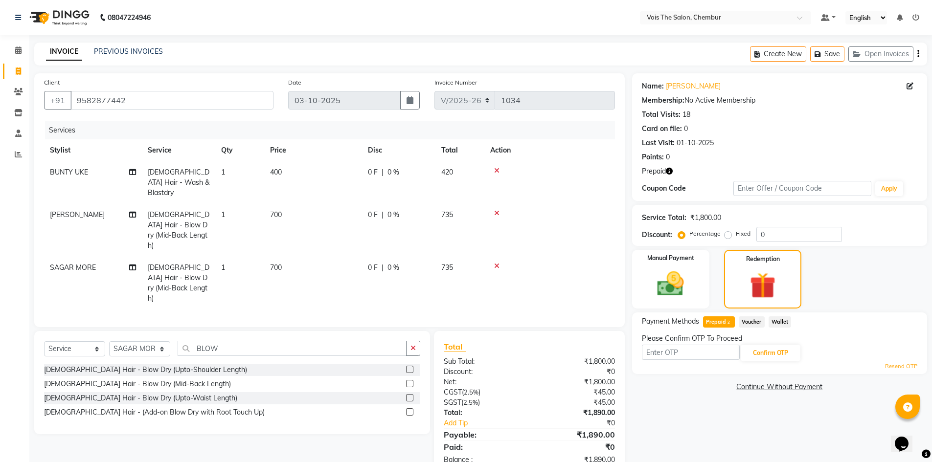
click at [274, 213] on td "700" at bounding box center [313, 230] width 98 height 53
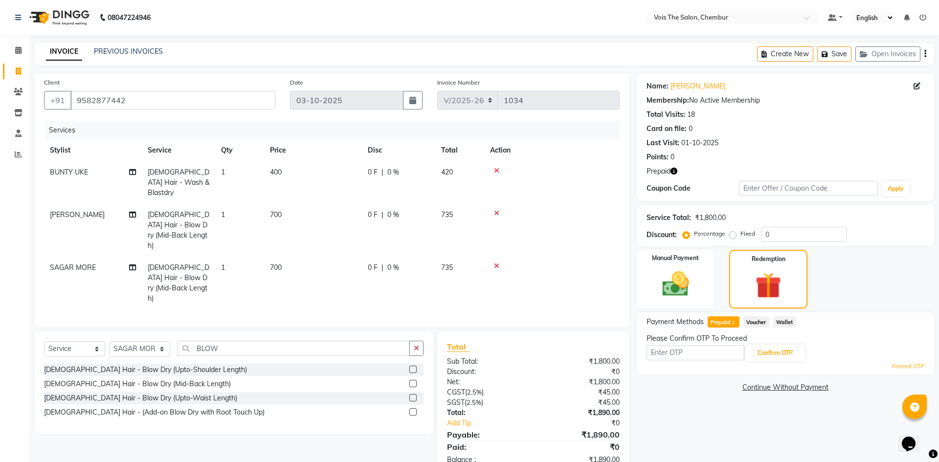
select select "85150"
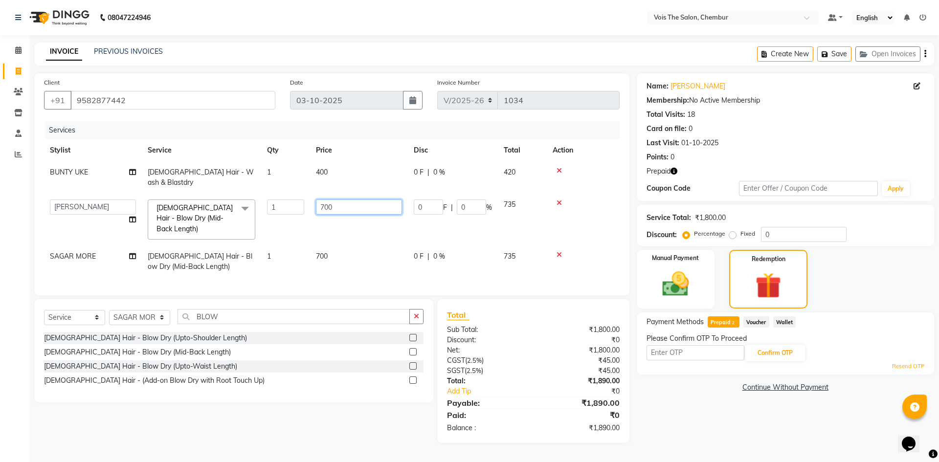
drag, startPoint x: 340, startPoint y: 196, endPoint x: 328, endPoint y: 181, distance: 19.8
click at [273, 197] on tr "admin BUNTY UKE COUNTER SALE GANESH [PERSON_NAME] [PERSON_NAME] [PERSON_NAME] M…" at bounding box center [332, 220] width 576 height 52
type input "500"
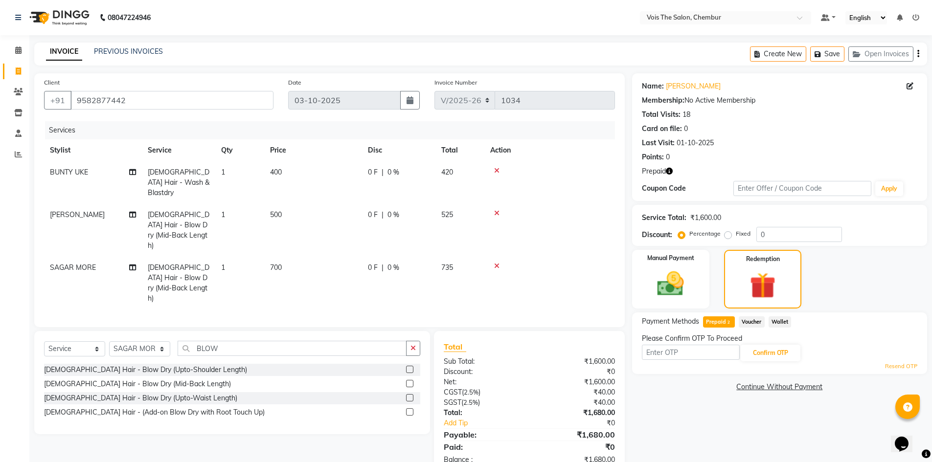
click at [278, 263] on span "700" at bounding box center [276, 267] width 12 height 9
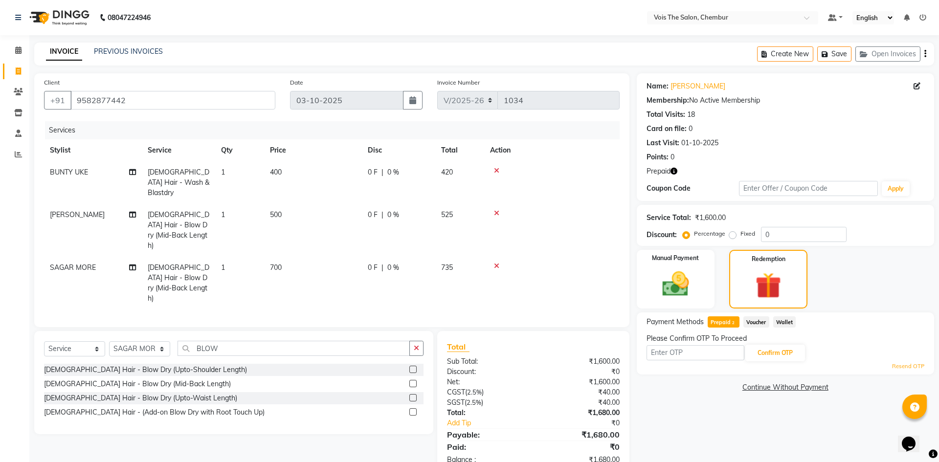
select select "79152"
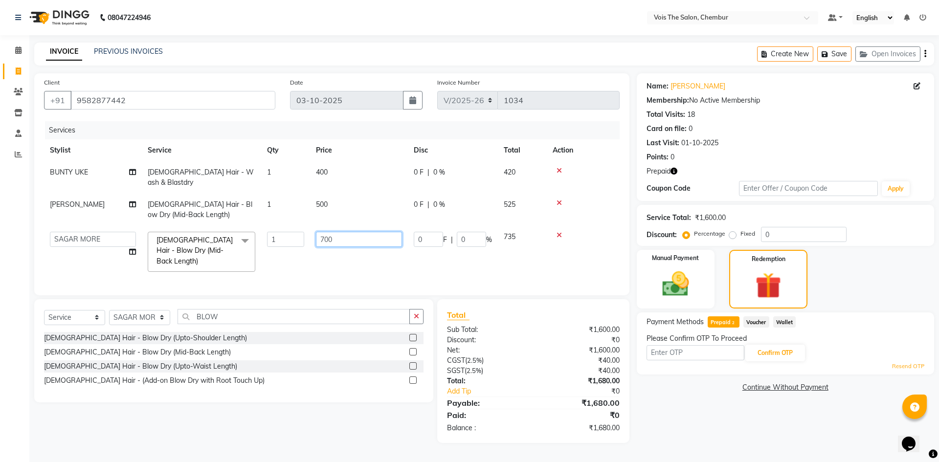
drag, startPoint x: 359, startPoint y: 230, endPoint x: 275, endPoint y: 229, distance: 83.7
click at [275, 229] on tr "admin BUNTY UKE COUNTER SALE GANESH [PERSON_NAME] [PERSON_NAME] [PERSON_NAME] M…" at bounding box center [332, 252] width 576 height 52
type input "500"
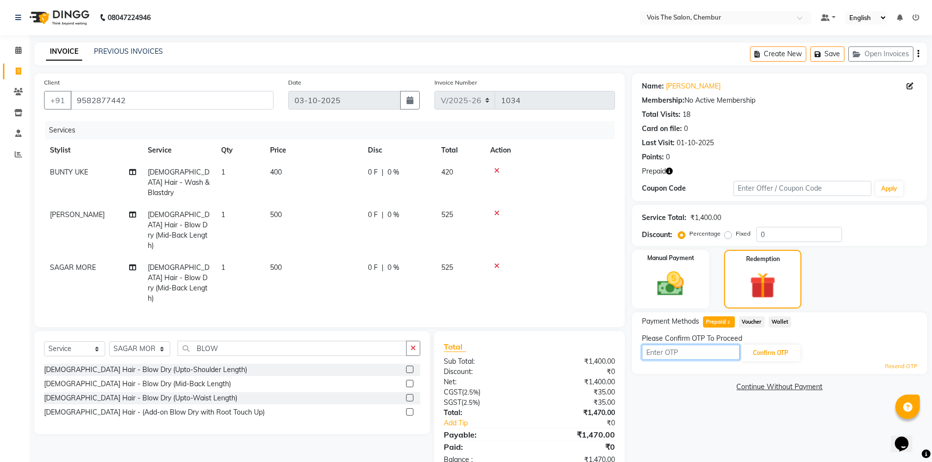
click at [696, 349] on input "text" at bounding box center [691, 352] width 98 height 15
type input "6327"
click at [771, 353] on button "Confirm OTP" at bounding box center [771, 353] width 60 height 17
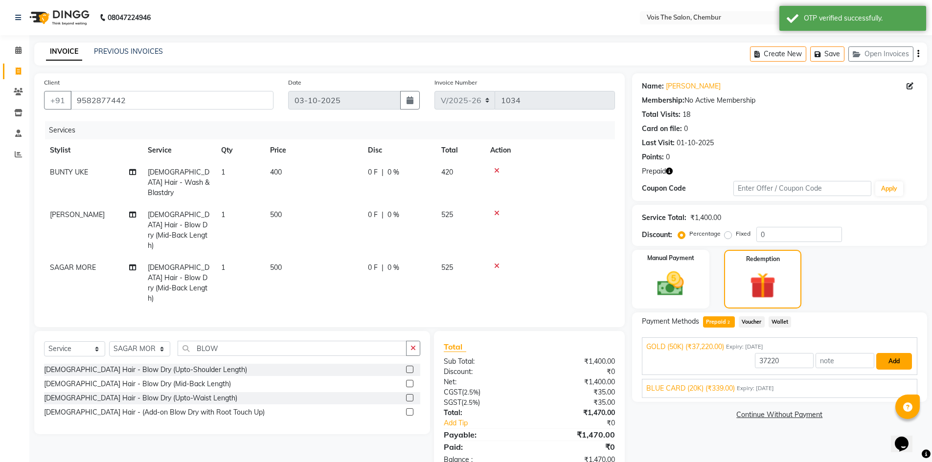
click at [890, 360] on button "Add" at bounding box center [894, 361] width 36 height 17
drag, startPoint x: 780, startPoint y: 360, endPoint x: 641, endPoint y: 366, distance: 139.1
click at [642, 366] on div "GOLD (50K) (₹37,220.00) Expiry: [DATE] 37220 Add" at bounding box center [779, 357] width 275 height 38
type input "1400"
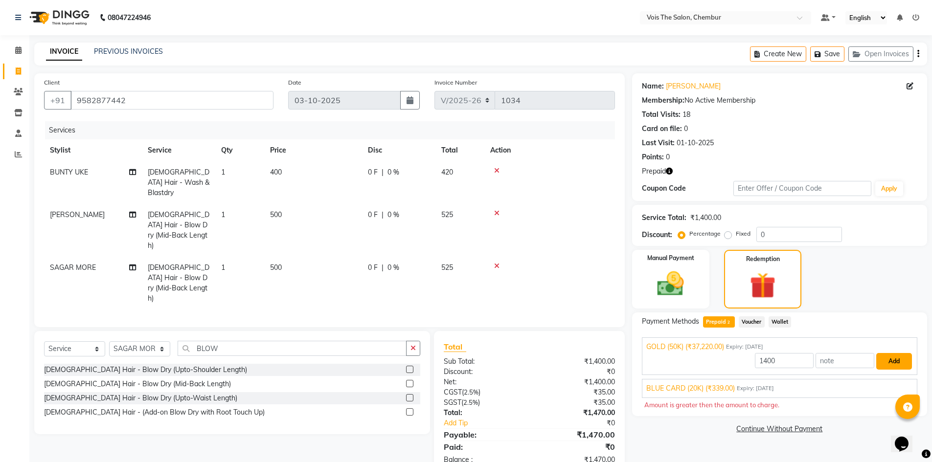
click at [900, 362] on button "Add" at bounding box center [894, 361] width 36 height 17
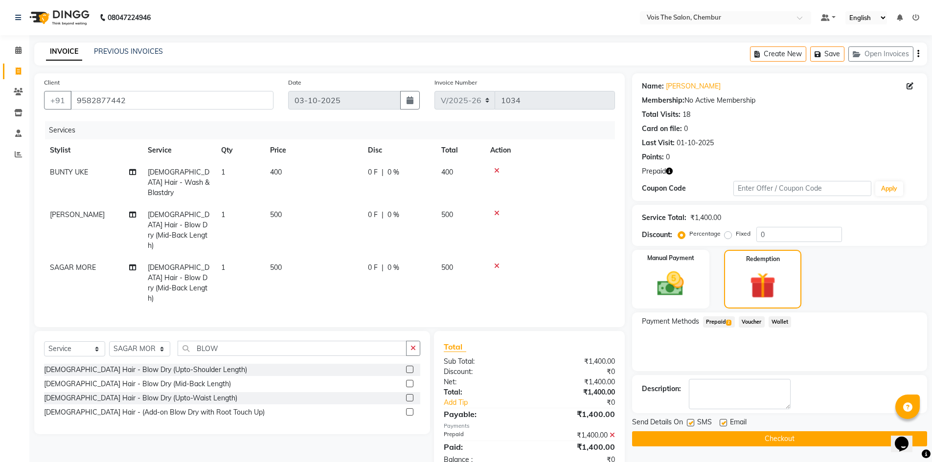
click at [736, 434] on button "Checkout" at bounding box center [779, 438] width 295 height 15
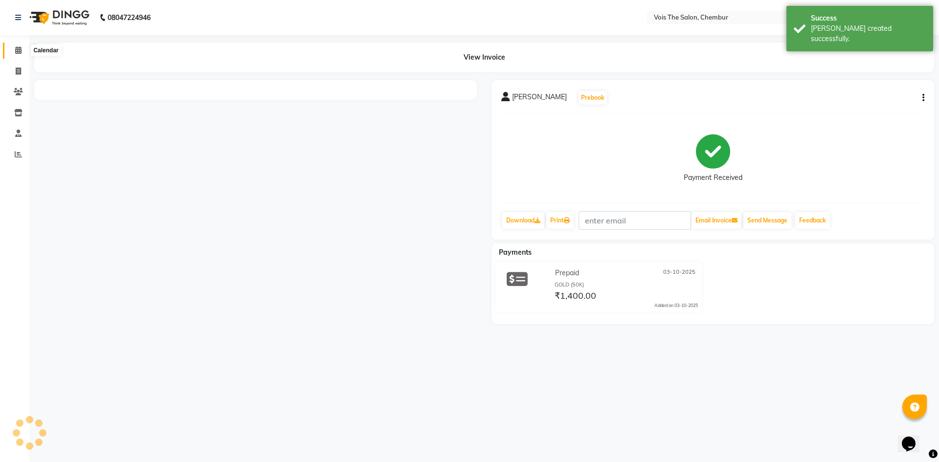
click at [16, 49] on icon at bounding box center [18, 49] width 6 height 7
